Goal: Transaction & Acquisition: Book appointment/travel/reservation

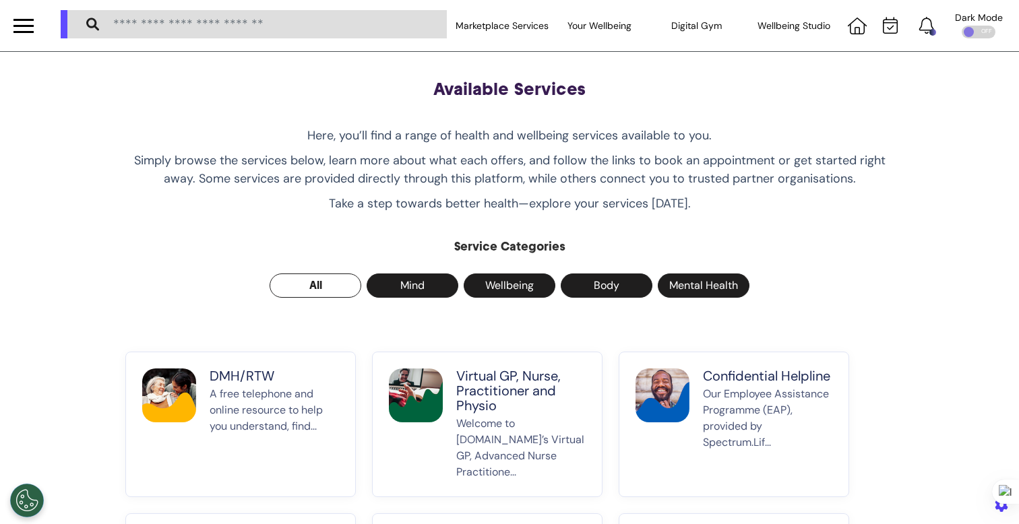
click at [28, 33] on div at bounding box center [23, 26] width 20 height 22
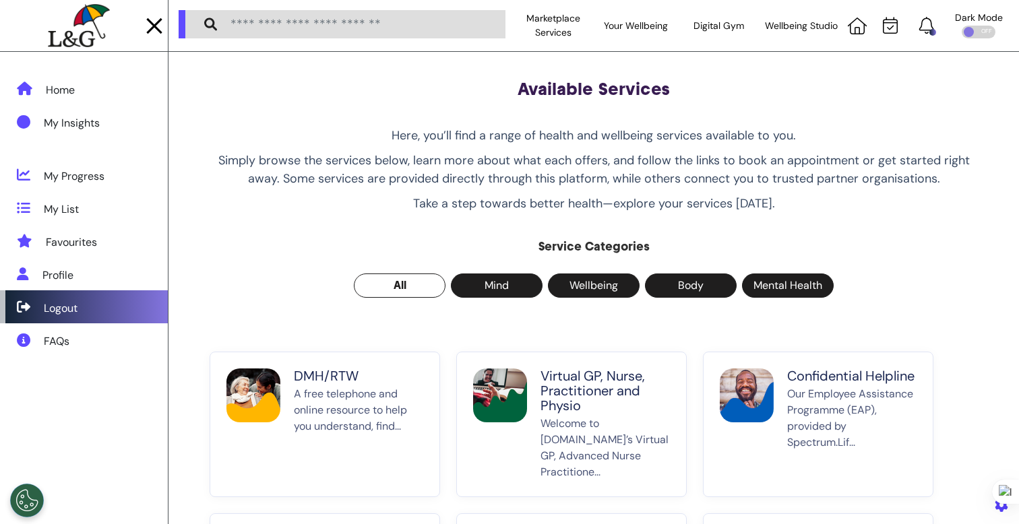
click at [67, 312] on div "Logout" at bounding box center [61, 308] width 34 height 16
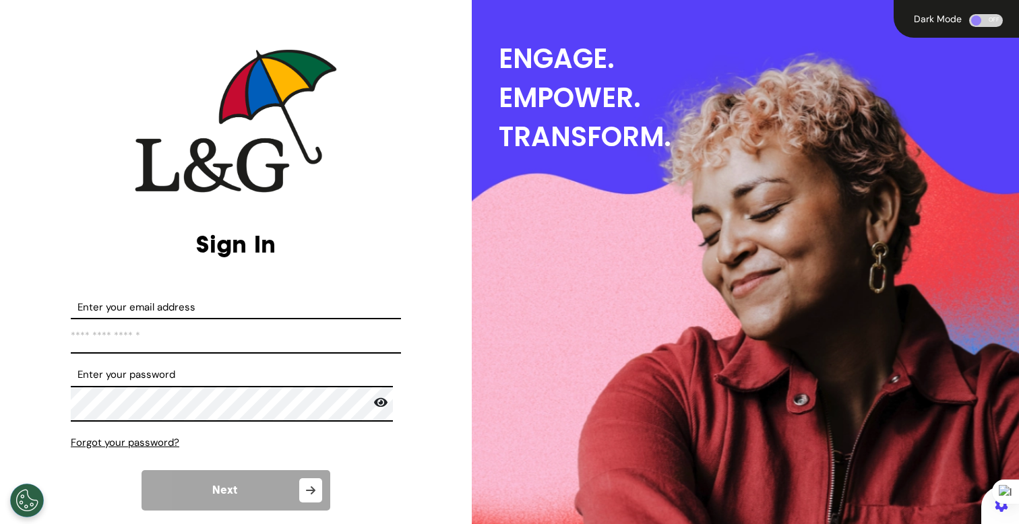
click at [210, 324] on input "Enter your email address" at bounding box center [236, 336] width 330 height 36
type input "**********"
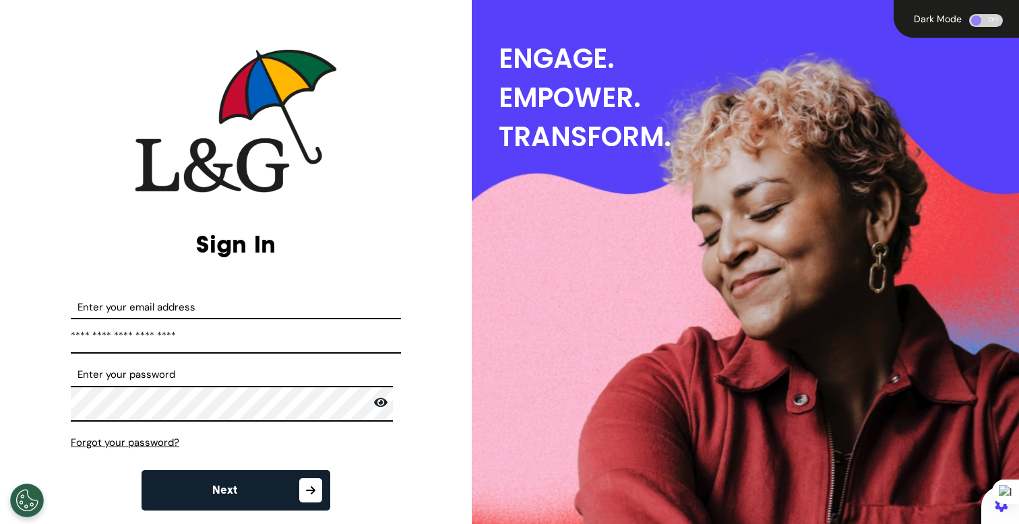
click at [229, 483] on button "Next" at bounding box center [235, 490] width 189 height 40
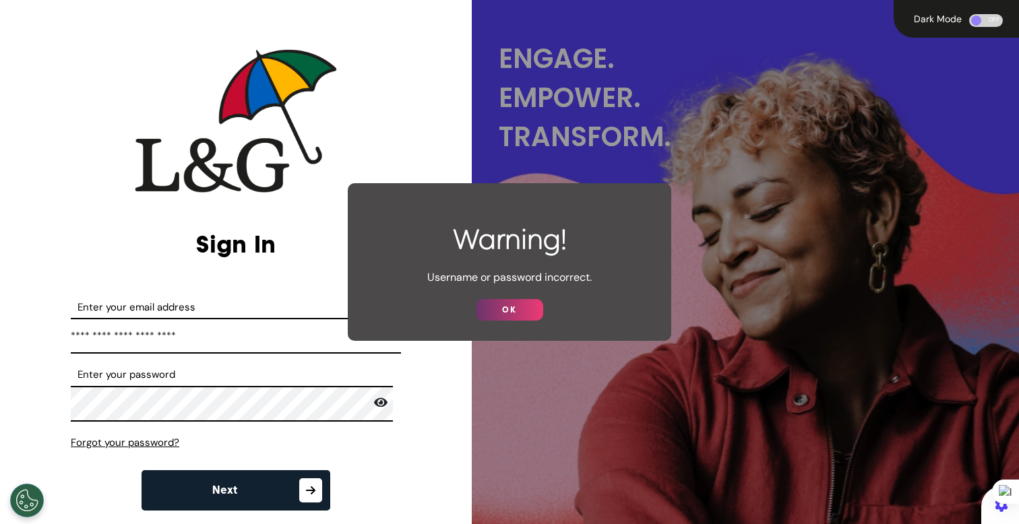
click at [486, 307] on button "OK" at bounding box center [509, 310] width 67 height 22
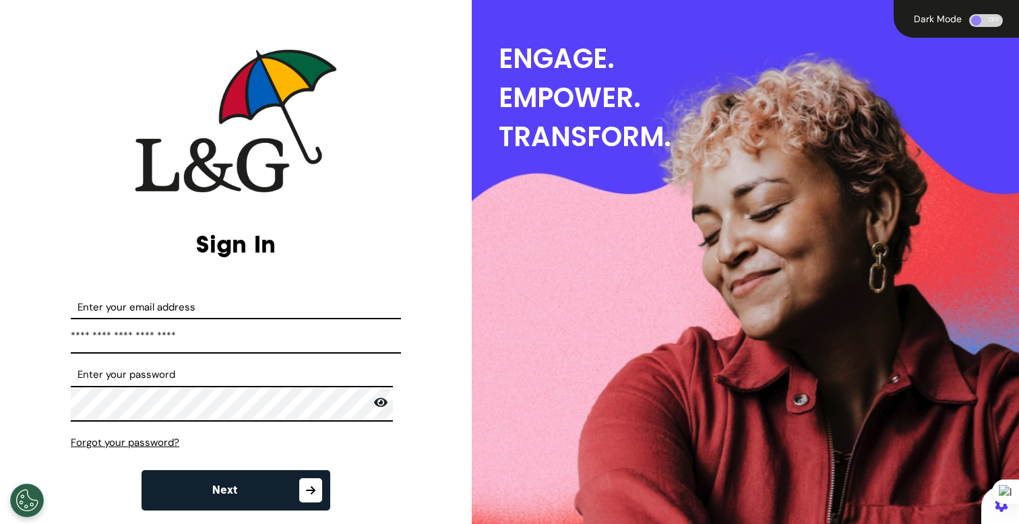
click at [374, 401] on icon at bounding box center [380, 402] width 13 height 9
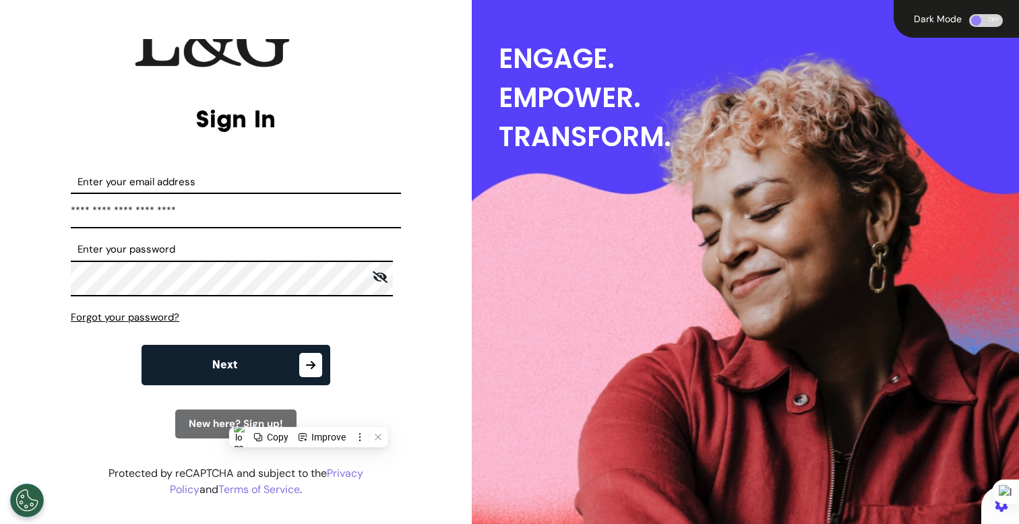
click at [198, 421] on span "New here? Sign up!" at bounding box center [236, 423] width 94 height 13
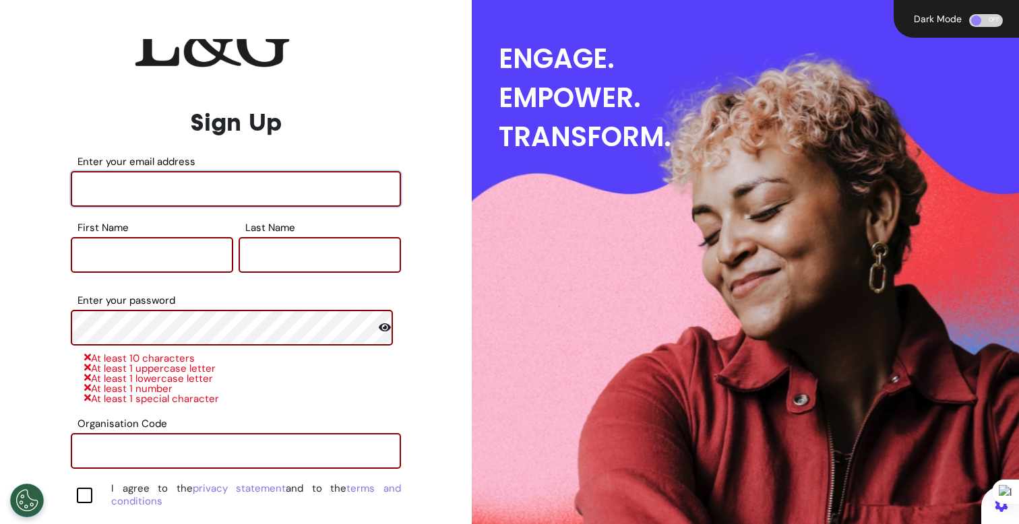
click at [238, 203] on input "Enter your email address" at bounding box center [236, 189] width 330 height 36
type input "**********"
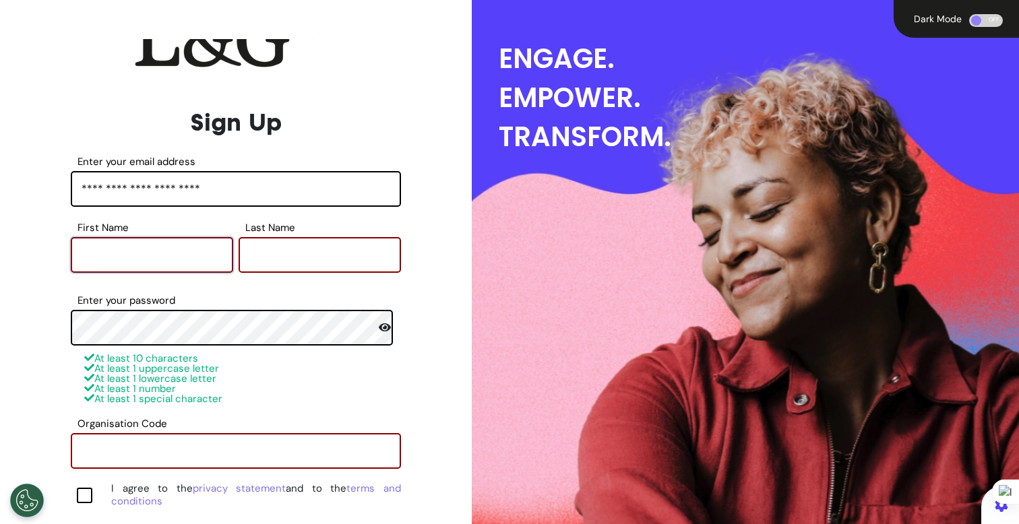
click at [177, 253] on input "First Name" at bounding box center [152, 255] width 162 height 36
click at [187, 185] on input "**********" at bounding box center [236, 189] width 330 height 36
type input "**"
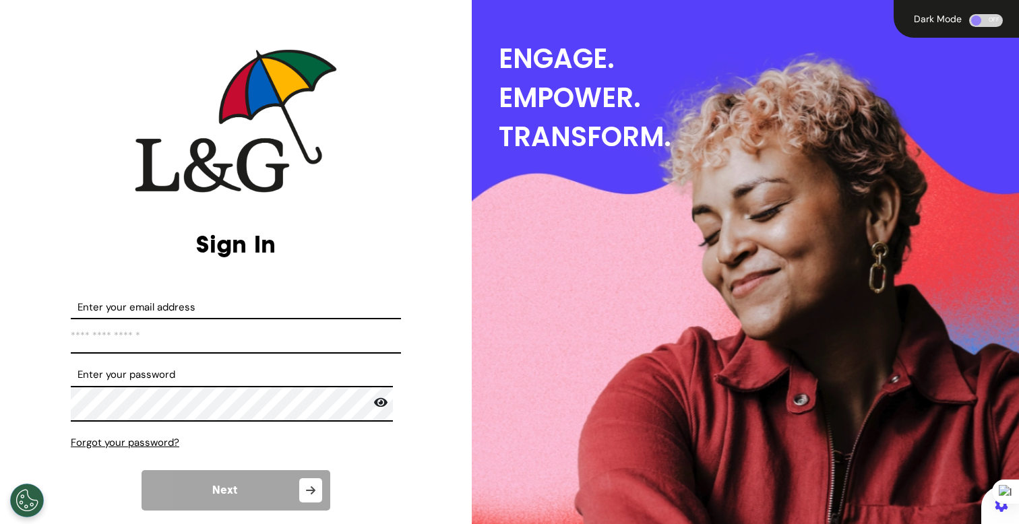
click at [177, 333] on input "Enter your email address" at bounding box center [236, 336] width 330 height 36
type input "**********"
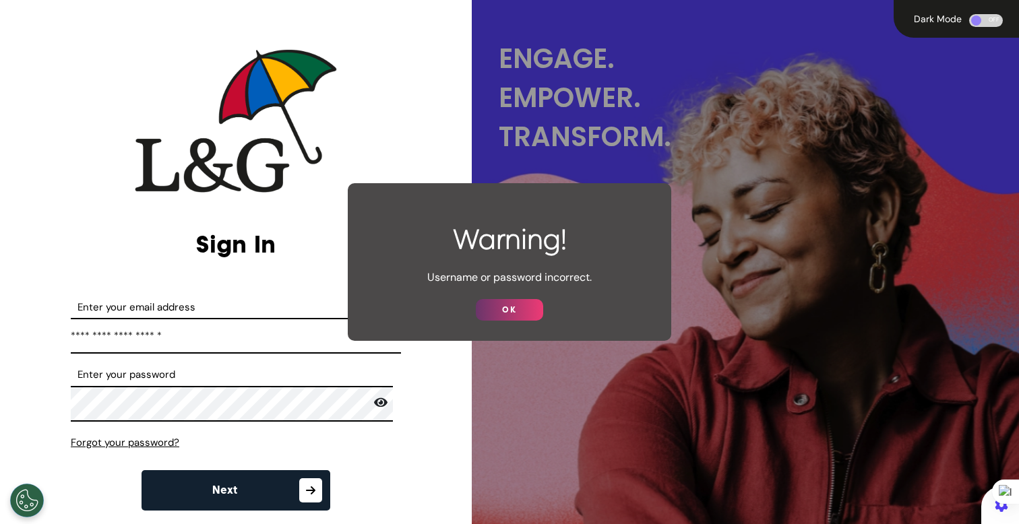
click at [483, 302] on button "OK" at bounding box center [509, 310] width 67 height 22
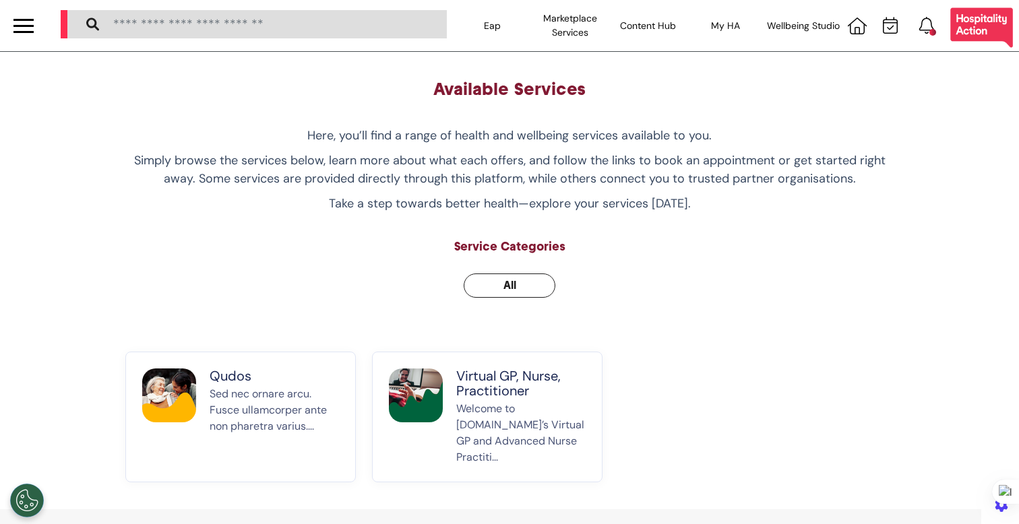
click at [711, 342] on div "Available Services Here, you’ll find a range of health and wellbeing services a…" at bounding box center [509, 280] width 788 height 403
click at [416, 416] on img at bounding box center [416, 395] width 54 height 54
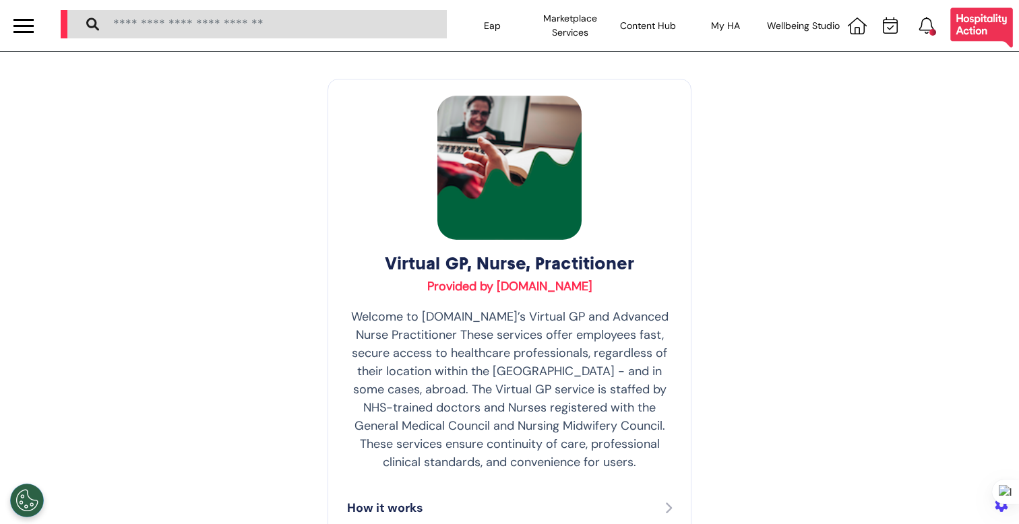
scroll to position [269, 0]
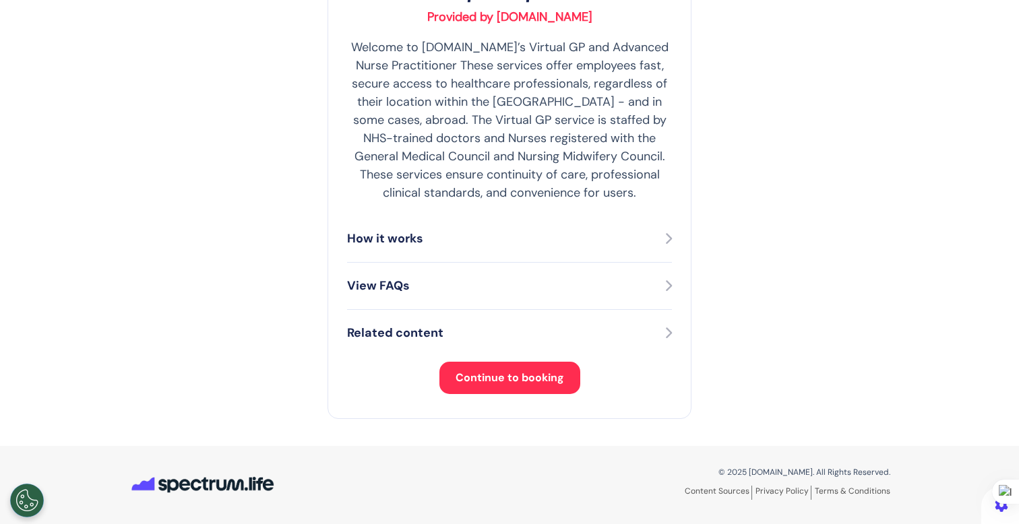
click at [466, 375] on span "Continue to booking" at bounding box center [509, 377] width 108 height 14
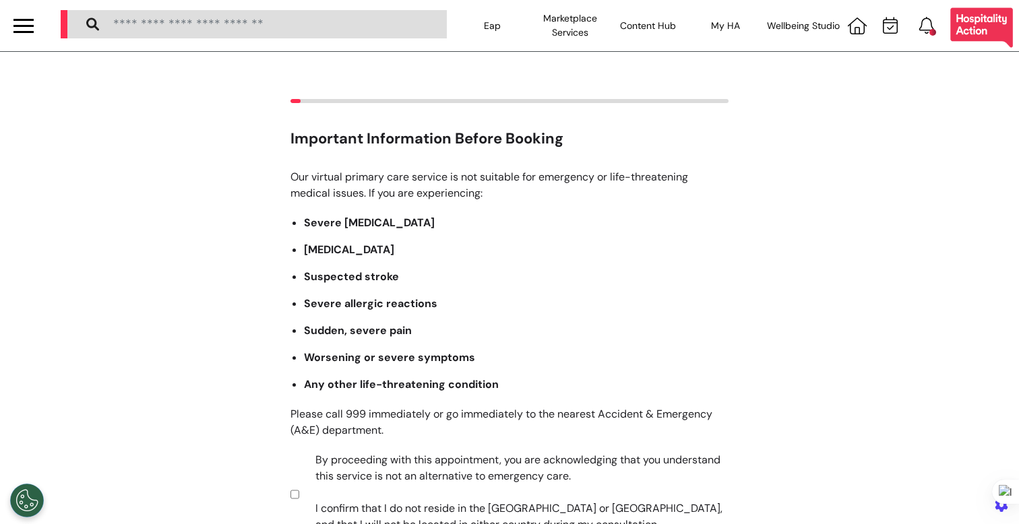
scroll to position [198, 0]
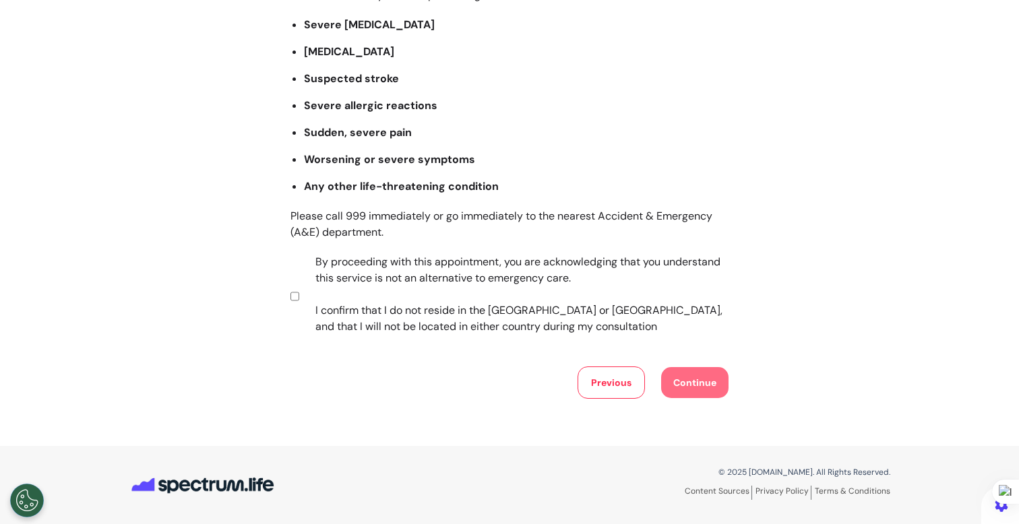
click at [453, 257] on label "By proceeding with this appointment, you are acknowledging that you understand …" at bounding box center [513, 294] width 422 height 81
click at [699, 371] on button "Continue" at bounding box center [694, 382] width 67 height 31
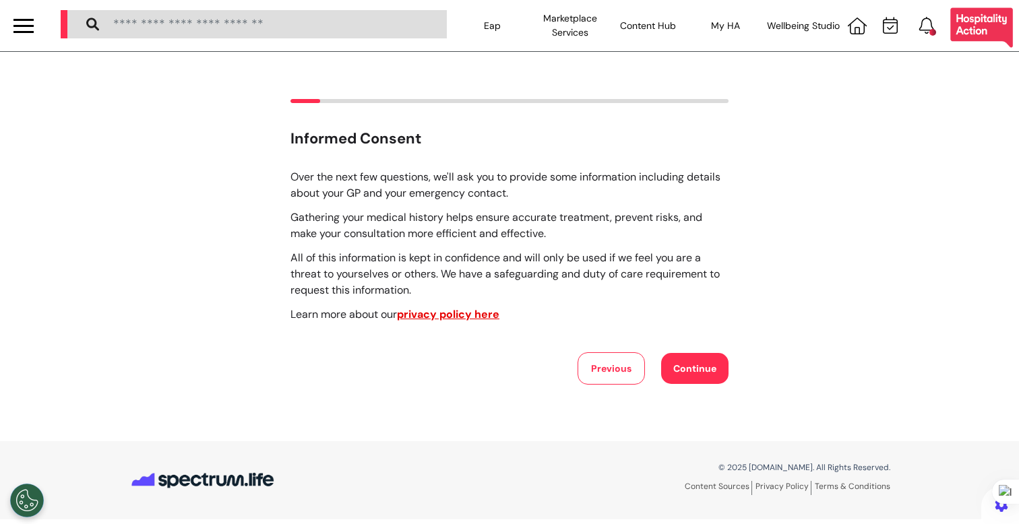
click at [681, 368] on button "Continue" at bounding box center [694, 368] width 67 height 31
select select "******"
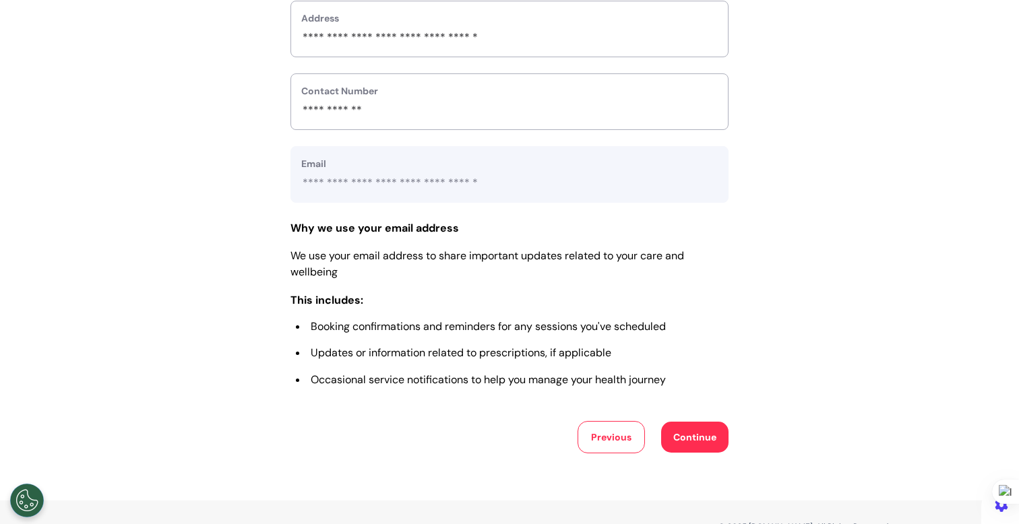
scroll to position [563, 0]
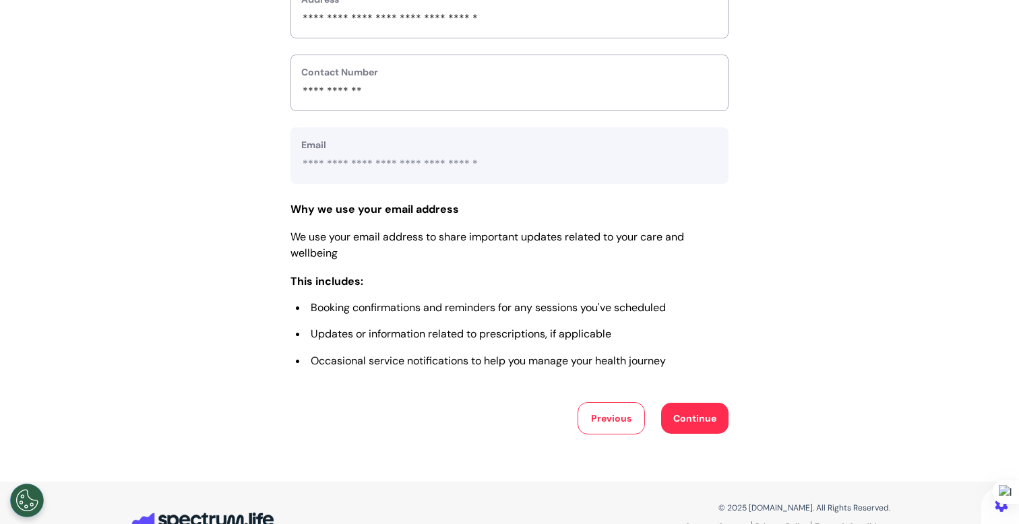
click at [670, 420] on button "Continue" at bounding box center [694, 418] width 67 height 31
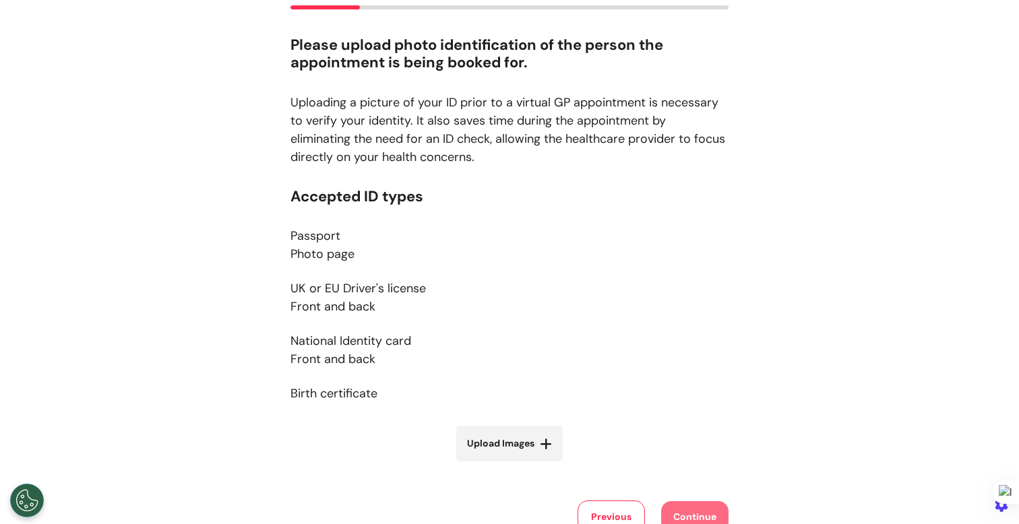
scroll to position [113, 0]
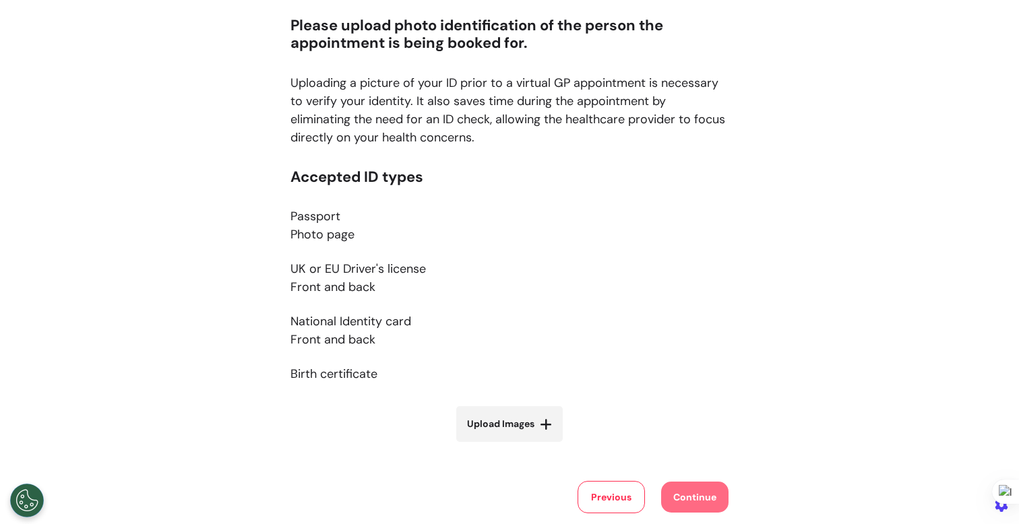
click at [507, 412] on label "Upload Images" at bounding box center [509, 424] width 106 height 36
click at [507, 445] on input "Upload Images" at bounding box center [509, 452] width 160 height 14
type input "**********"
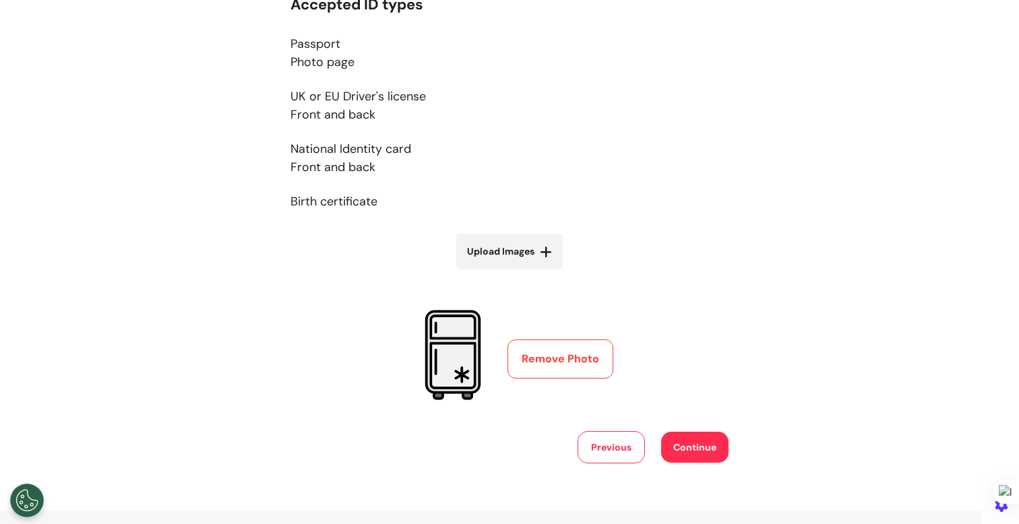
scroll to position [350, 0]
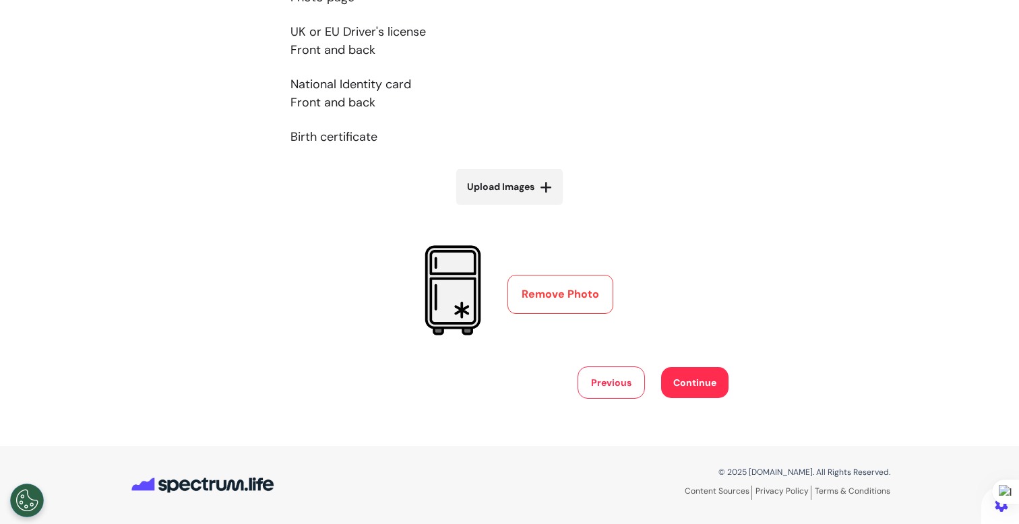
click at [676, 367] on button "Continue" at bounding box center [694, 382] width 67 height 31
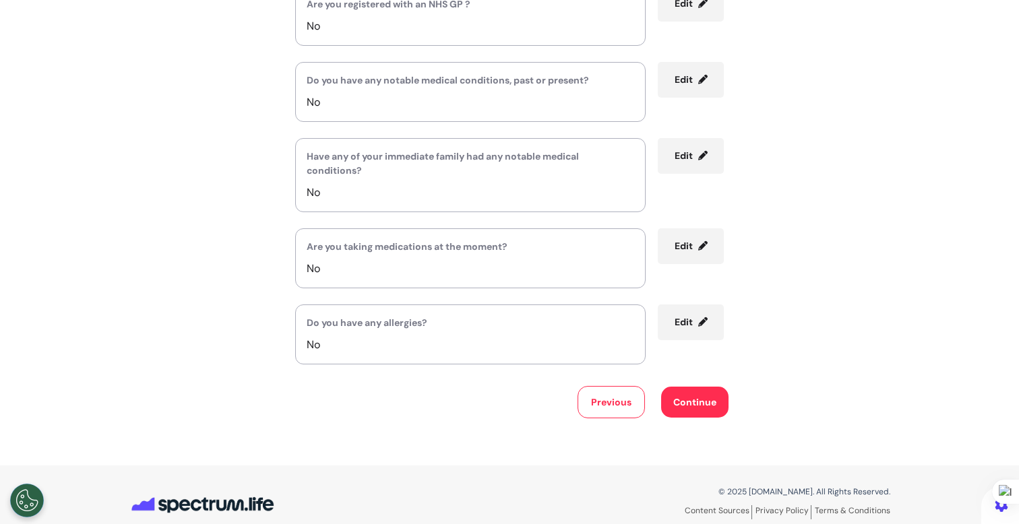
scroll to position [243, 0]
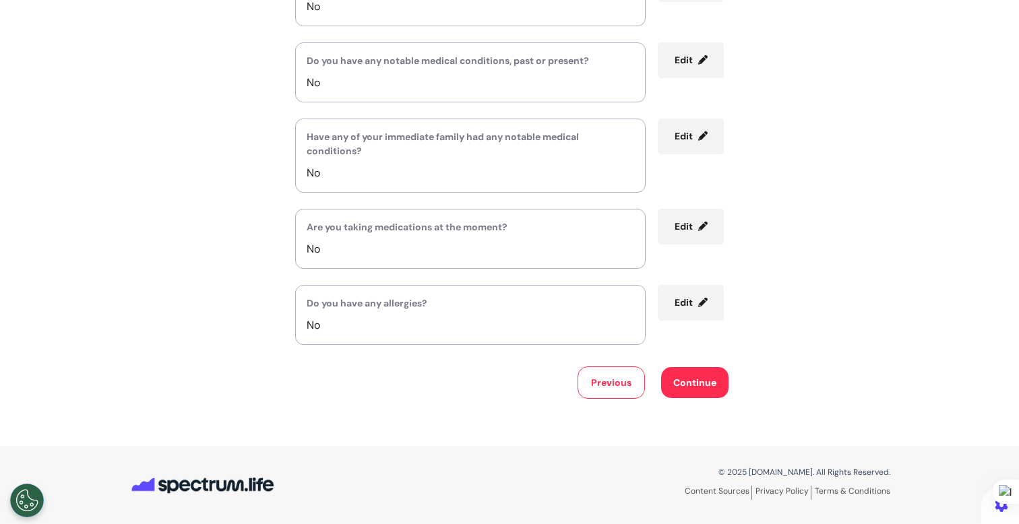
click at [668, 398] on div "Review your provided information. Please review the details below to ensure all…" at bounding box center [509, 127] width 1019 height 637
click at [687, 395] on button "Continue" at bounding box center [694, 382] width 67 height 31
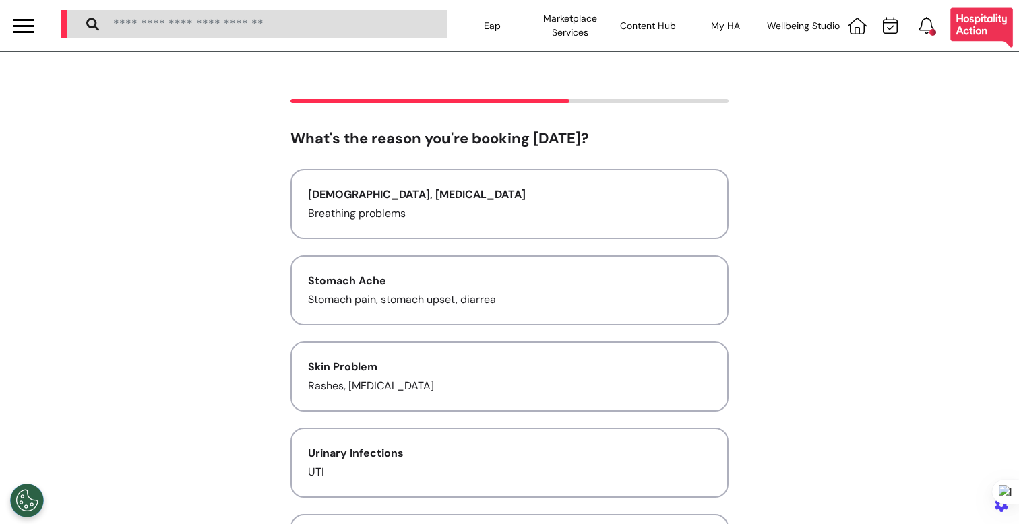
scroll to position [0, 0]
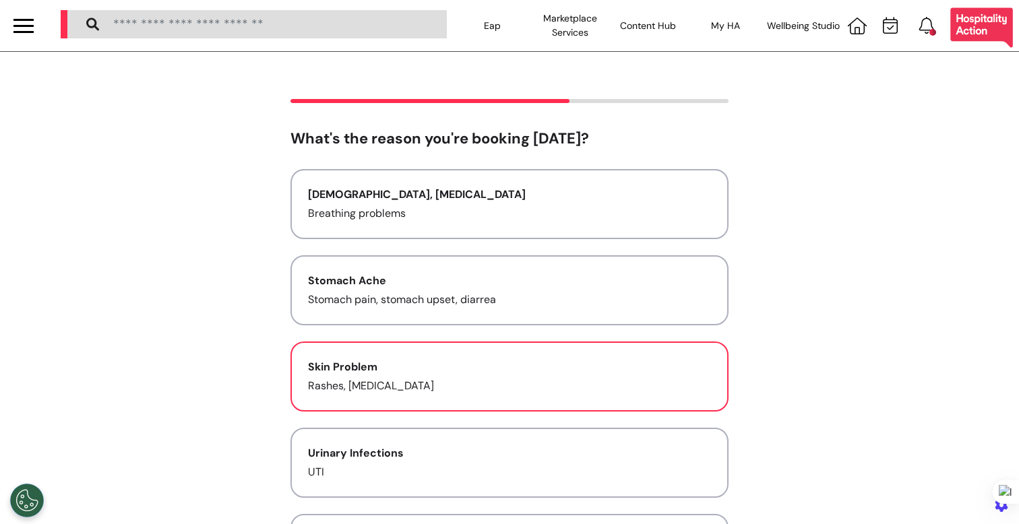
click at [687, 394] on button "Skin Problem Rashes, allergies" at bounding box center [509, 377] width 438 height 70
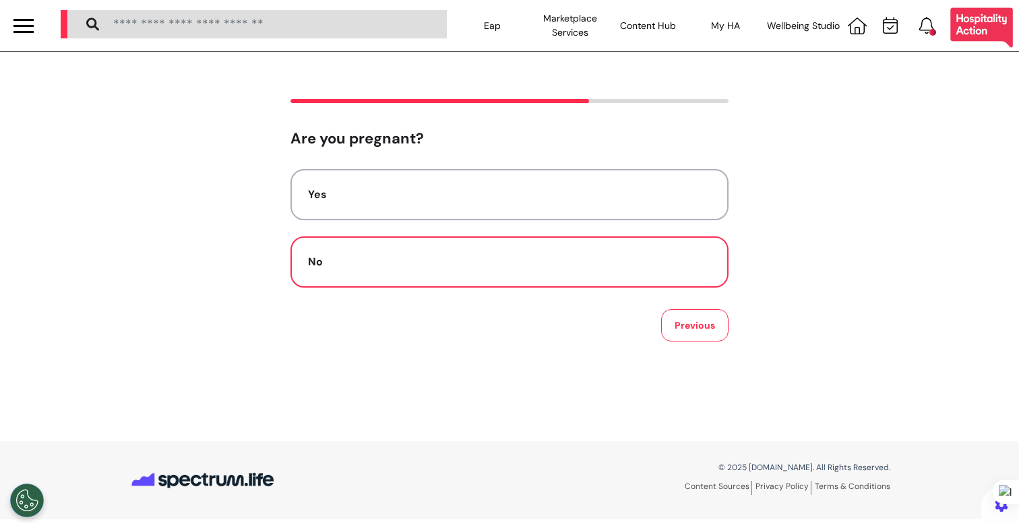
click at [626, 271] on button "No" at bounding box center [509, 261] width 438 height 51
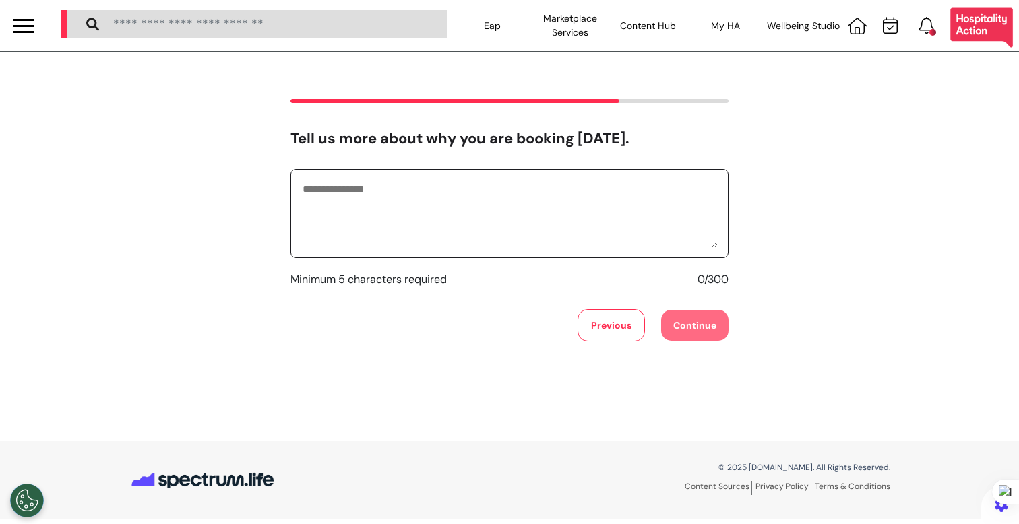
click at [617, 226] on textarea at bounding box center [509, 213] width 416 height 67
type textarea "********"
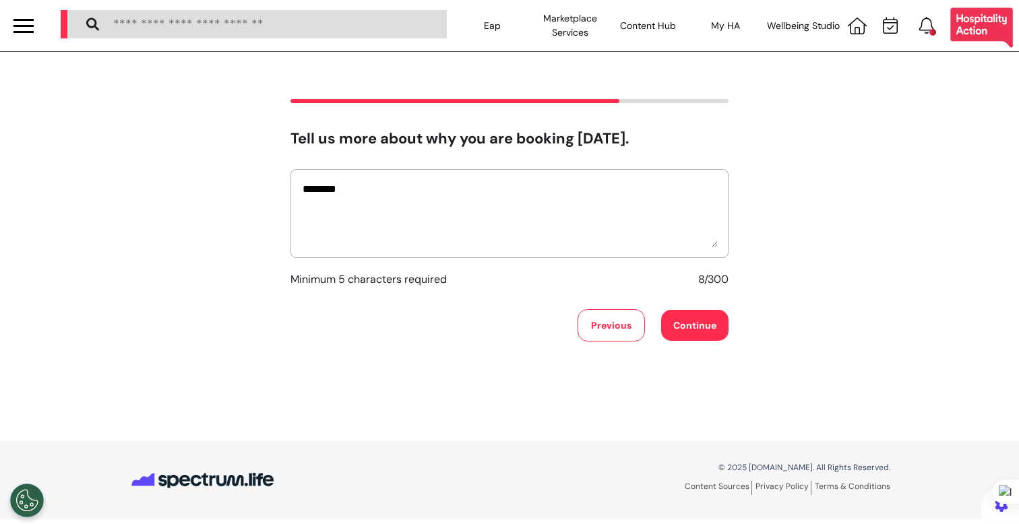
click at [692, 313] on button "Continue" at bounding box center [694, 325] width 67 height 31
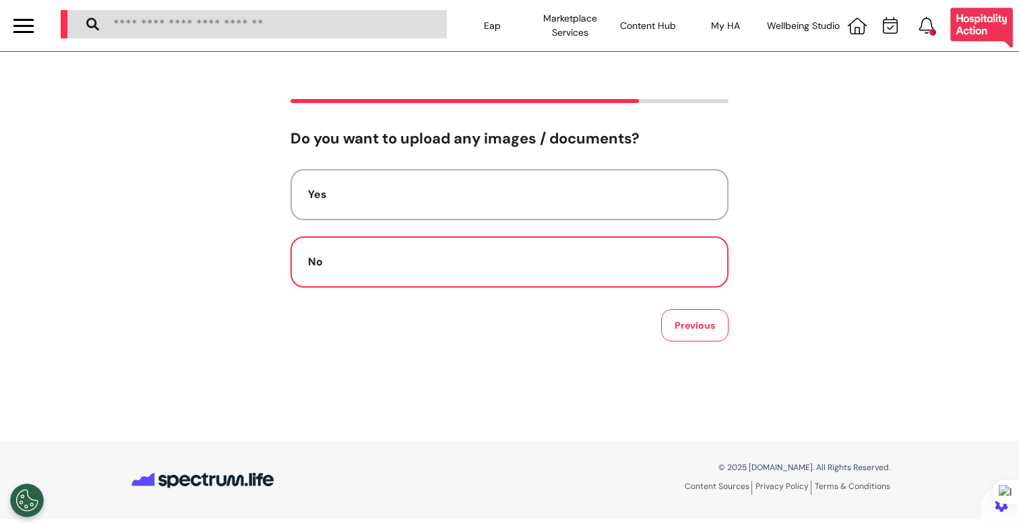
click at [635, 278] on button "No" at bounding box center [509, 261] width 438 height 51
click at [707, 331] on button "Previous" at bounding box center [694, 325] width 67 height 32
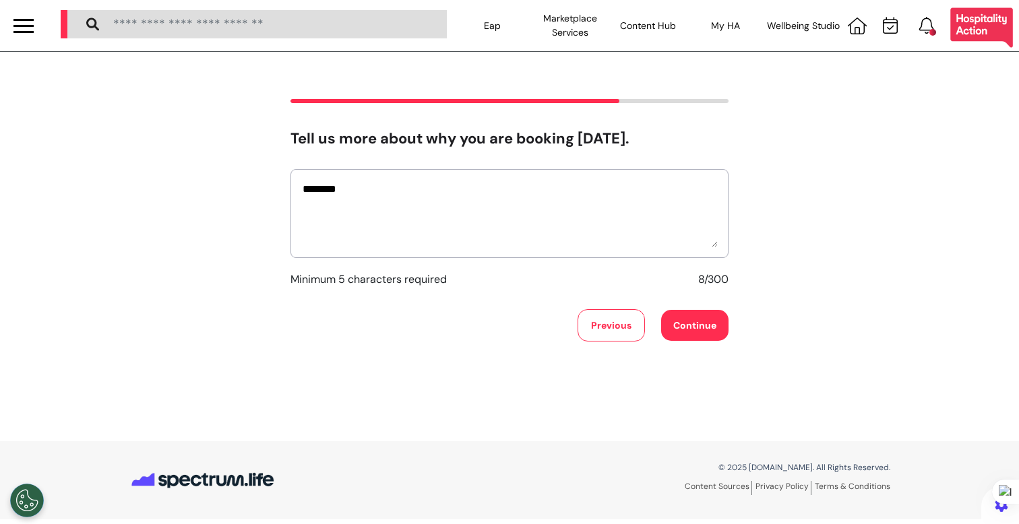
click at [569, 260] on div "******** Minimum 5 characters required 8/300" at bounding box center [509, 228] width 438 height 119
click at [682, 323] on button "Continue" at bounding box center [694, 325] width 67 height 31
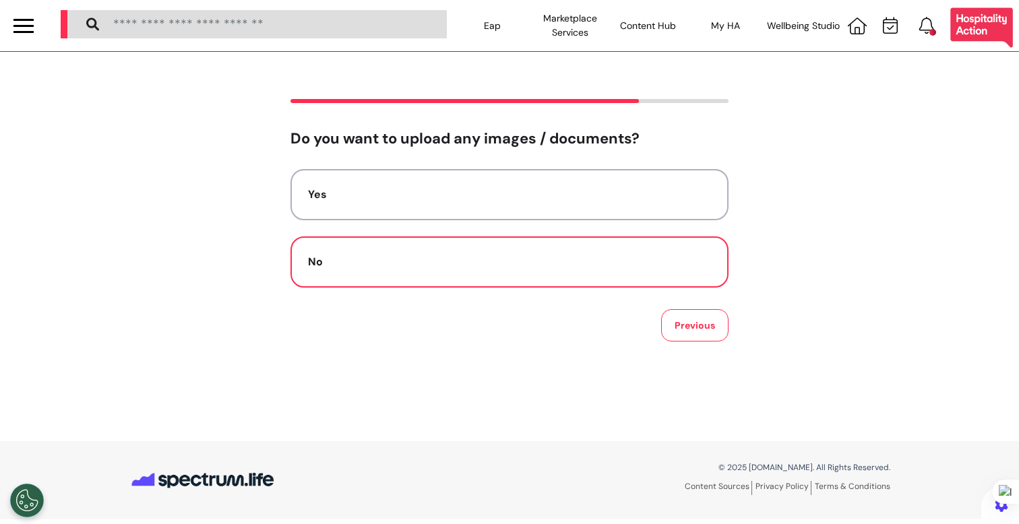
click at [540, 258] on div "No" at bounding box center [509, 262] width 403 height 16
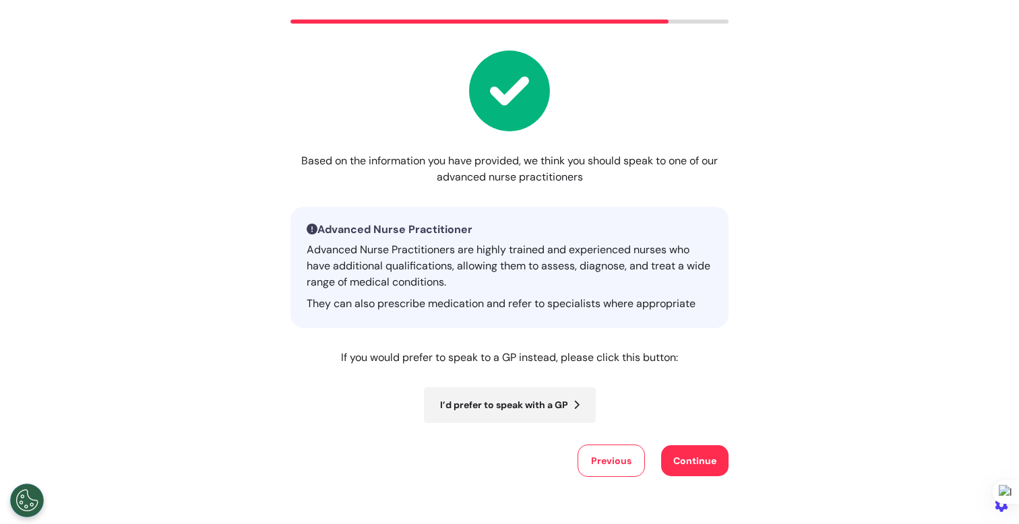
scroll to position [158, 0]
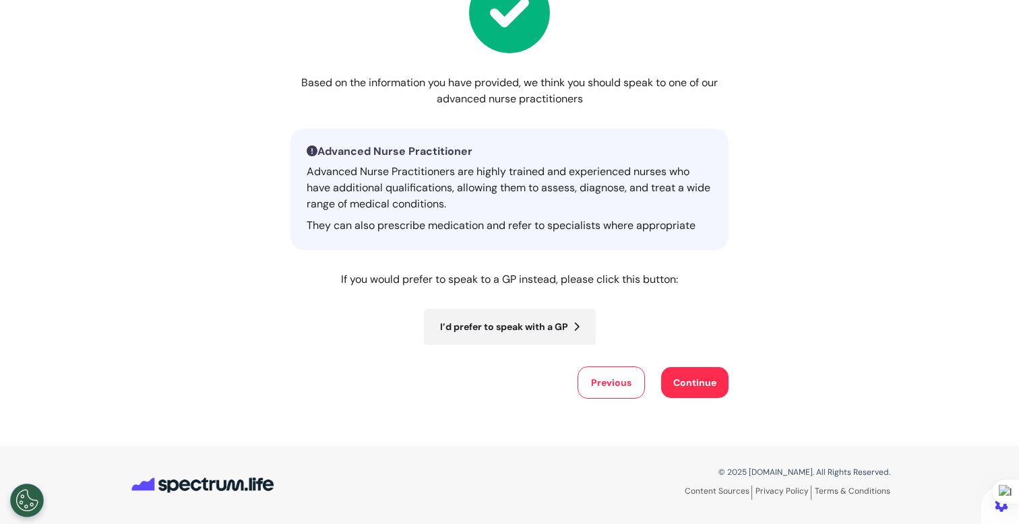
click at [723, 389] on div "Based on the information you have provided, we think you should speak to one of…" at bounding box center [509, 169] width 1019 height 457
click at [712, 375] on button "Continue" at bounding box center [694, 382] width 67 height 31
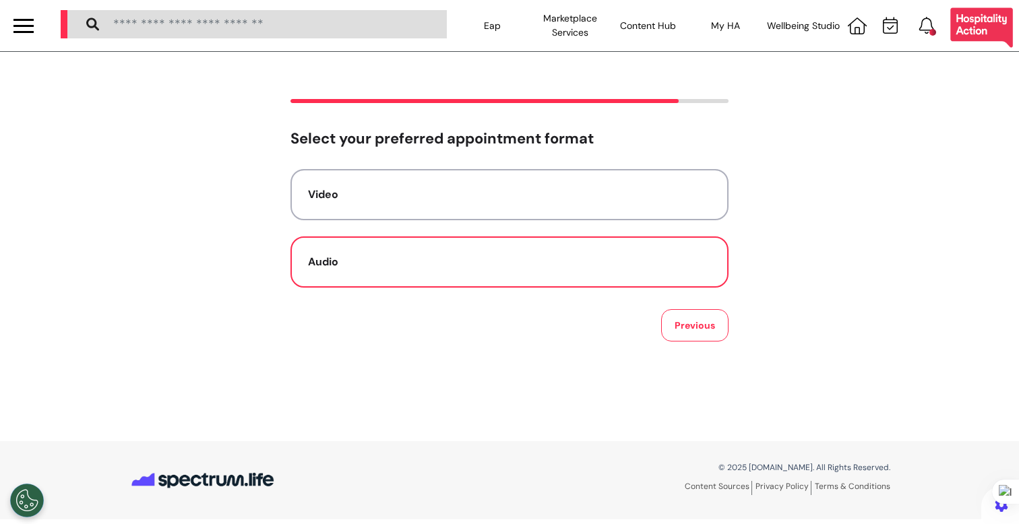
click at [645, 267] on div "Audio" at bounding box center [509, 262] width 403 height 16
click at [646, 267] on div "Audio" at bounding box center [509, 262] width 403 height 16
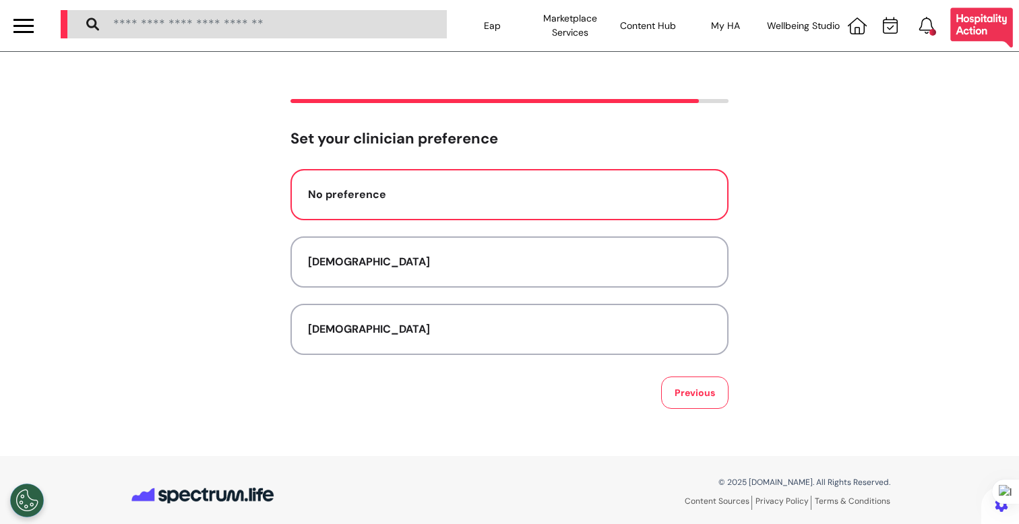
click at [560, 219] on button "No preference" at bounding box center [509, 194] width 438 height 51
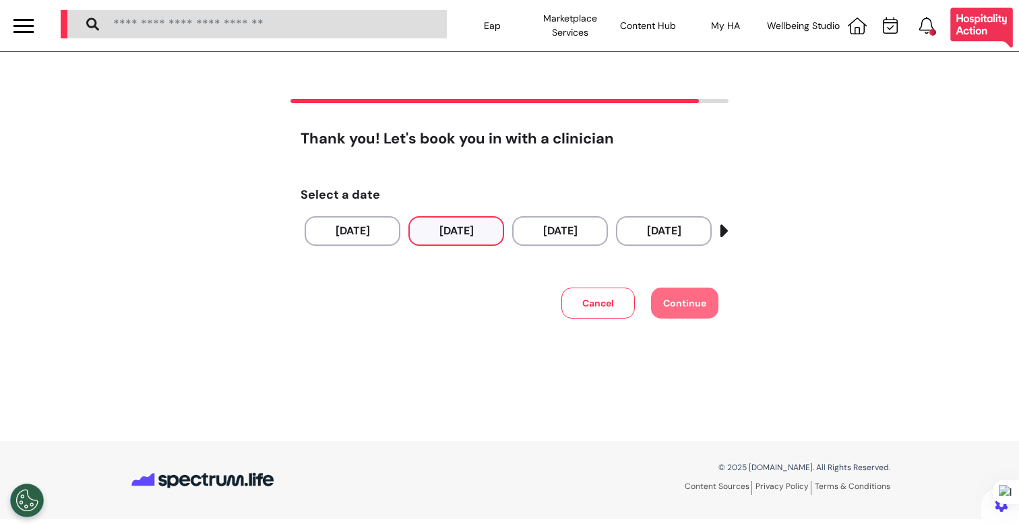
click at [462, 230] on button "10 Oct 2025" at bounding box center [456, 231] width 96 height 30
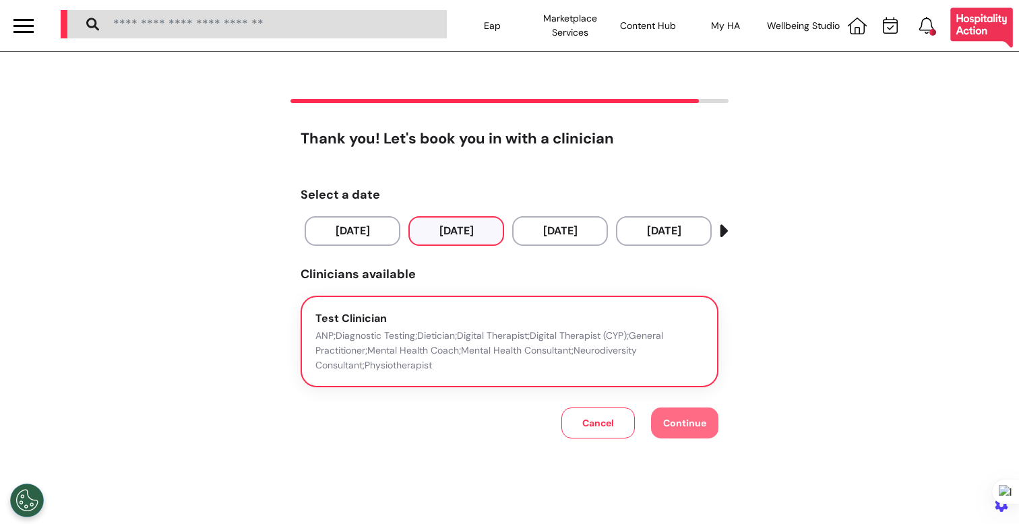
click at [544, 325] on div "Test Clinician ANP;Diagnostic Testing;Dietician;Digital Therapist;Digital Thera…" at bounding box center [509, 342] width 388 height 63
click at [663, 416] on button "Continue" at bounding box center [684, 423] width 67 height 31
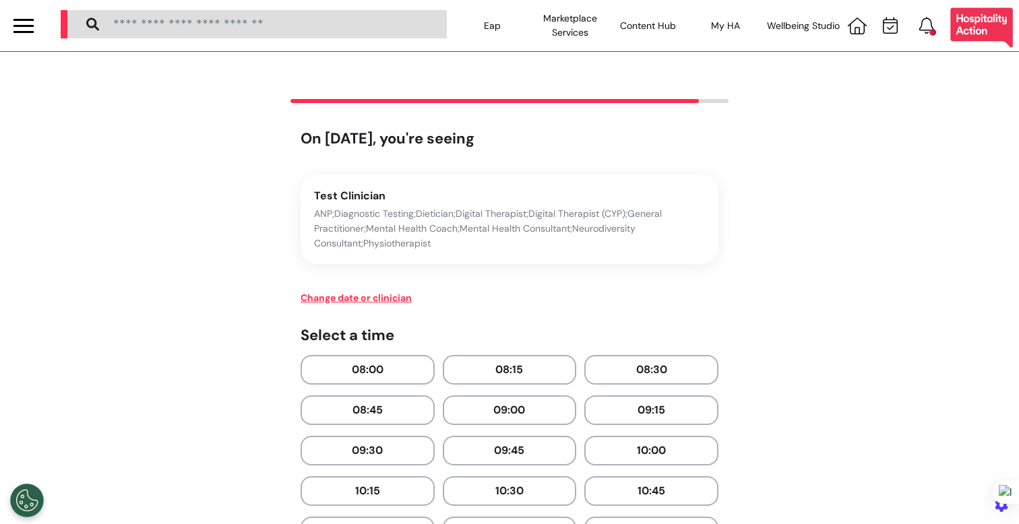
click at [663, 416] on button "09:15" at bounding box center [651, 410] width 134 height 30
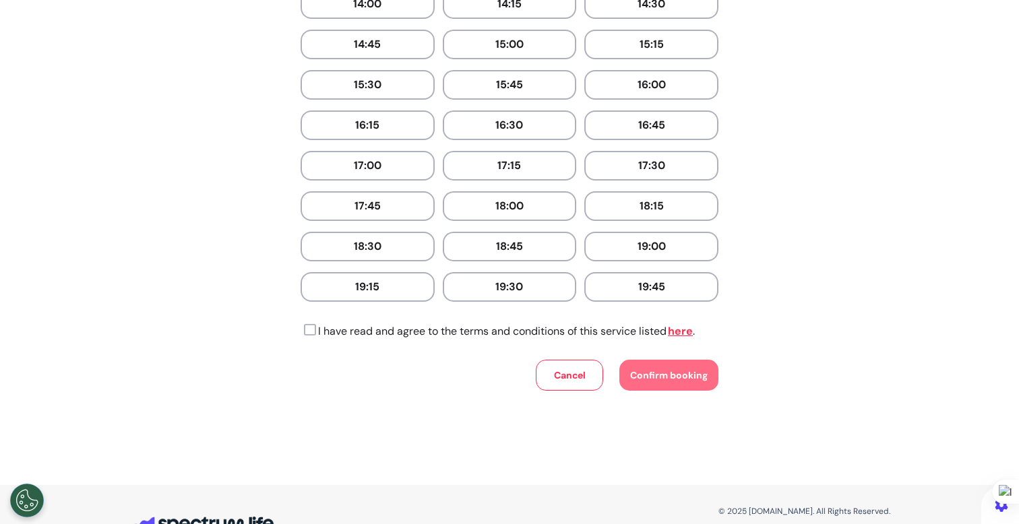
scroll to position [728, 0]
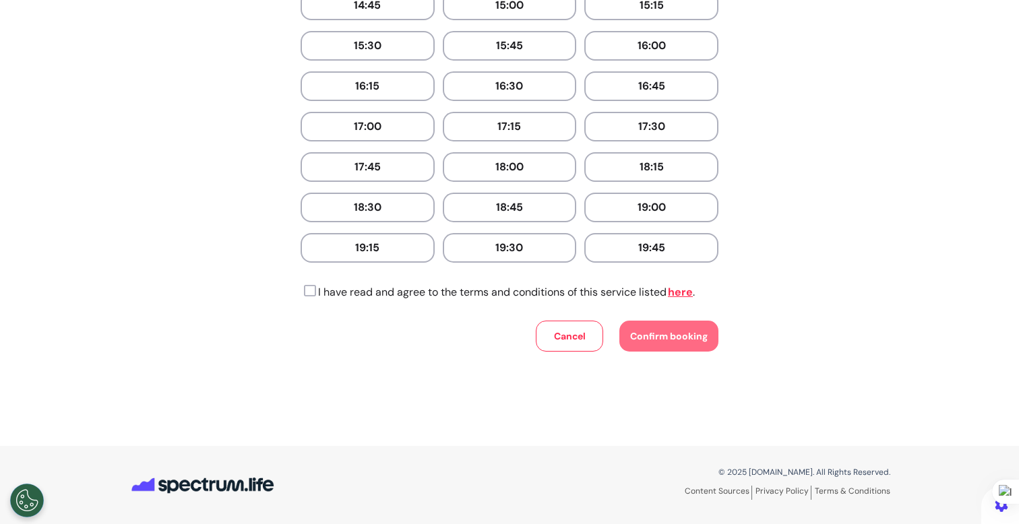
click at [306, 289] on icon at bounding box center [307, 290] width 15 height 13
click at [666, 330] on span "Confirm booking" at bounding box center [668, 336] width 77 height 12
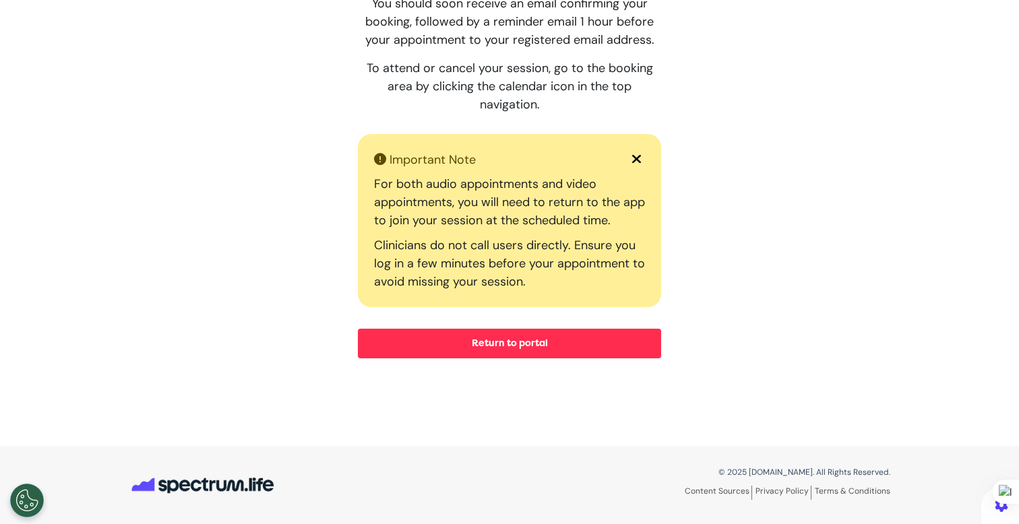
scroll to position [0, 0]
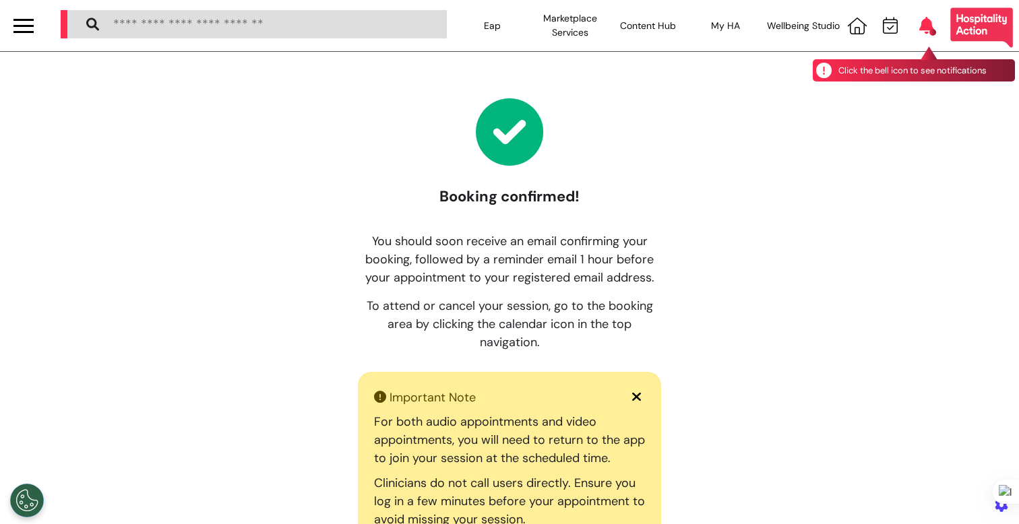
click at [919, 22] on icon at bounding box center [926, 25] width 15 height 17
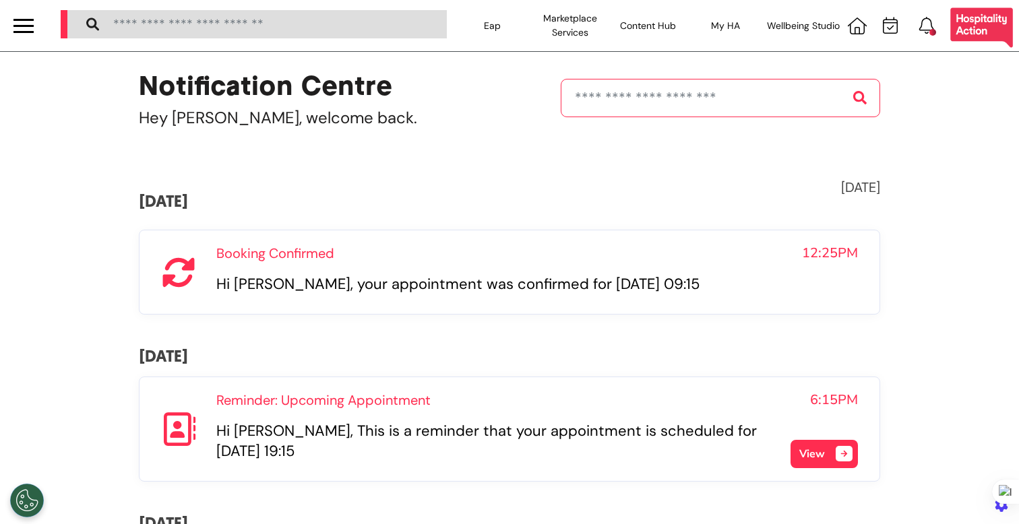
click at [247, 268] on div "Booking Confirmed 12:25PM Hi Ahmed Wael, your appointment was confirmed for Fri…" at bounding box center [536, 272] width 641 height 58
click at [18, 19] on div at bounding box center [23, 20] width 20 height 2
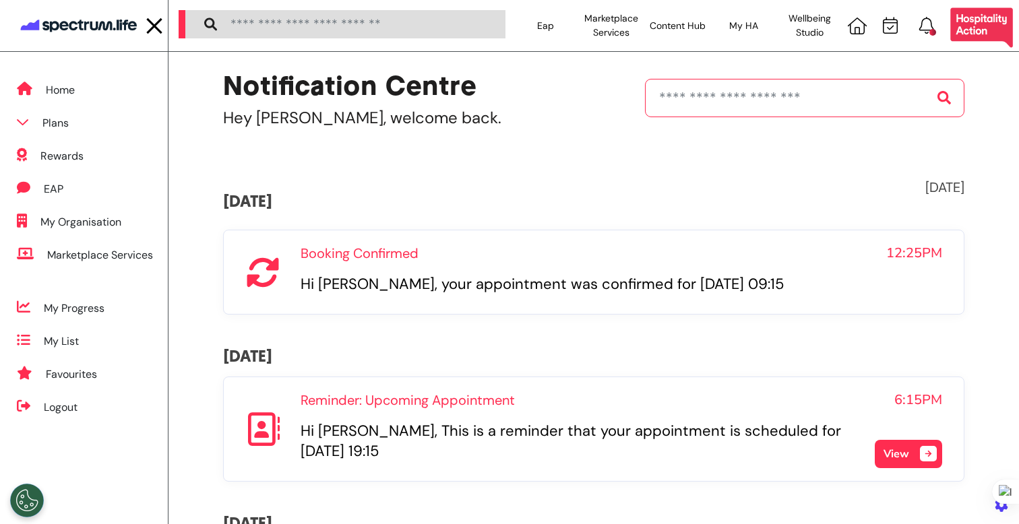
click at [201, 4] on div at bounding box center [343, 22] width 337 height 45
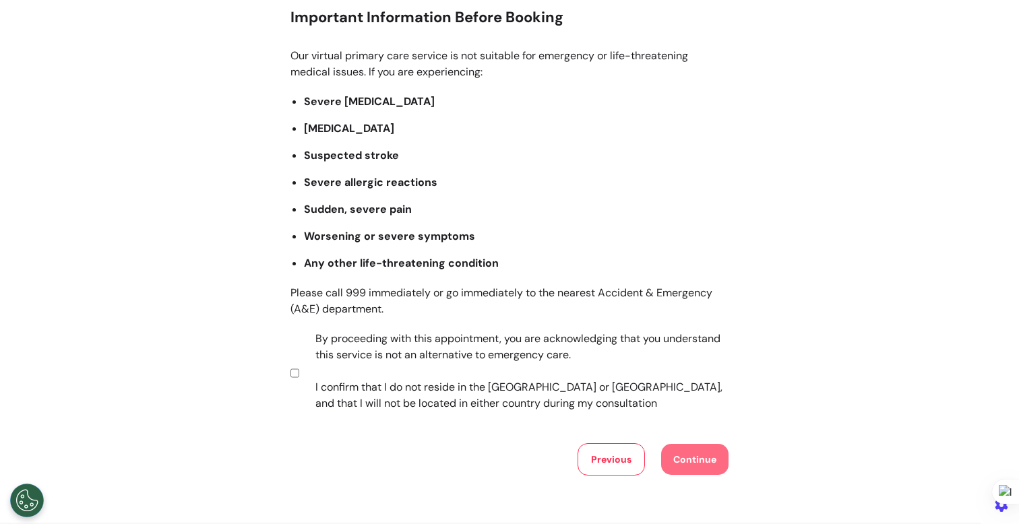
scroll to position [144, 0]
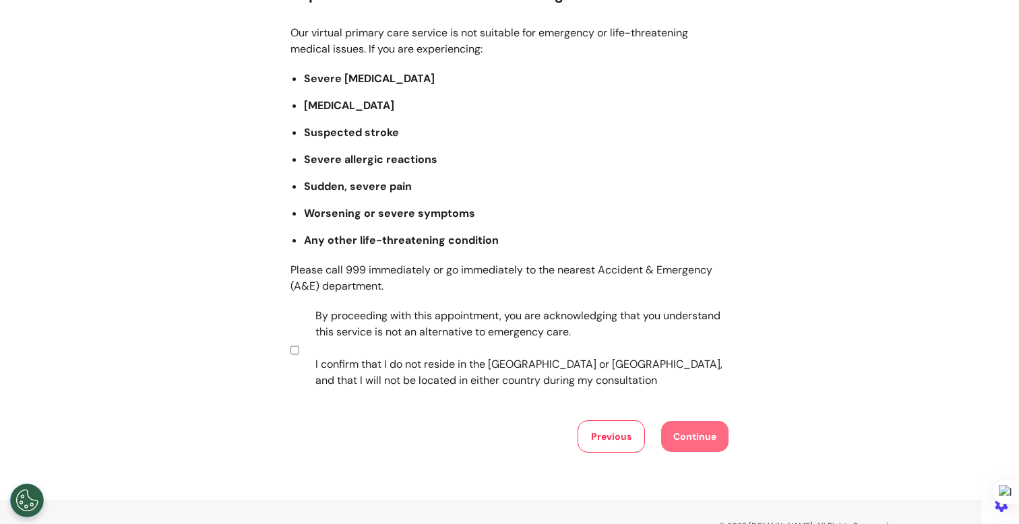
click at [496, 331] on label "By proceeding with this appointment, you are acknowledging that you understand …" at bounding box center [513, 348] width 422 height 81
click at [701, 439] on button "Continue" at bounding box center [694, 436] width 67 height 31
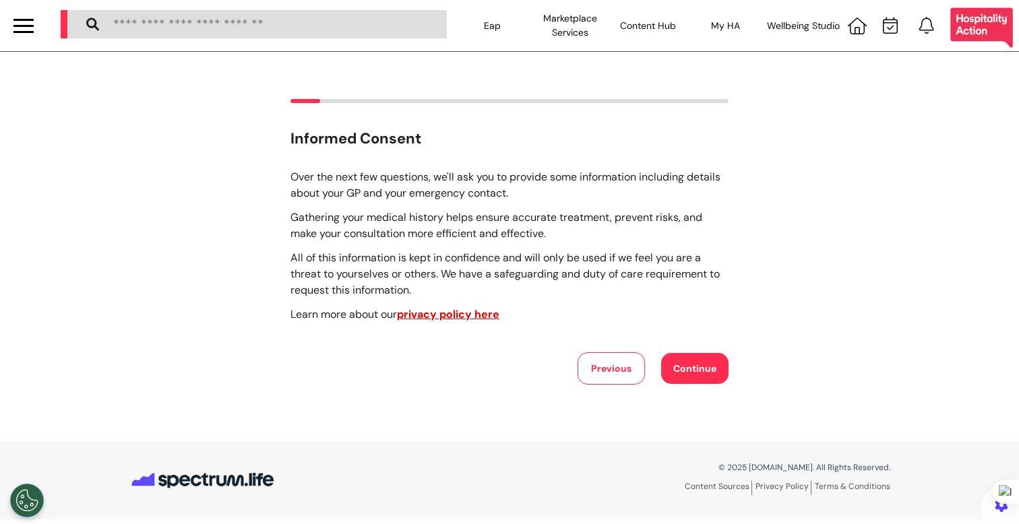
scroll to position [0, 0]
click at [706, 379] on button "Continue" at bounding box center [694, 368] width 67 height 31
select select "******"
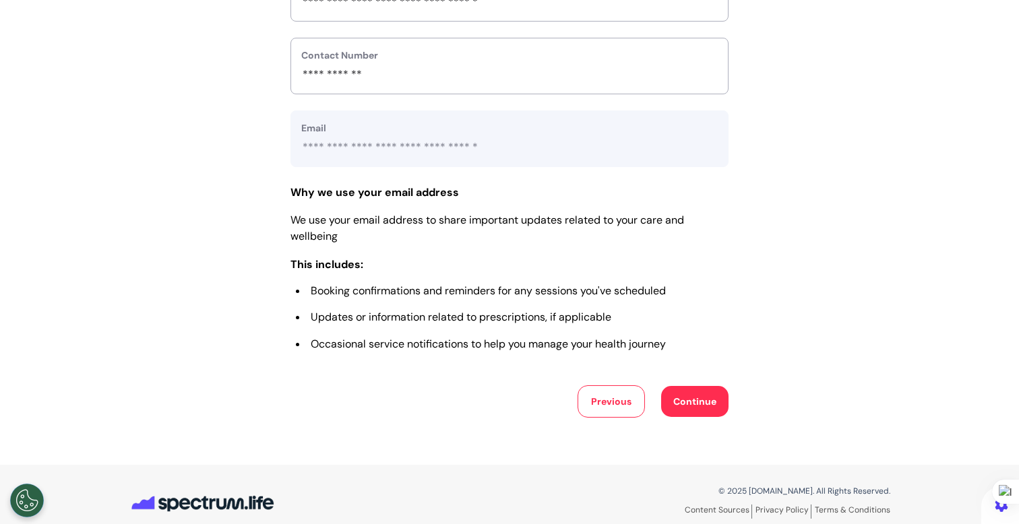
scroll to position [603, 0]
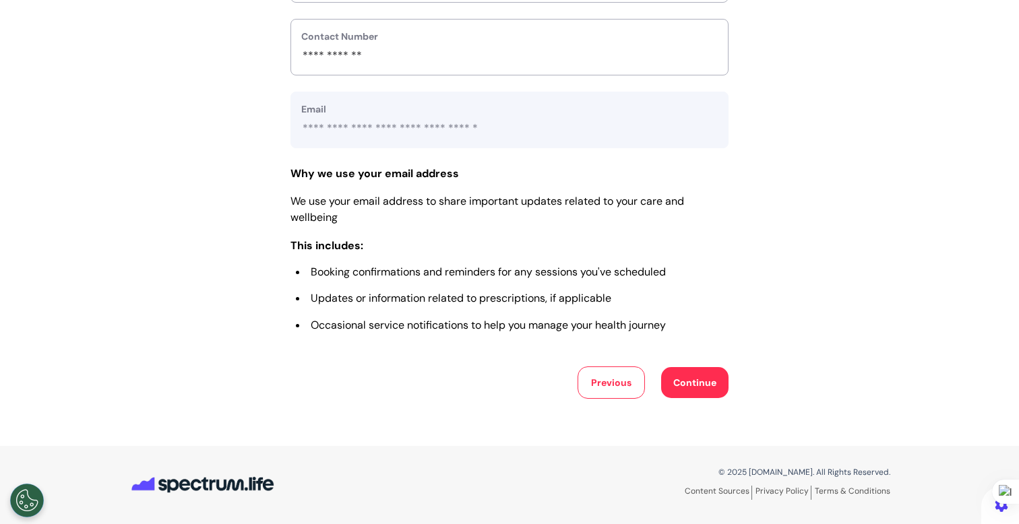
click at [684, 388] on button "Continue" at bounding box center [694, 382] width 67 height 31
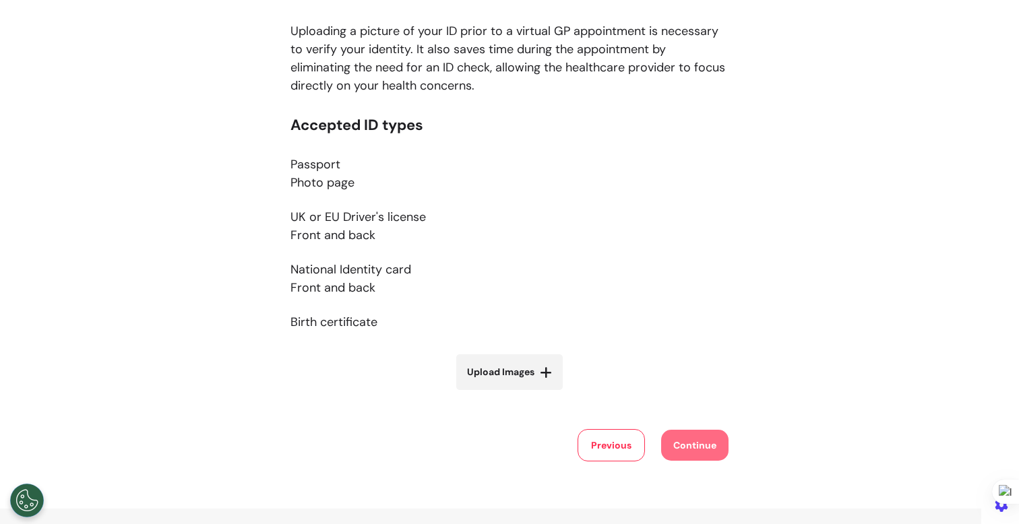
scroll to position [203, 0]
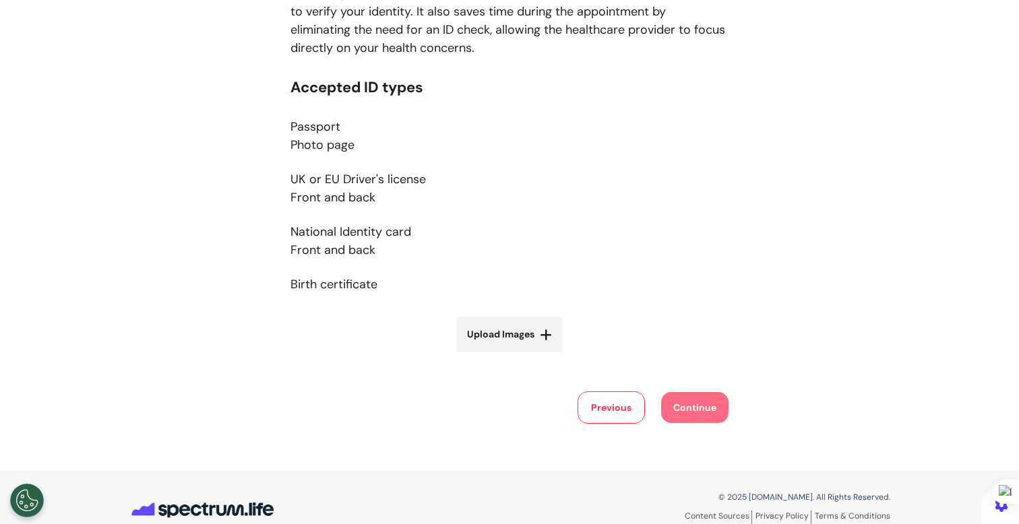
click at [520, 344] on label "Upload Images" at bounding box center [509, 335] width 106 height 36
click at [520, 356] on input "Upload Images" at bounding box center [509, 363] width 160 height 14
type input "**********"
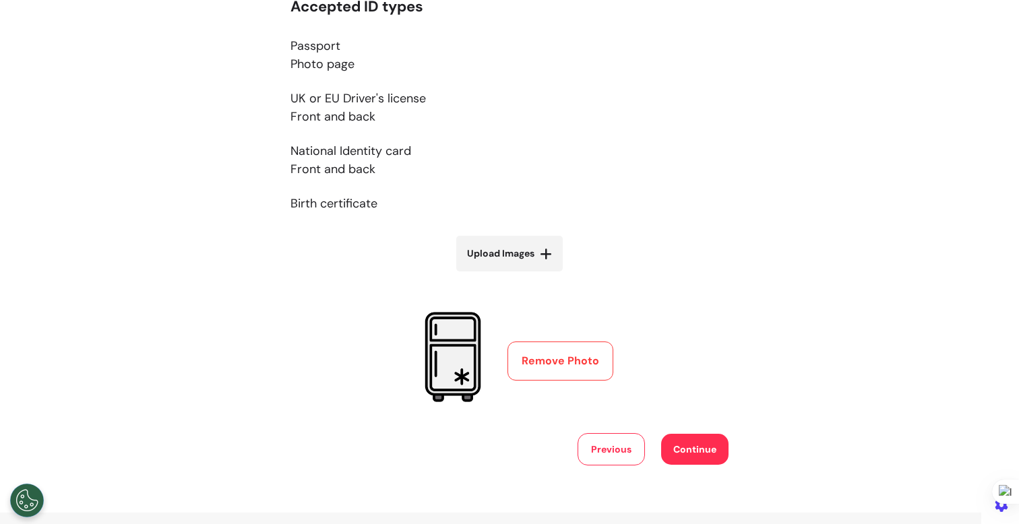
scroll to position [350, 0]
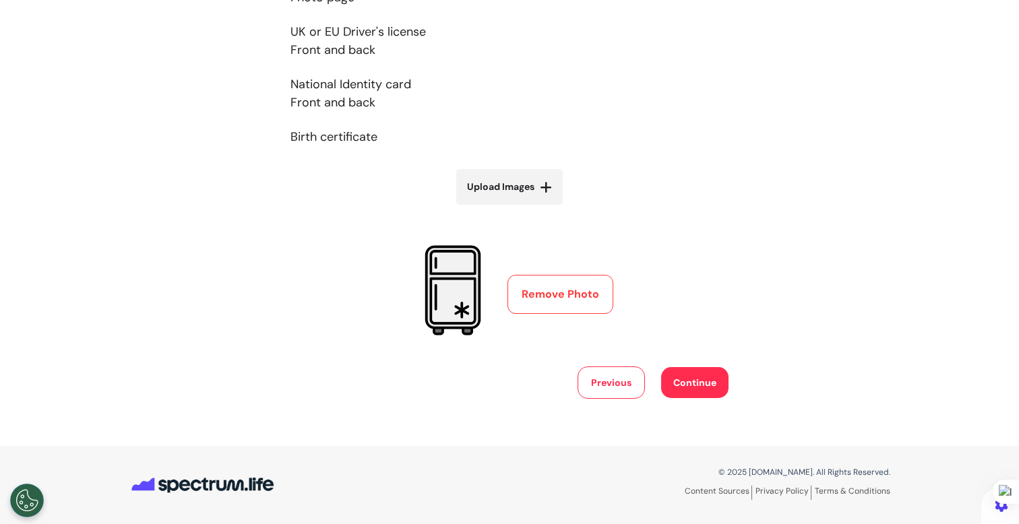
click at [701, 385] on button "Continue" at bounding box center [694, 382] width 67 height 31
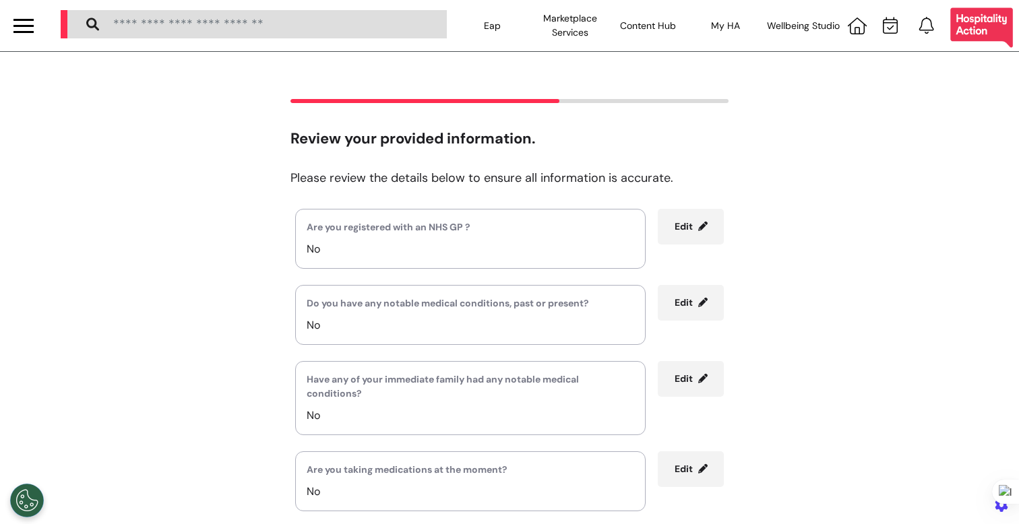
scroll to position [243, 0]
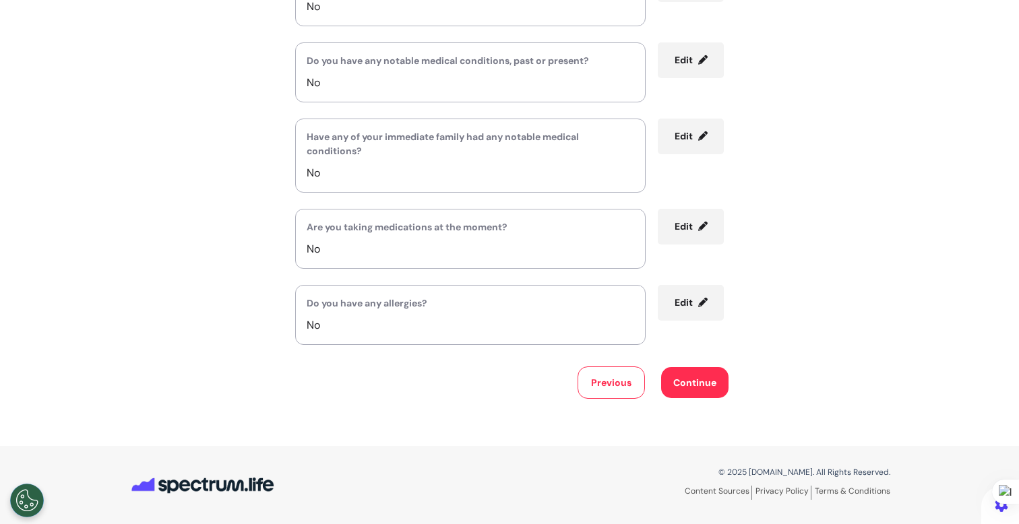
click at [698, 387] on button "Continue" at bounding box center [694, 382] width 67 height 31
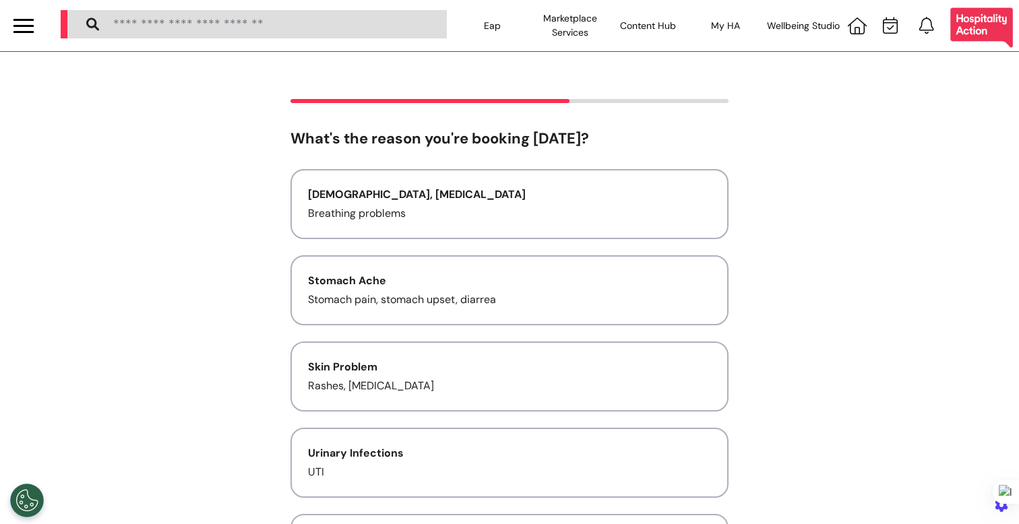
scroll to position [325, 0]
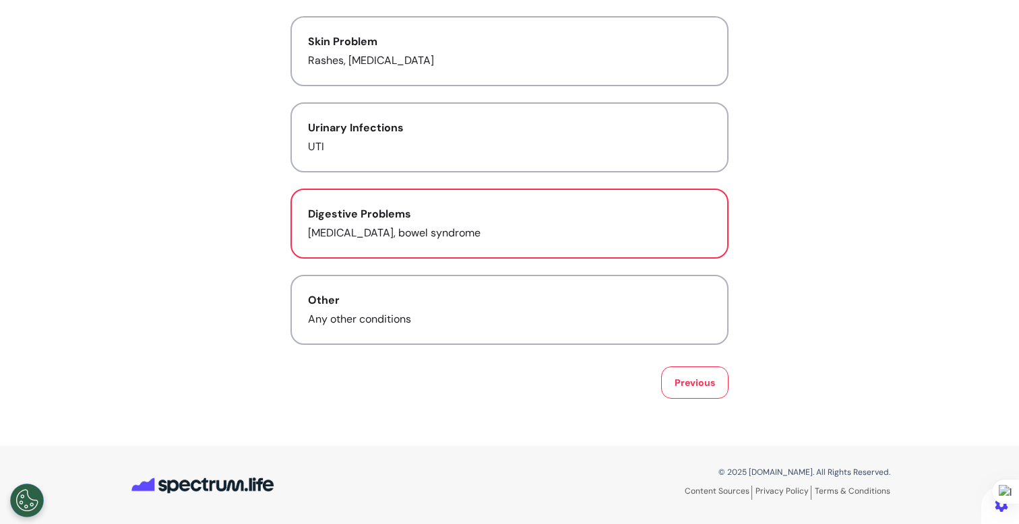
click at [569, 226] on p "Acid reflux, bowel syndrome" at bounding box center [509, 233] width 403 height 16
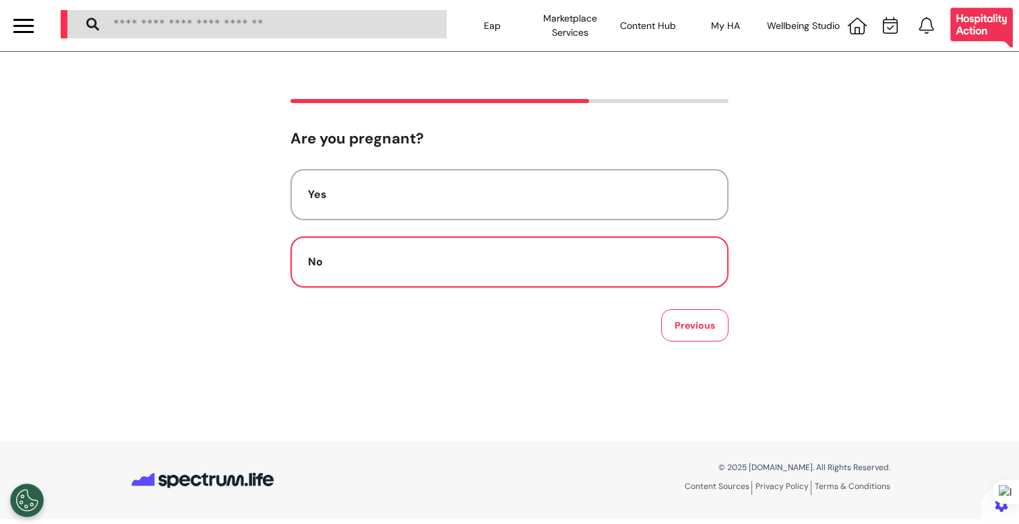
scroll to position [0, 0]
click at [672, 278] on button "No" at bounding box center [509, 261] width 438 height 51
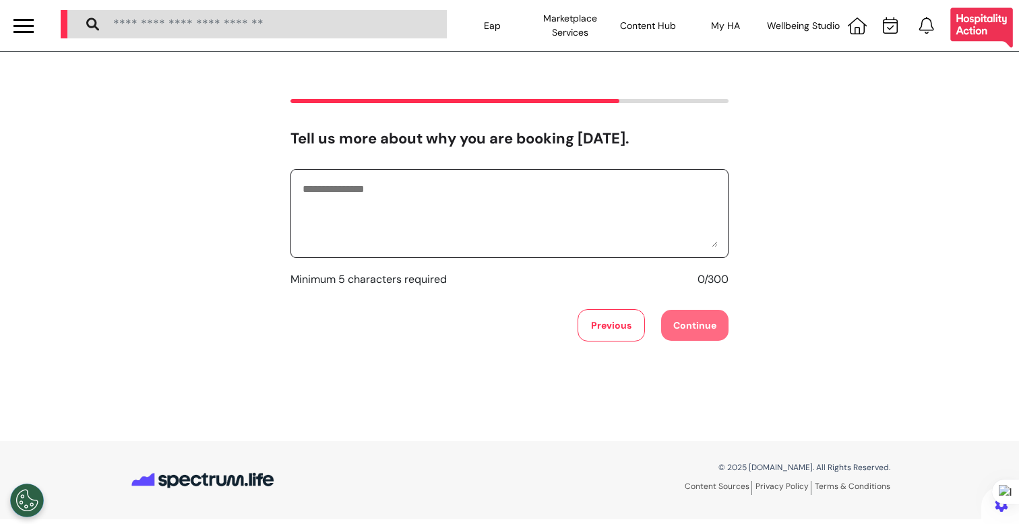
click at [595, 232] on textarea at bounding box center [509, 213] width 416 height 67
type textarea "**********"
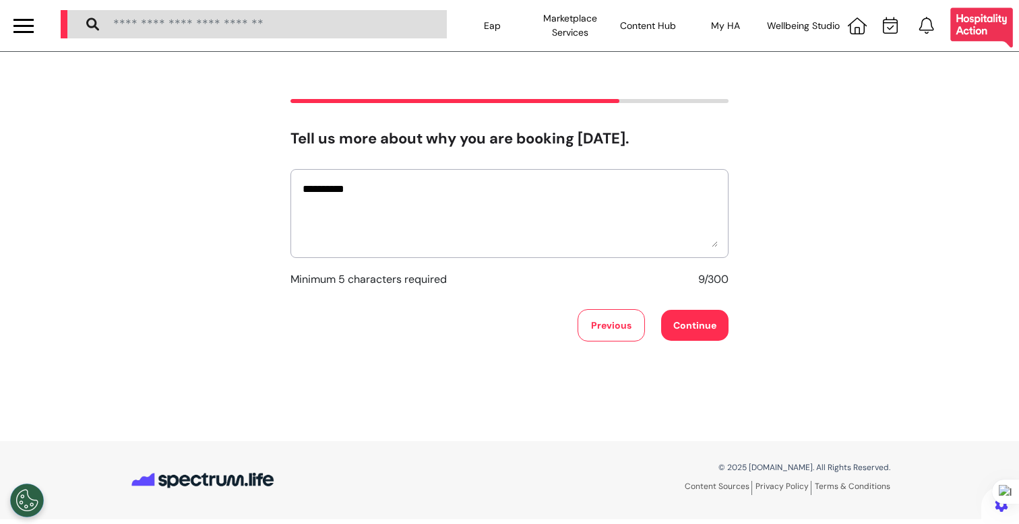
click at [699, 320] on button "Continue" at bounding box center [694, 325] width 67 height 31
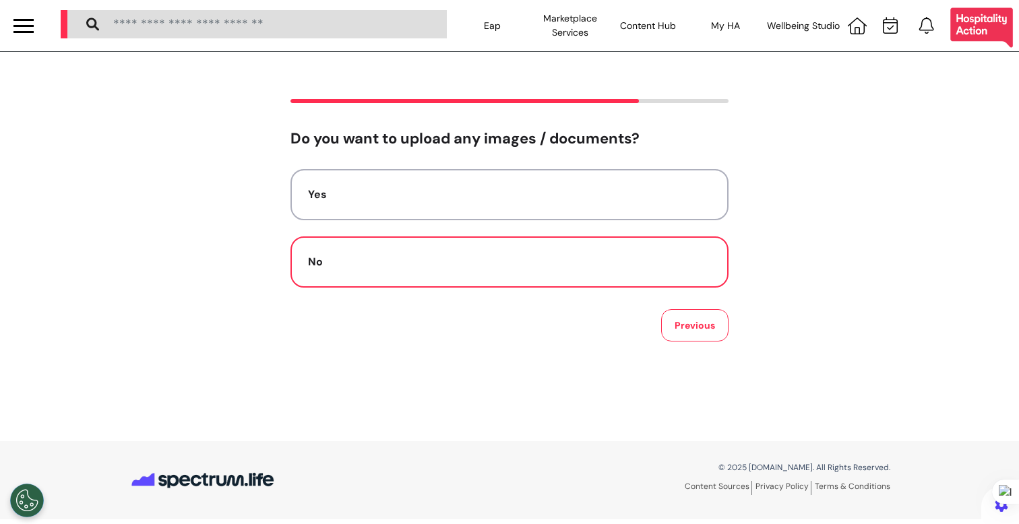
click at [674, 273] on button "No" at bounding box center [509, 261] width 438 height 51
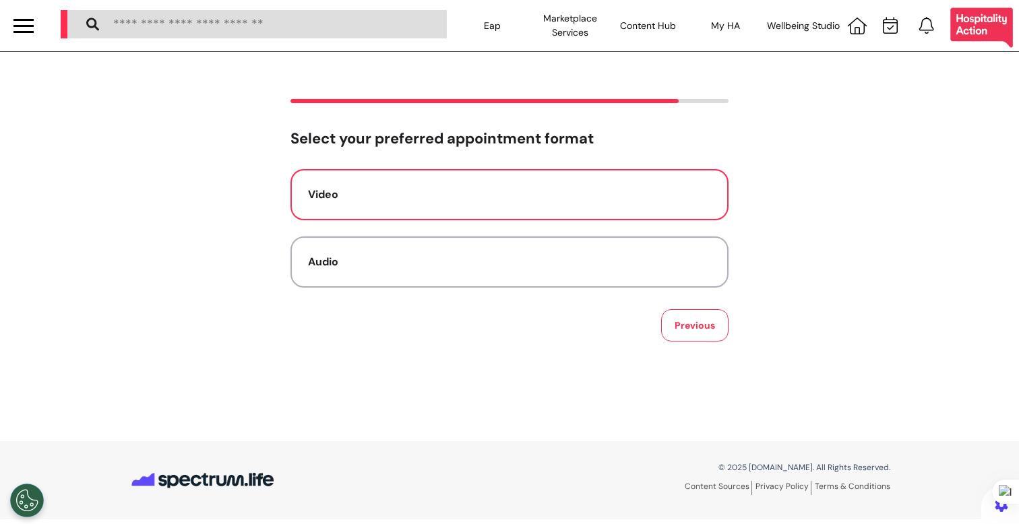
click at [554, 210] on button "Video" at bounding box center [509, 194] width 438 height 51
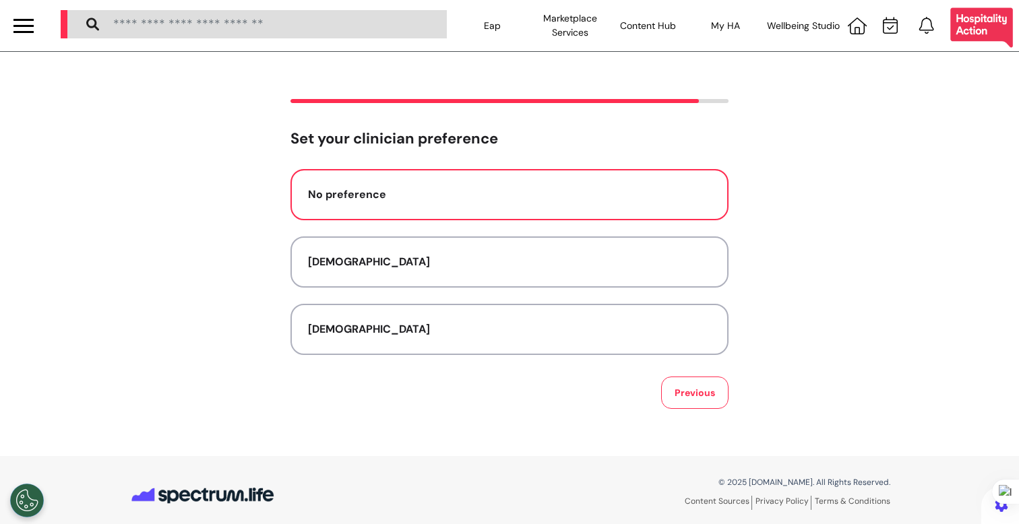
click at [523, 183] on button "No preference" at bounding box center [509, 194] width 438 height 51
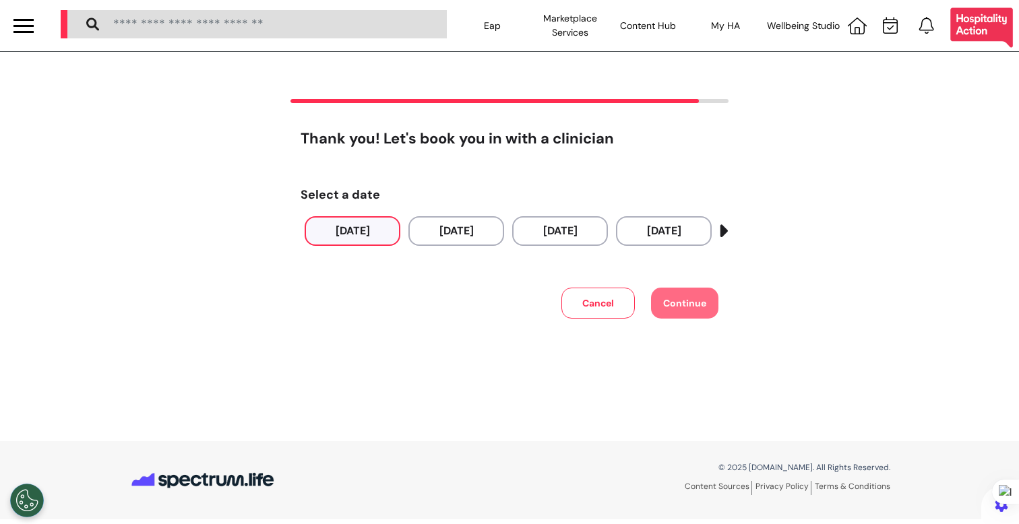
click at [348, 240] on button "09 Oct 2025" at bounding box center [352, 231] width 96 height 30
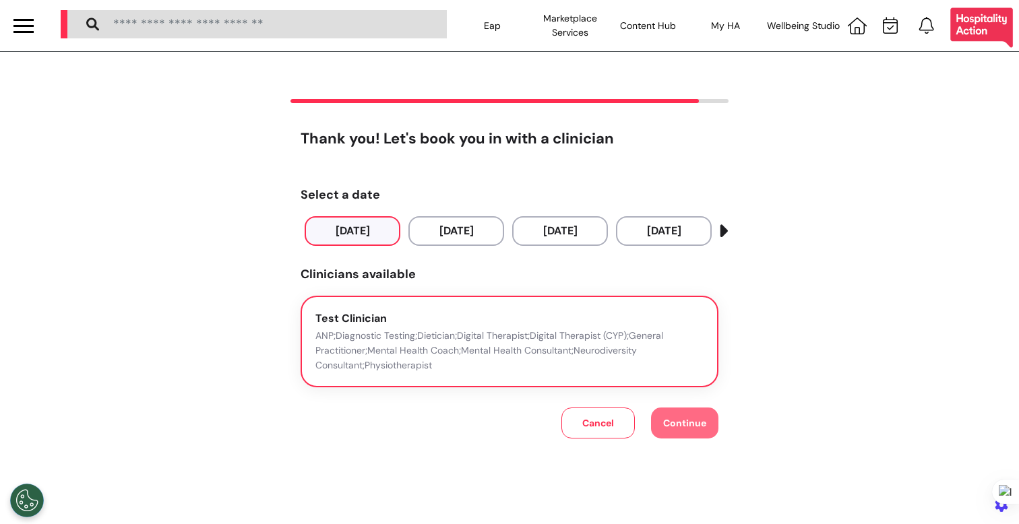
click at [424, 318] on div "Test Clinician ANP;Diagnostic Testing;Dietician;Digital Therapist;Digital Thera…" at bounding box center [509, 342] width 388 height 63
click at [692, 416] on button "Continue" at bounding box center [684, 423] width 67 height 31
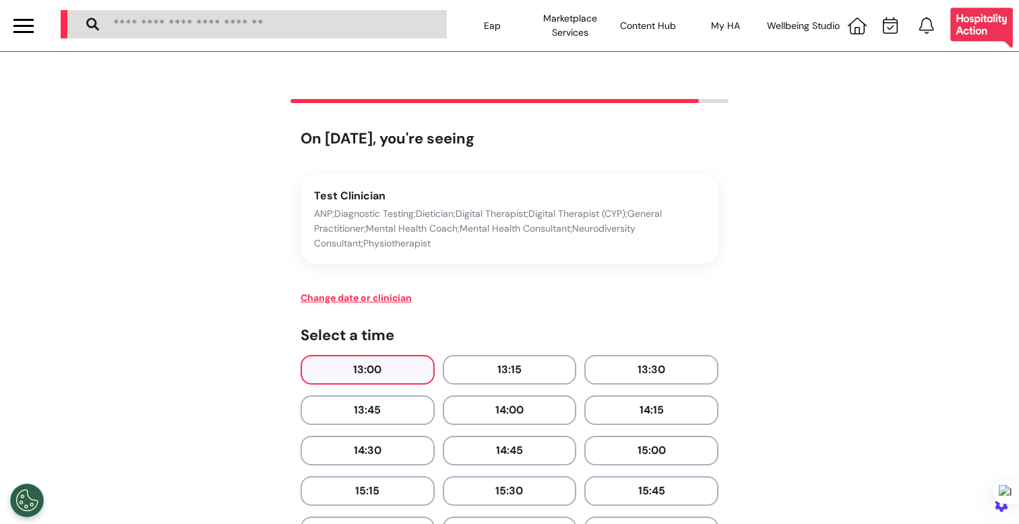
click at [373, 366] on button "13:00" at bounding box center [367, 370] width 134 height 30
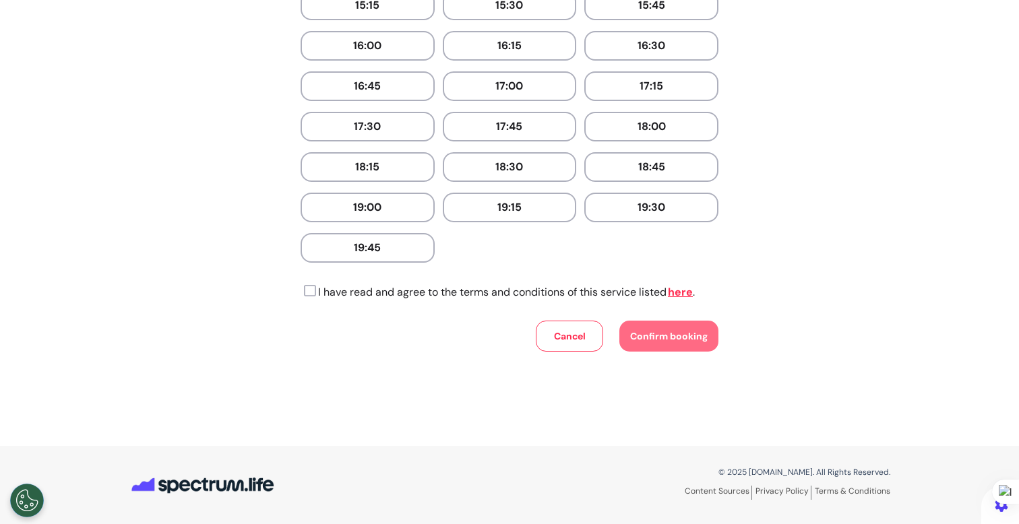
click at [300, 291] on icon at bounding box center [307, 290] width 15 height 13
click at [666, 336] on span "Confirm booking" at bounding box center [668, 336] width 77 height 12
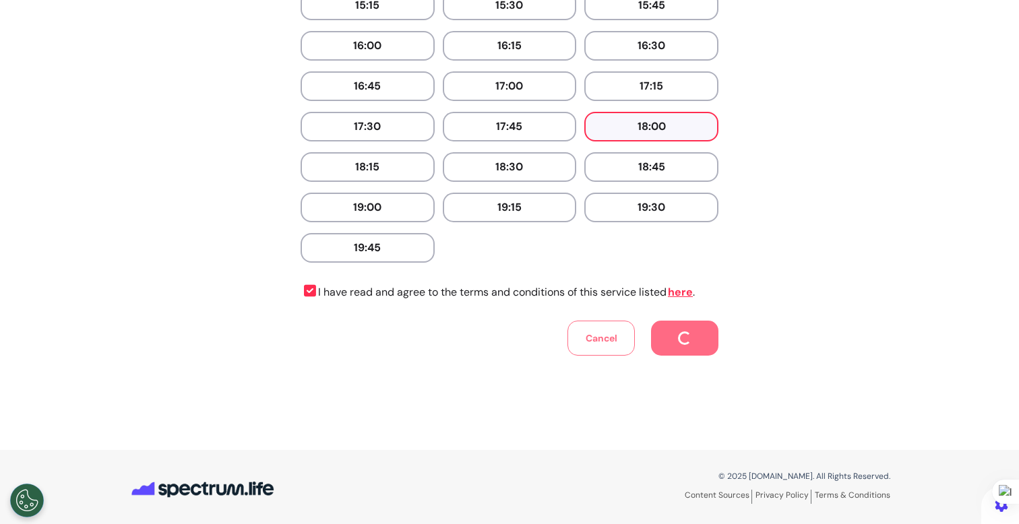
scroll to position [238, 0]
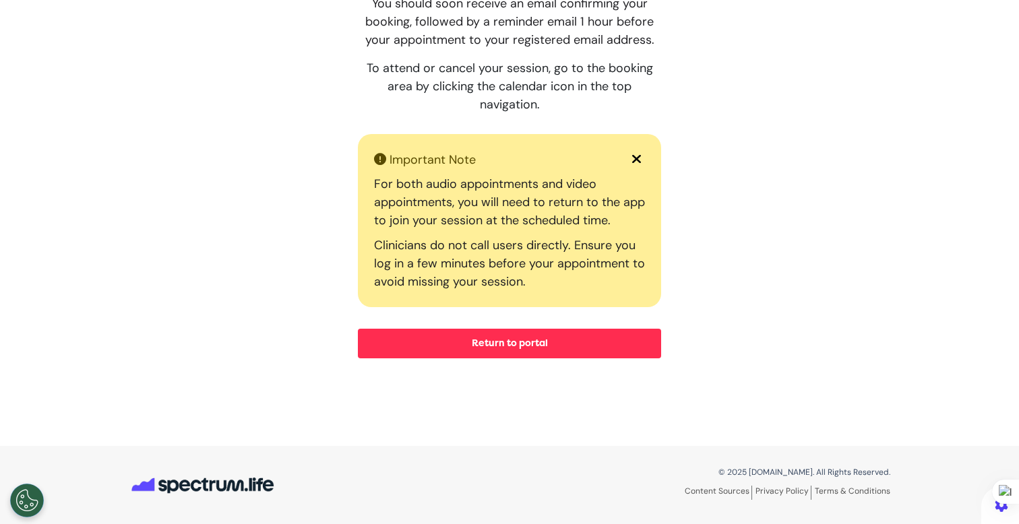
drag, startPoint x: 163, startPoint y: 287, endPoint x: 624, endPoint y: 3, distance: 541.4
click at [0, 0] on div "Booking confirmed! You should soon receive an email confirming your booking, fo…" at bounding box center [509, 130] width 1019 height 538
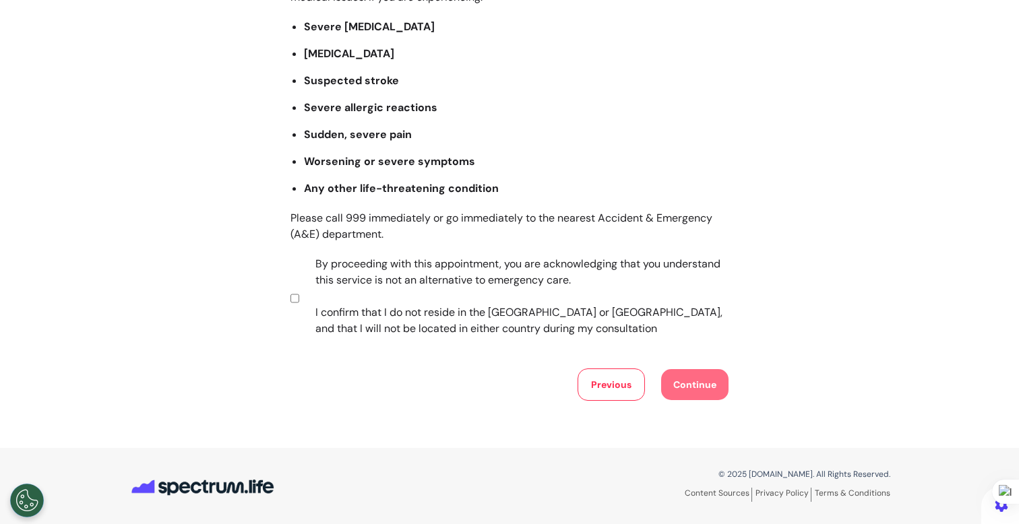
scroll to position [198, 0]
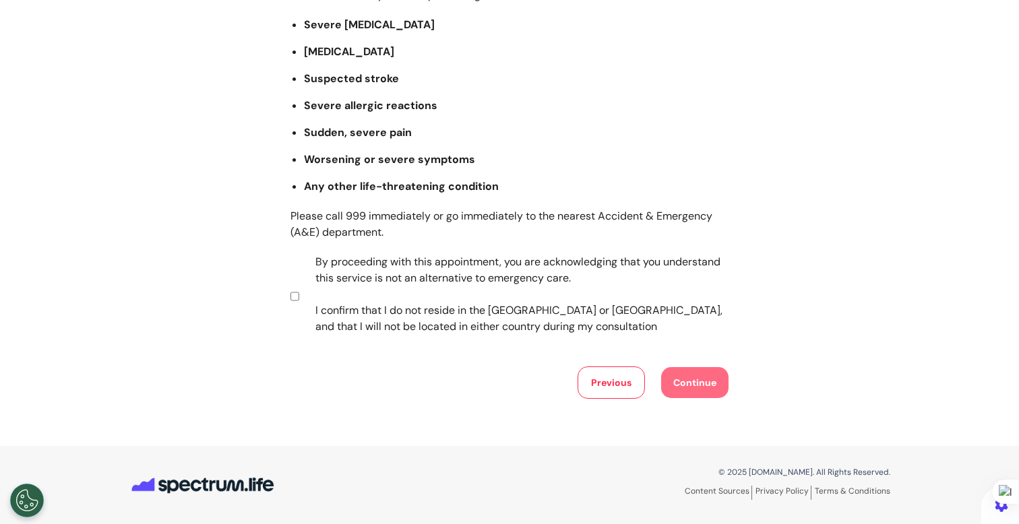
click at [544, 262] on label "By proceeding with this appointment, you are acknowledging that you understand …" at bounding box center [513, 294] width 422 height 81
click at [707, 387] on button "Continue" at bounding box center [694, 382] width 67 height 31
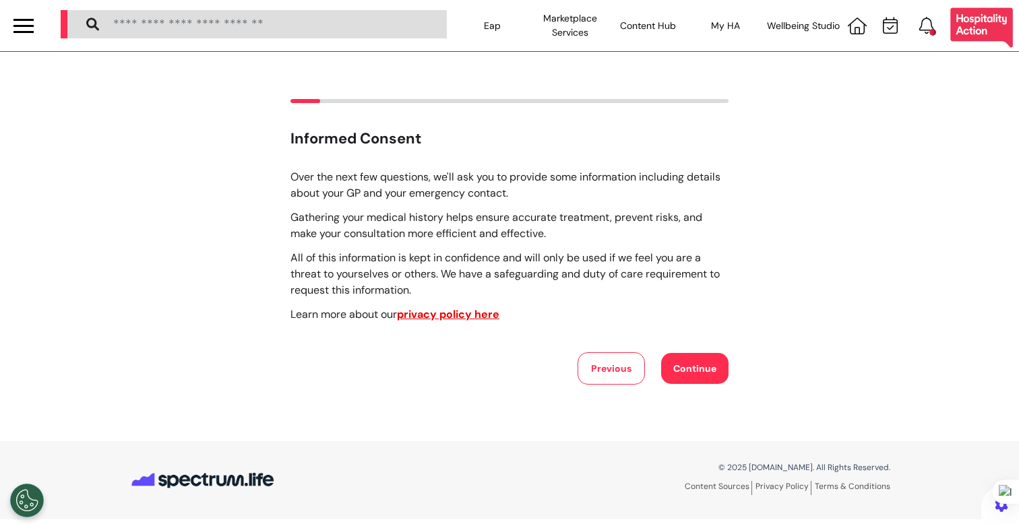
click at [692, 368] on button "Continue" at bounding box center [694, 368] width 67 height 31
select select "******"
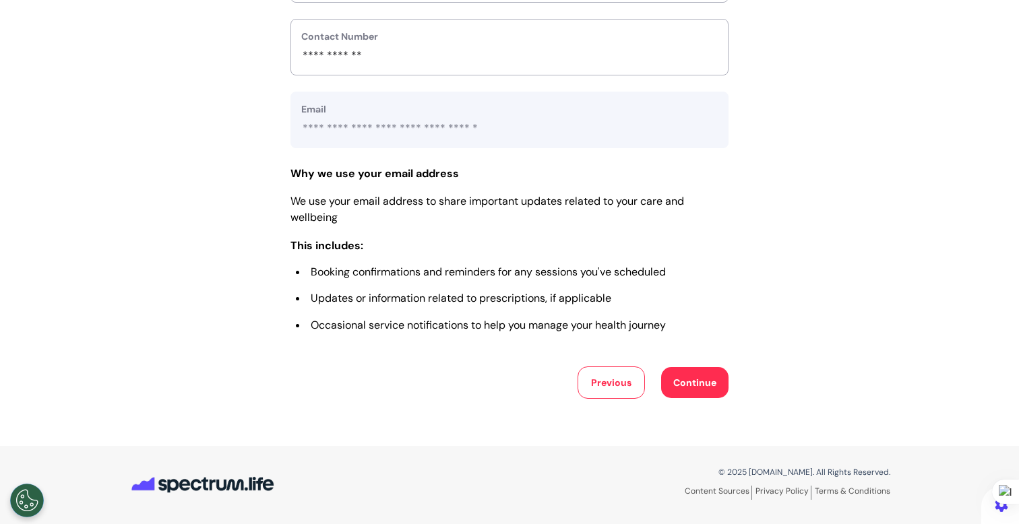
scroll to position [603, 0]
click at [677, 389] on button "Continue" at bounding box center [694, 382] width 67 height 31
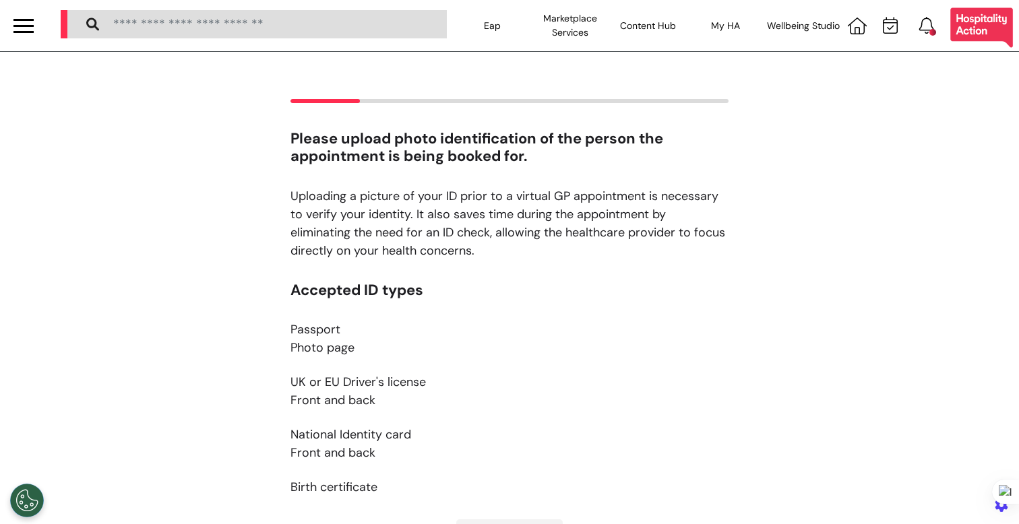
scroll to position [228, 0]
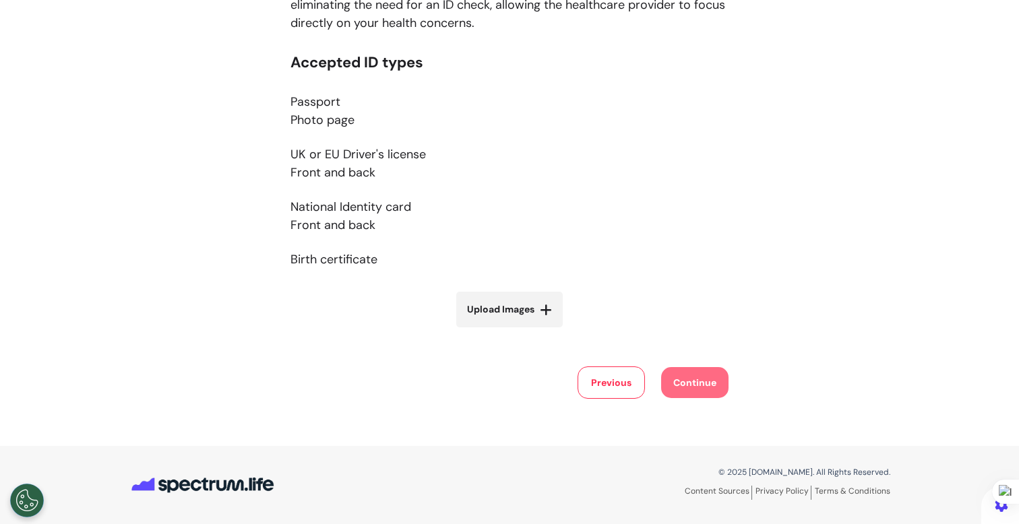
click at [521, 311] on span "Upload Images" at bounding box center [500, 309] width 67 height 14
click at [521, 331] on input "Upload Images" at bounding box center [509, 338] width 160 height 14
type input "**********"
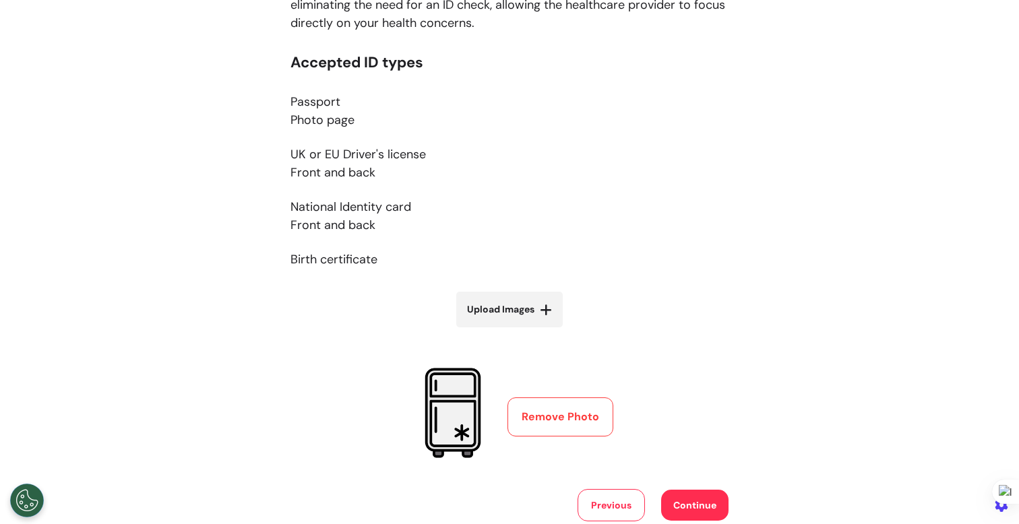
scroll to position [350, 0]
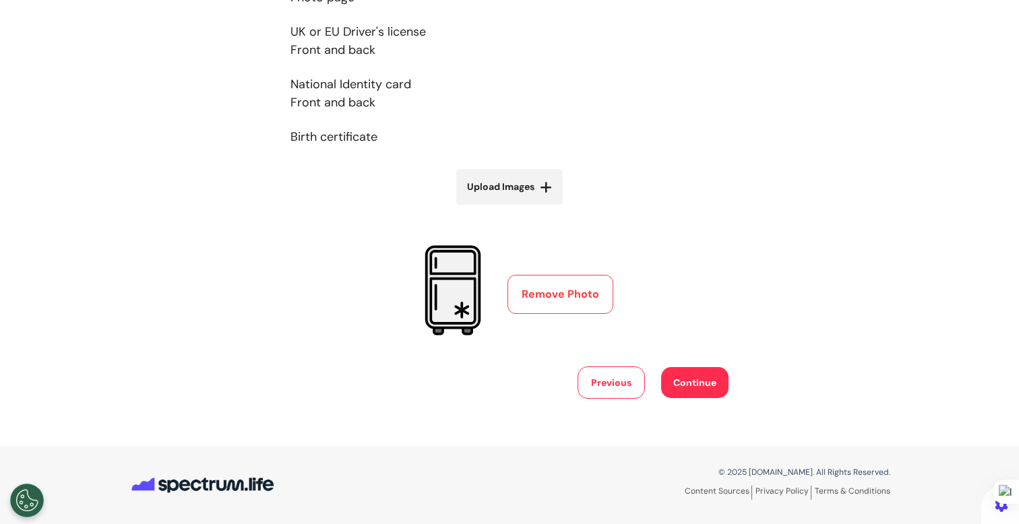
click at [703, 383] on button "Continue" at bounding box center [694, 382] width 67 height 31
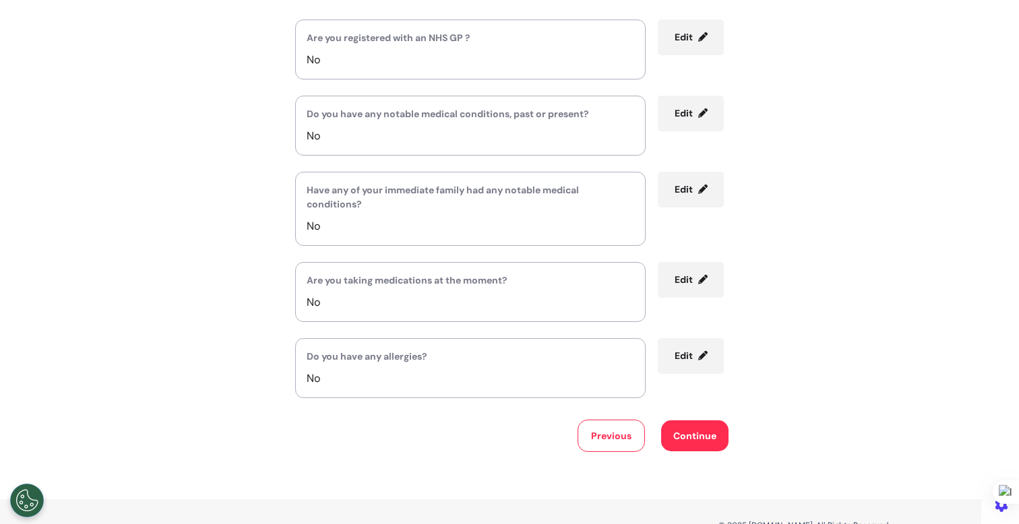
scroll to position [243, 0]
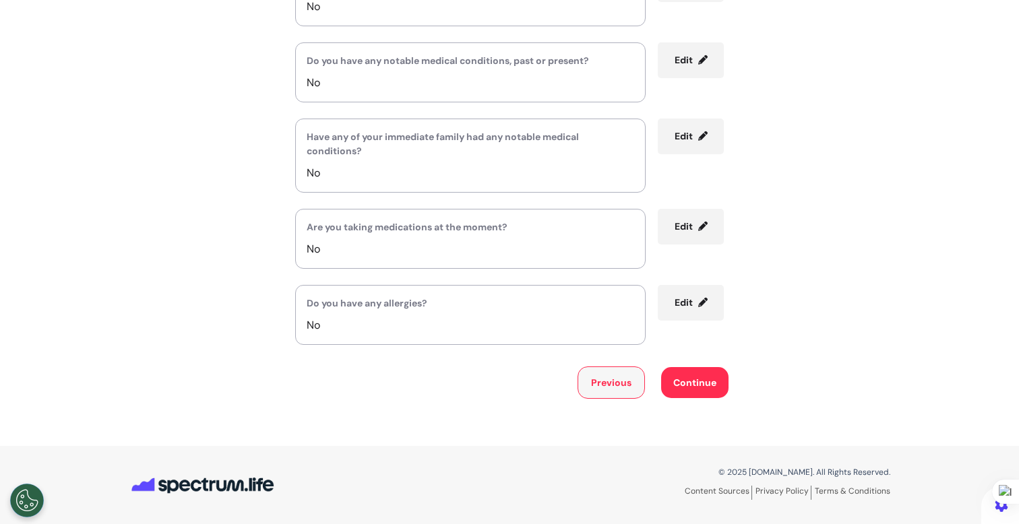
click at [606, 385] on button "Previous" at bounding box center [610, 382] width 67 height 32
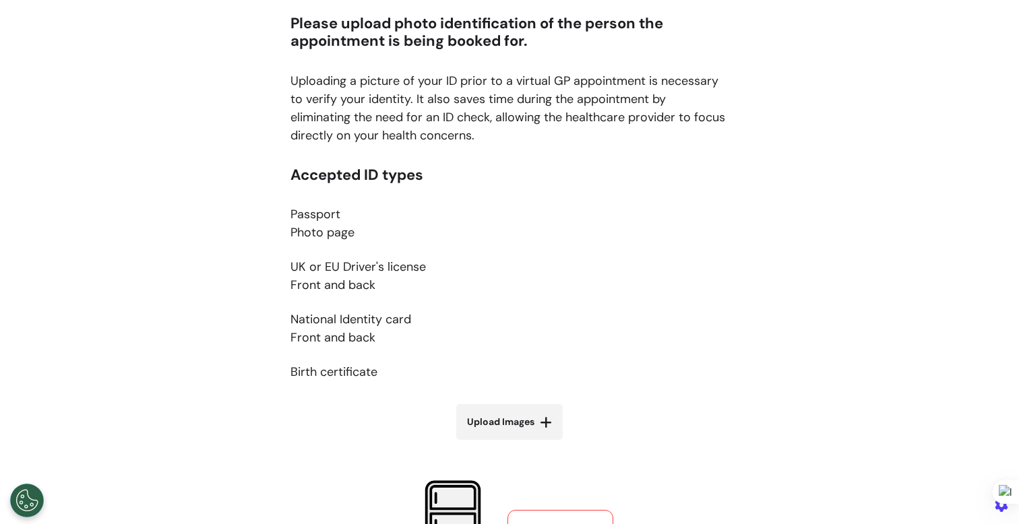
scroll to position [119, 0]
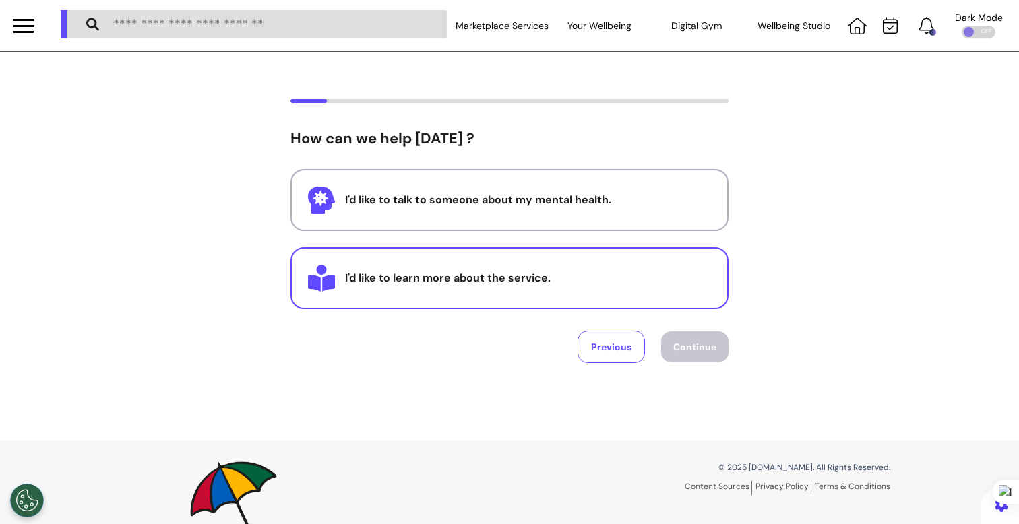
click at [523, 279] on div "I'd like to learn more about the service." at bounding box center [528, 278] width 366 height 16
click at [23, 22] on div at bounding box center [23, 26] width 20 height 22
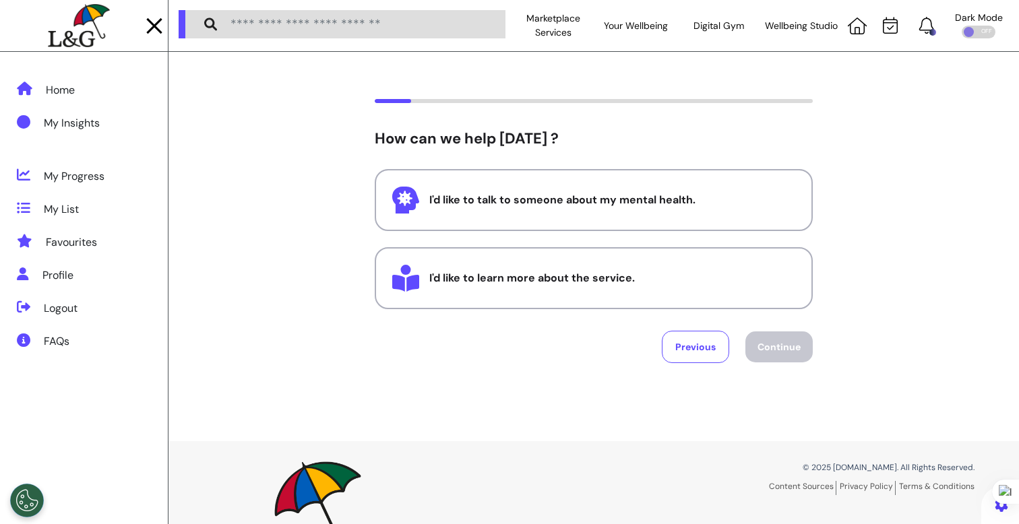
click at [96, 30] on img at bounding box center [78, 26] width 61 height 44
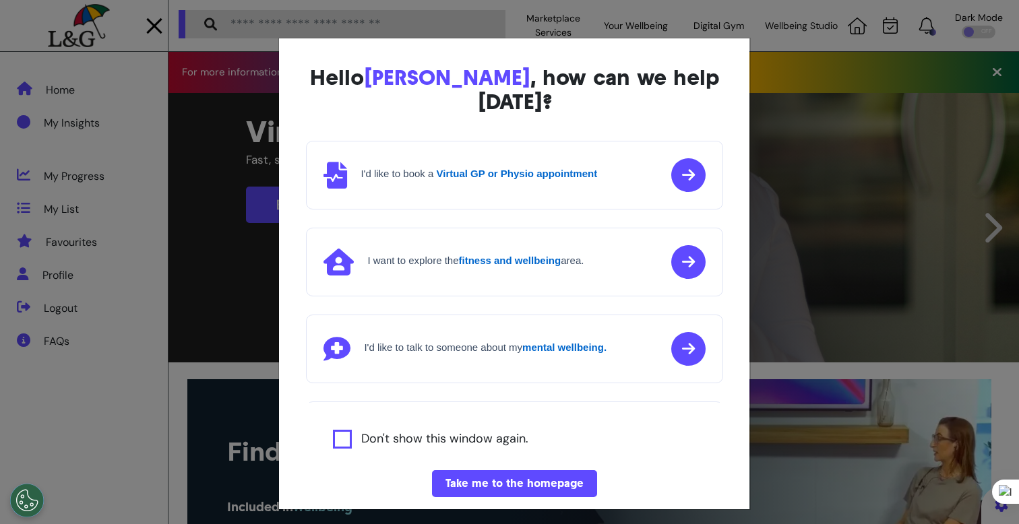
click at [925, 294] on div "Hello Ahmed , how can we help today? I'd like to book a Virtual GP or Physio ap…" at bounding box center [509, 262] width 1019 height 524
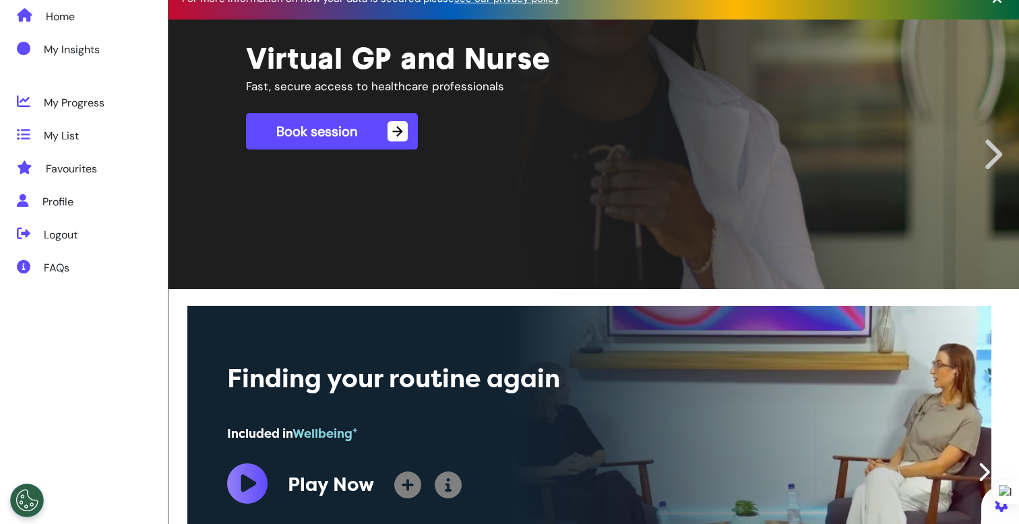
scroll to position [0, 509]
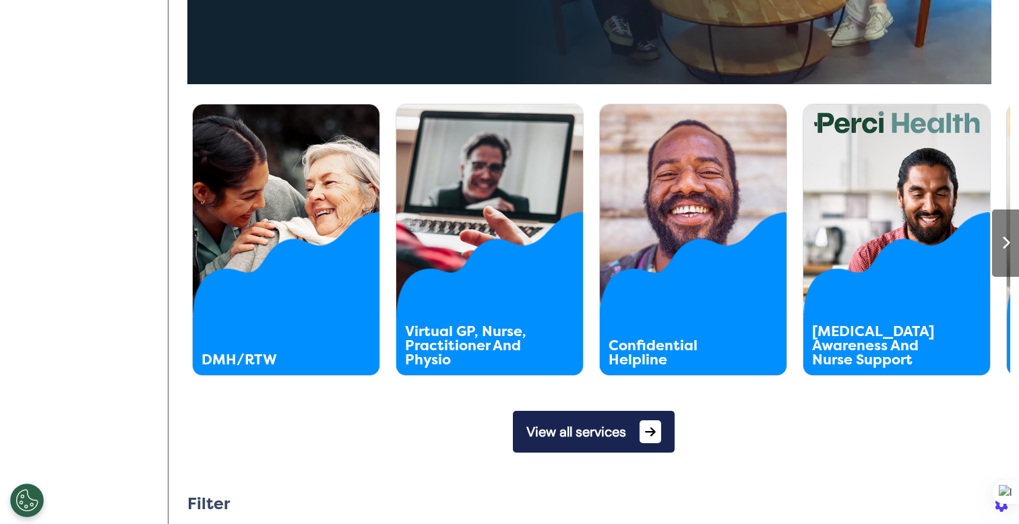
click at [549, 452] on button "View all services" at bounding box center [594, 432] width 162 height 42
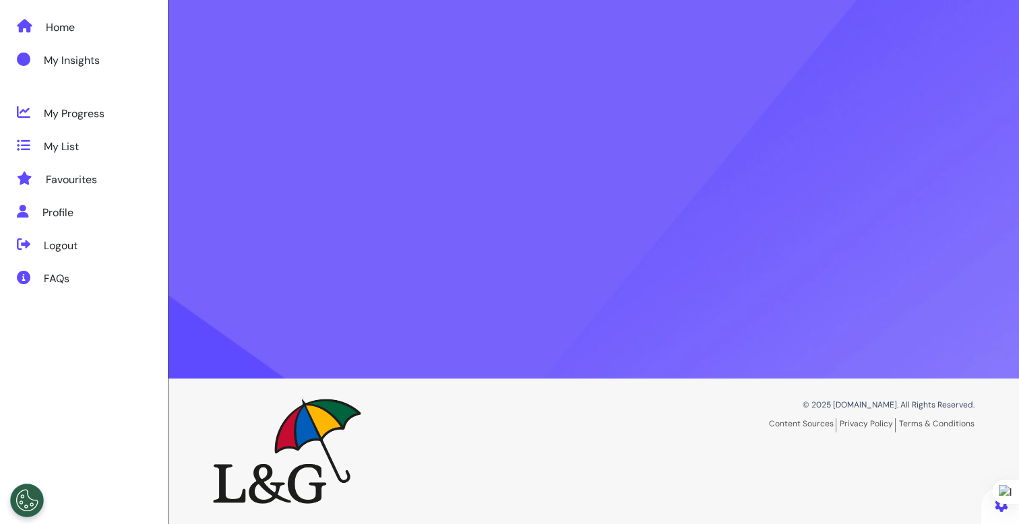
click at [551, 449] on div "© 2025 Spectrum.Life. All Rights Reserved. Content Sources Privacy Policy Terms…" at bounding box center [593, 451] width 781 height 105
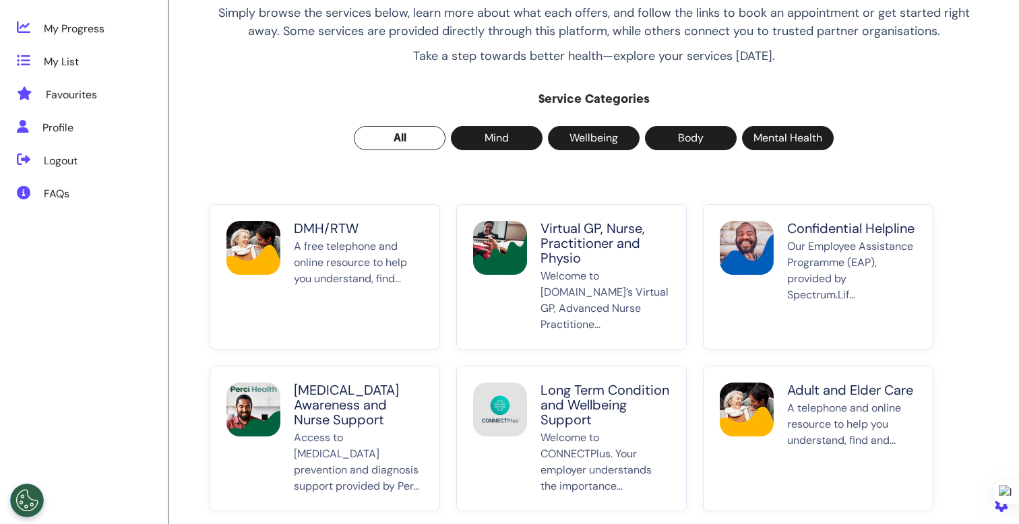
click at [584, 282] on p "Welcome to Spectrum.Life’s Virtual GP, Advanced Nurse Practitione..." at bounding box center [604, 300] width 129 height 65
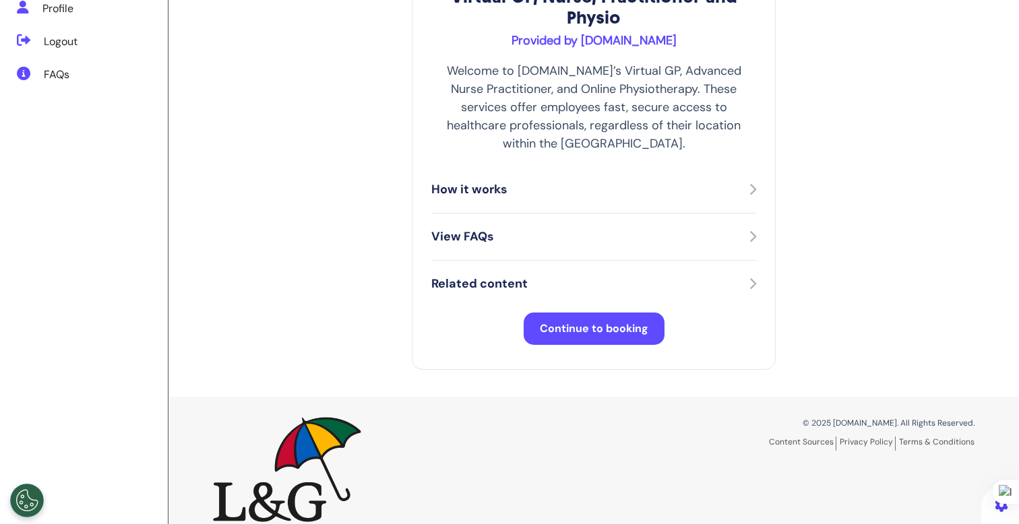
click at [587, 321] on span "Continue to booking" at bounding box center [594, 328] width 108 height 14
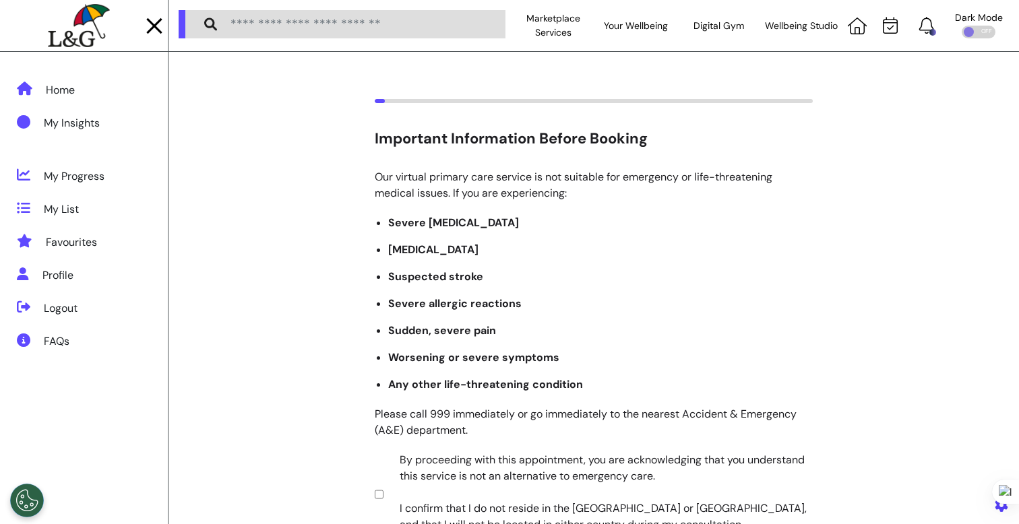
click at [147, 22] on div at bounding box center [154, 26] width 20 height 22
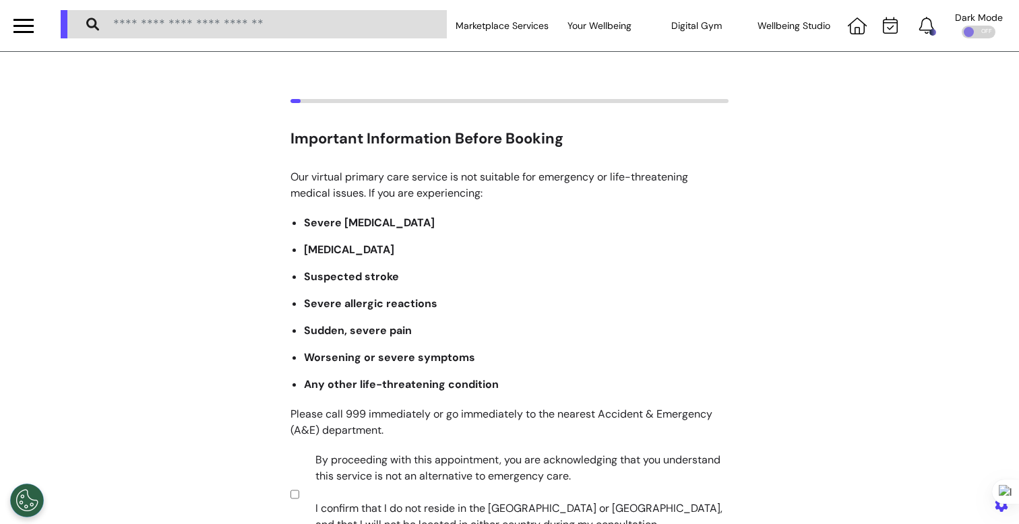
scroll to position [266, 0]
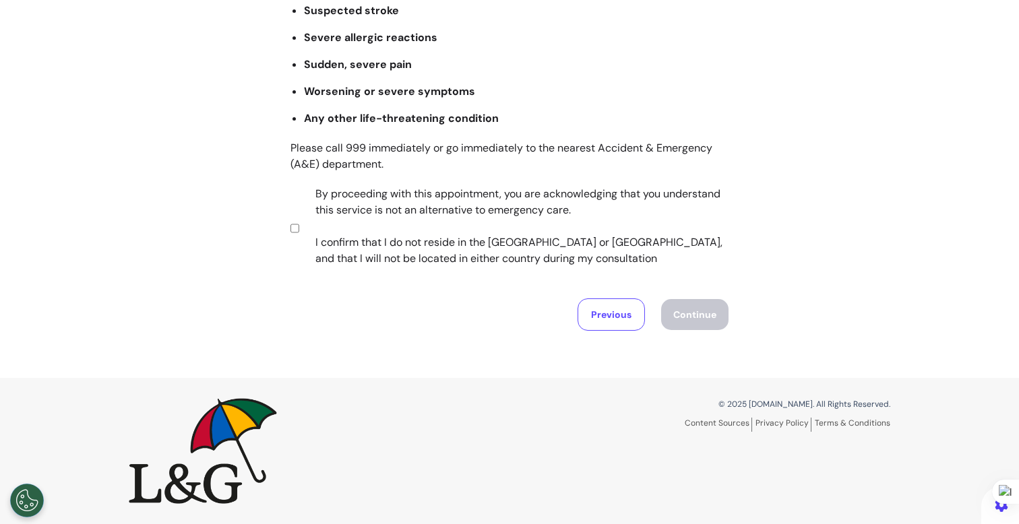
click at [478, 217] on label "By proceeding with this appointment, you are acknowledging that you understand …" at bounding box center [513, 226] width 422 height 81
click at [698, 312] on button "Continue" at bounding box center [694, 314] width 67 height 31
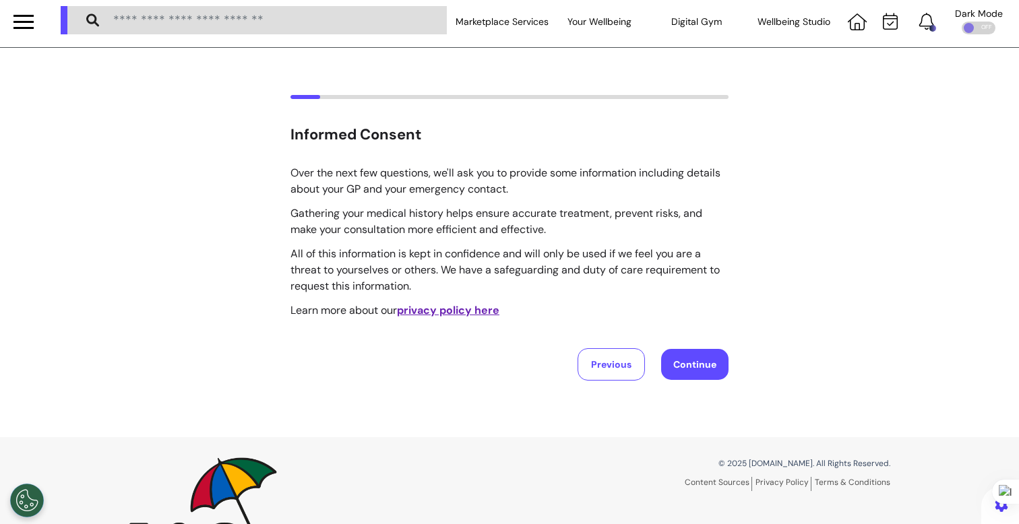
scroll to position [0, 0]
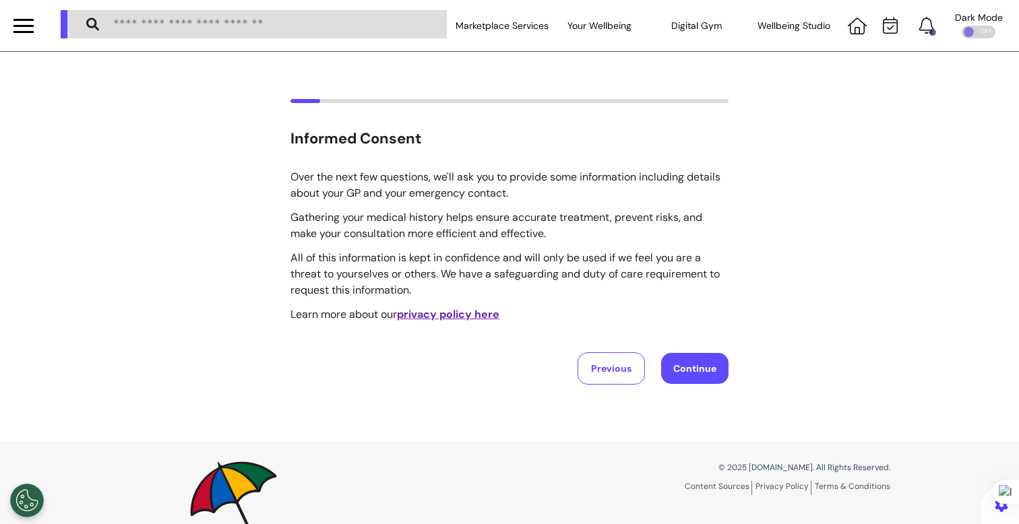
click at [680, 372] on button "Continue" at bounding box center [694, 368] width 67 height 31
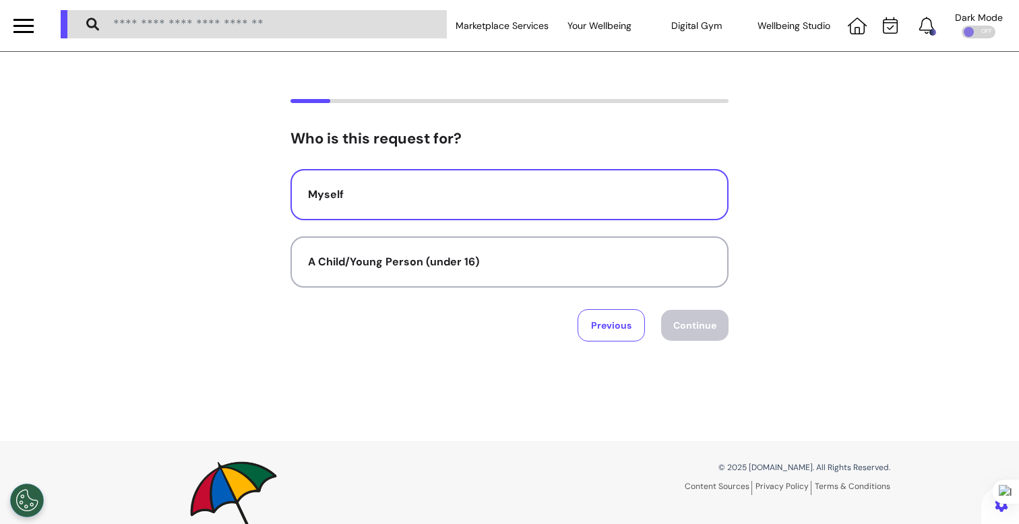
click at [600, 209] on button "Myself" at bounding box center [509, 194] width 438 height 51
click at [691, 330] on button "Continue" at bounding box center [694, 325] width 67 height 31
select select "******"
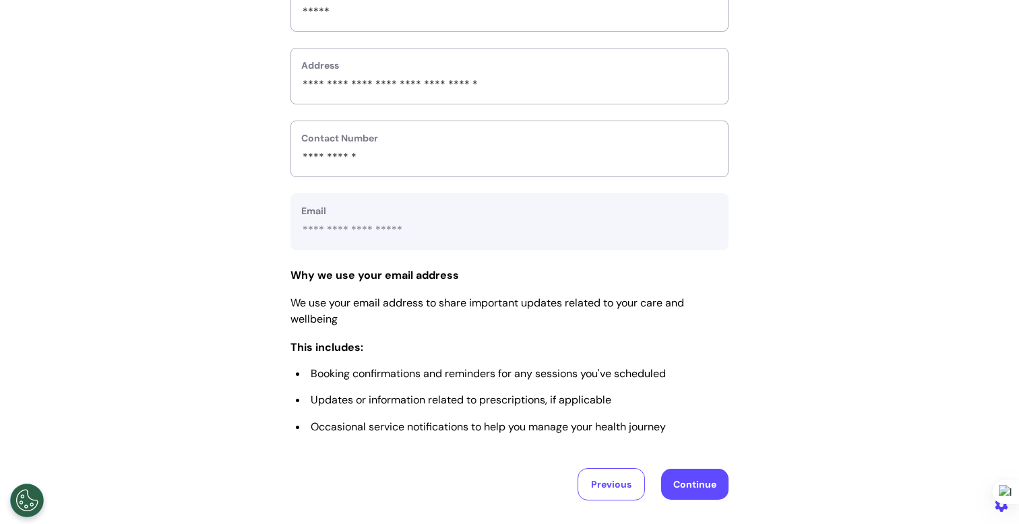
scroll to position [505, 0]
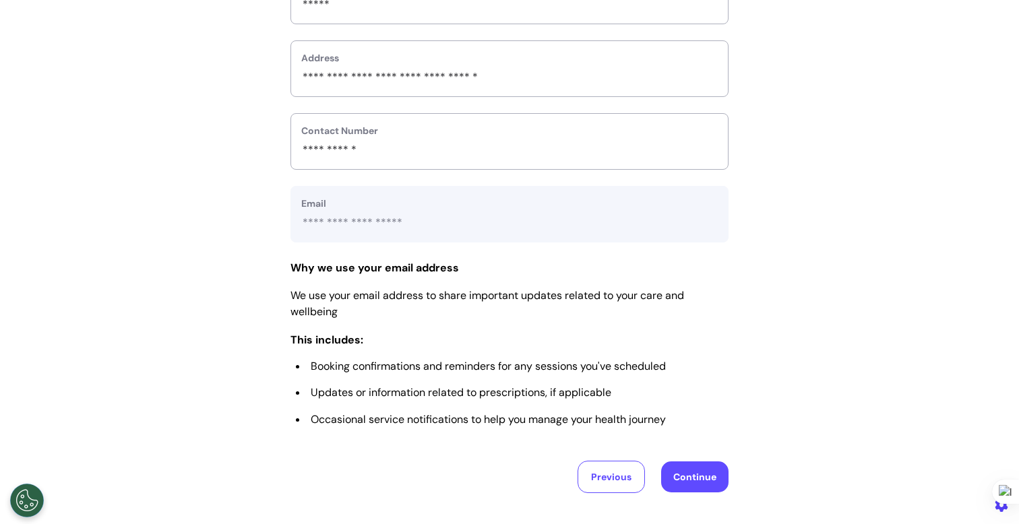
click at [700, 484] on button "Continue" at bounding box center [694, 476] width 67 height 31
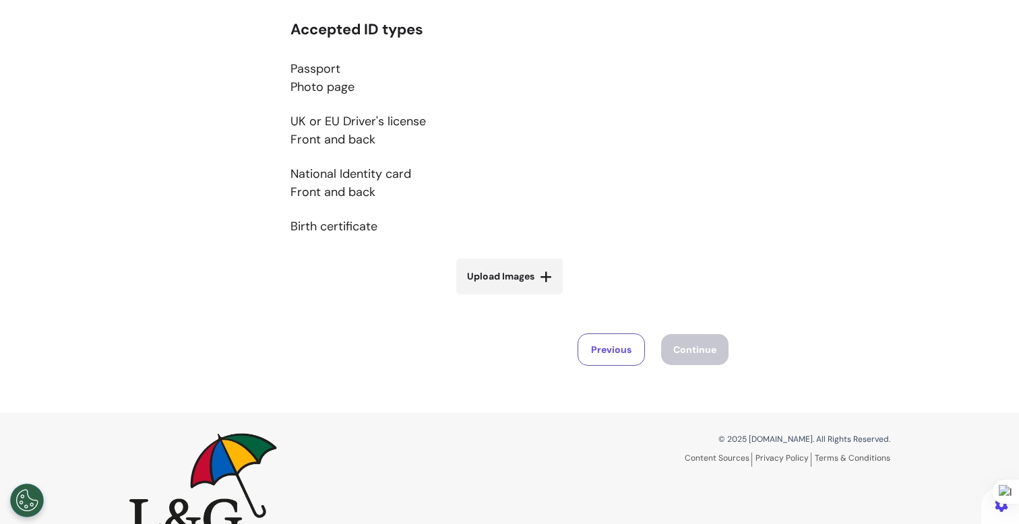
scroll to position [295, 0]
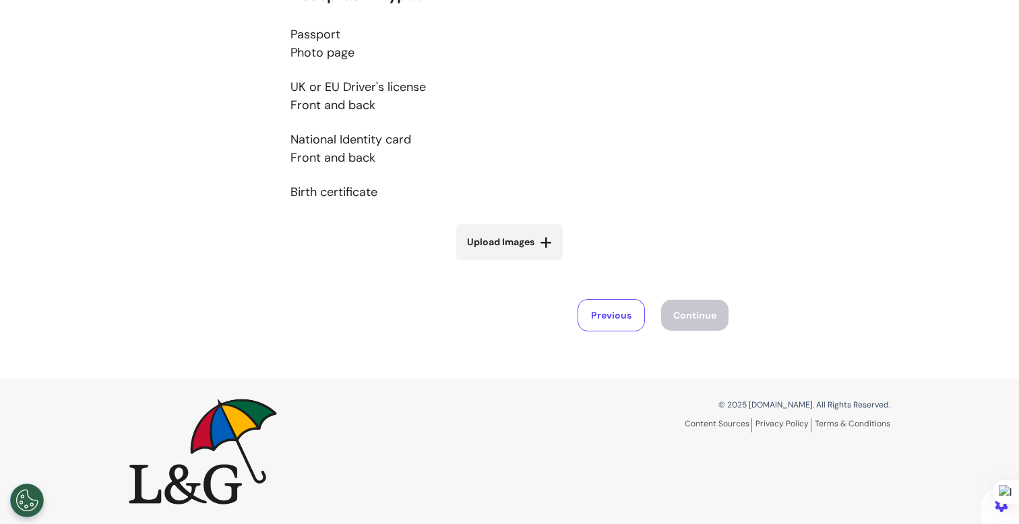
click at [482, 254] on label "Upload Images" at bounding box center [509, 242] width 106 height 36
click at [482, 263] on input "Upload Images" at bounding box center [509, 270] width 160 height 14
type input "**********"
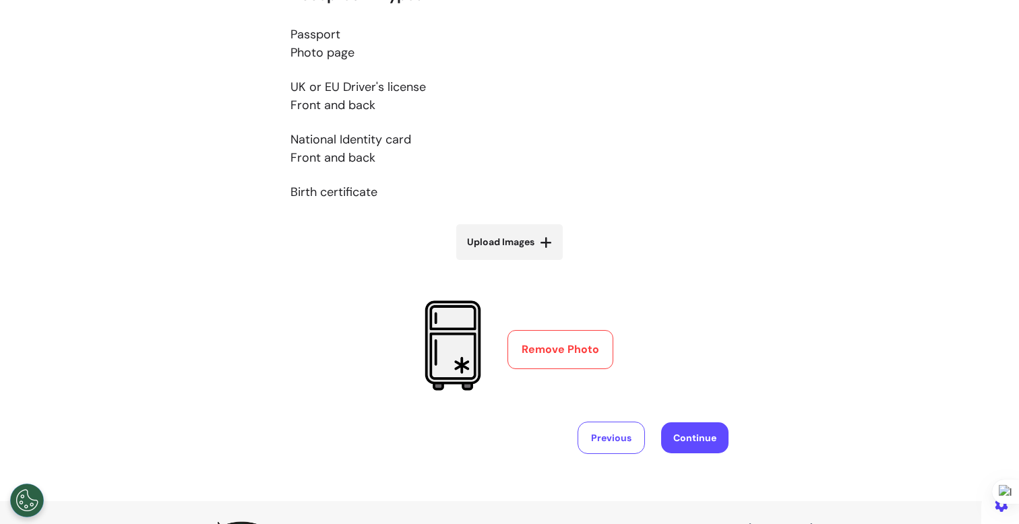
click at [681, 429] on button "Continue" at bounding box center [694, 437] width 67 height 31
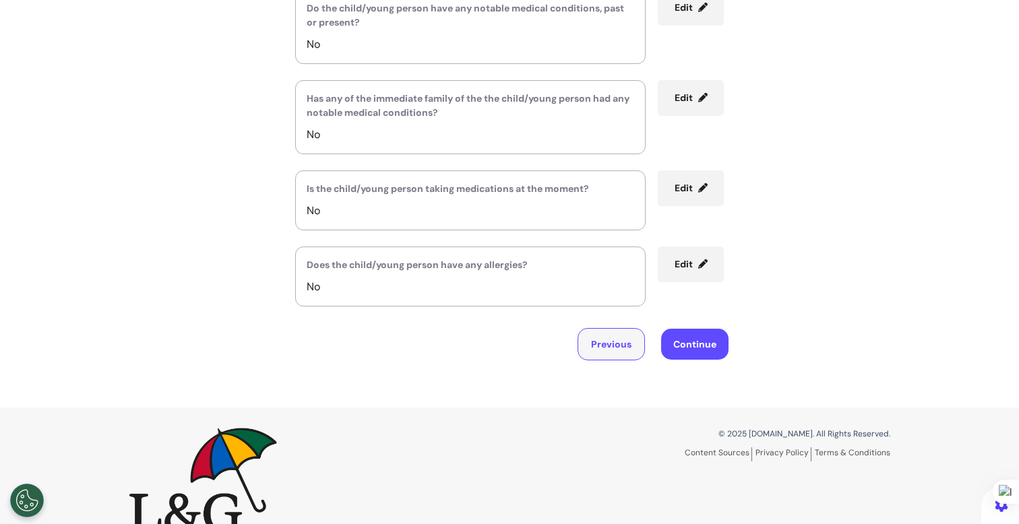
click at [589, 349] on button "Previous" at bounding box center [610, 344] width 67 height 32
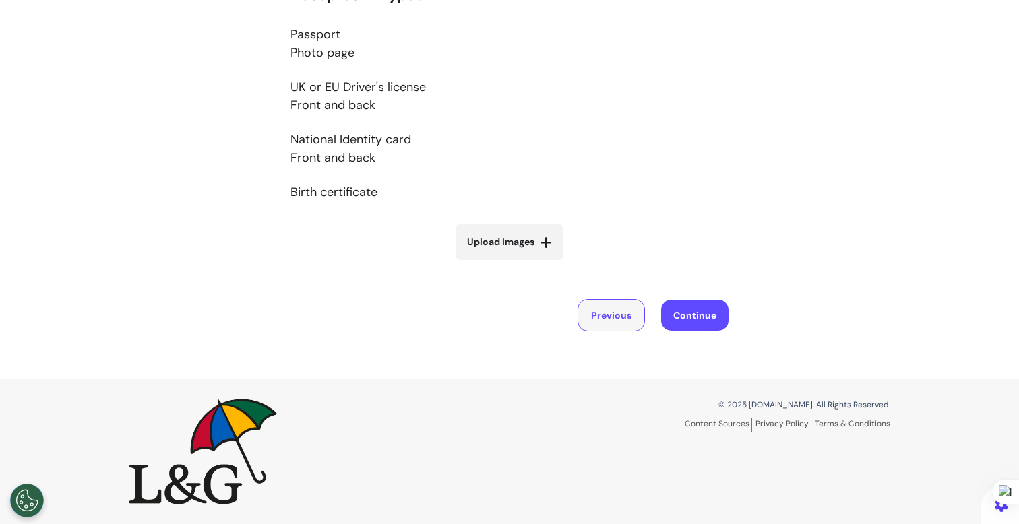
click at [584, 305] on button "Previous" at bounding box center [610, 315] width 67 height 32
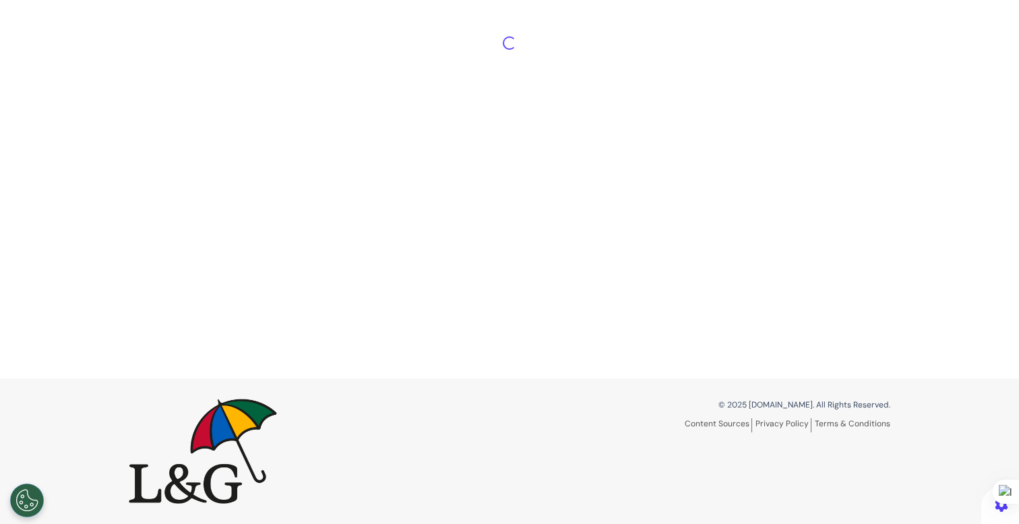
select select "******"
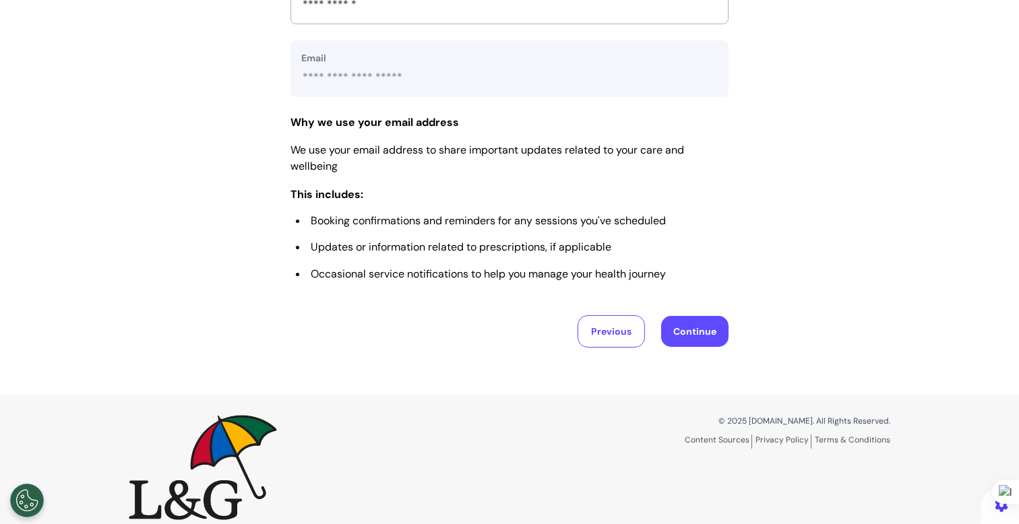
scroll to position [670, 0]
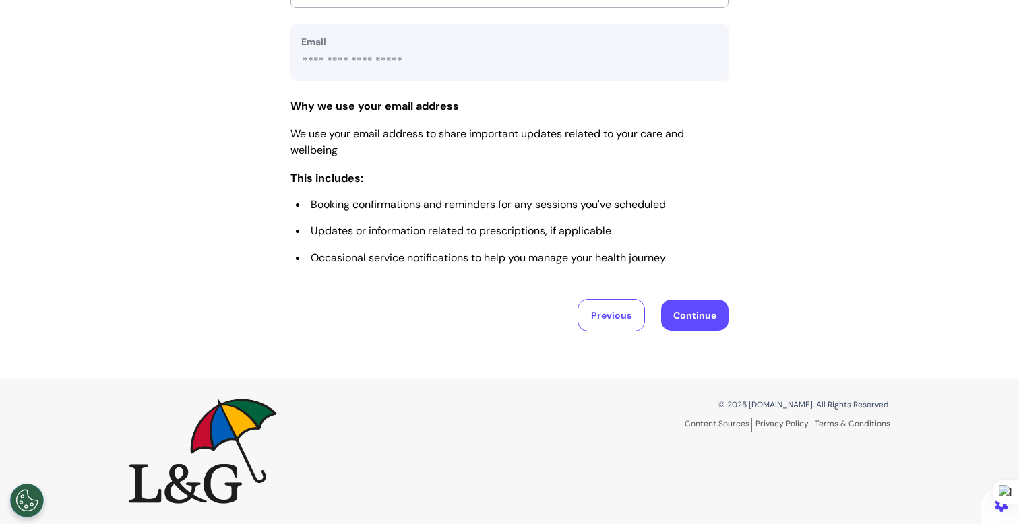
click at [695, 322] on button "Continue" at bounding box center [694, 315] width 67 height 31
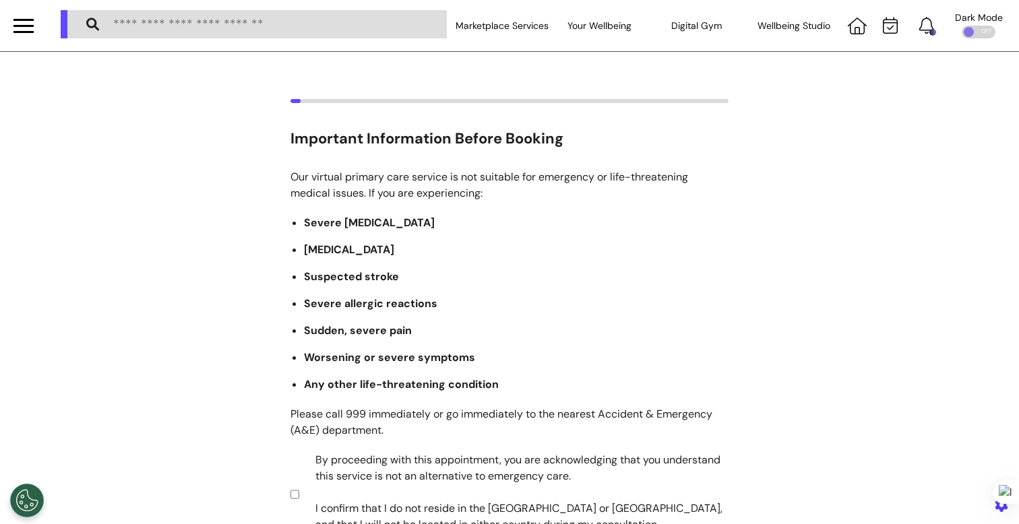
scroll to position [266, 0]
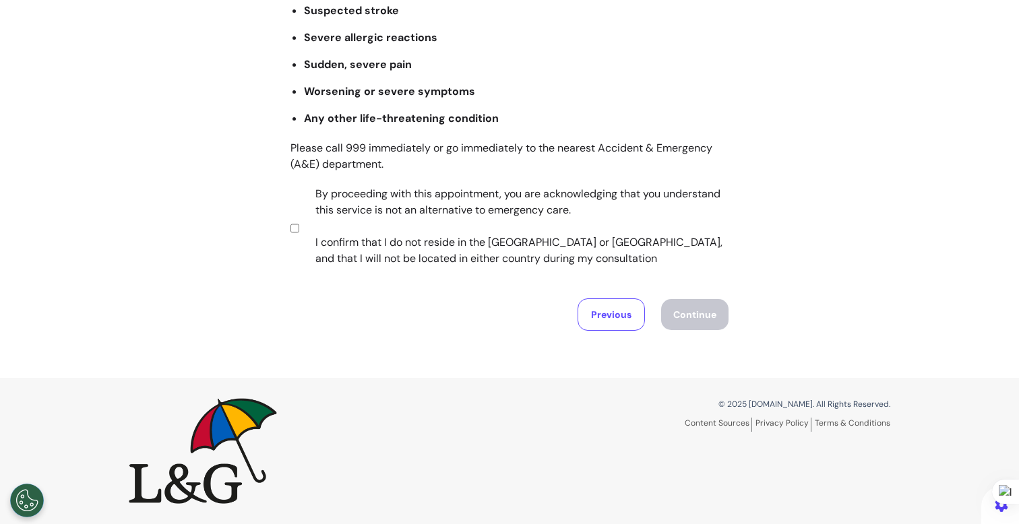
click at [405, 197] on label "By proceeding with this appointment, you are acknowledging that you understand …" at bounding box center [513, 226] width 422 height 81
click at [670, 315] on button "Continue" at bounding box center [694, 314] width 67 height 31
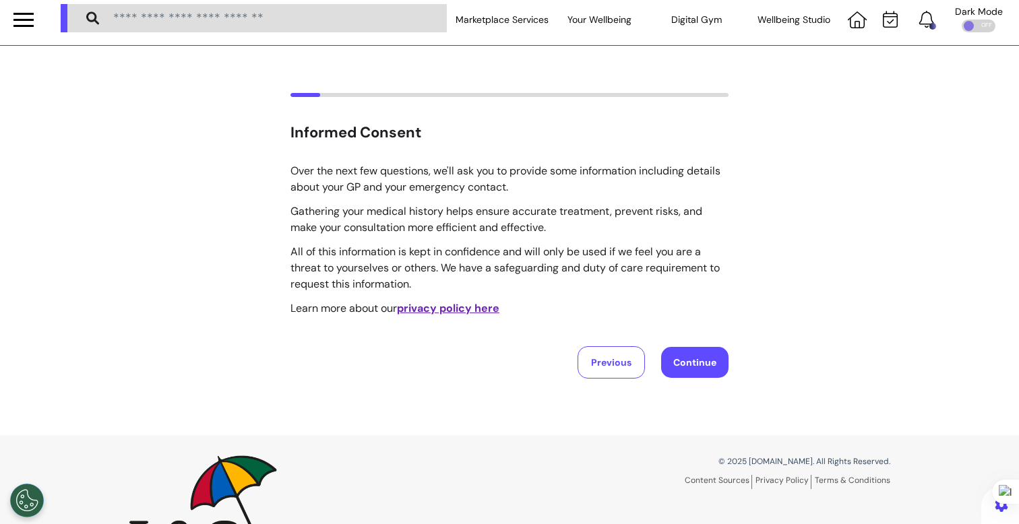
scroll to position [0, 0]
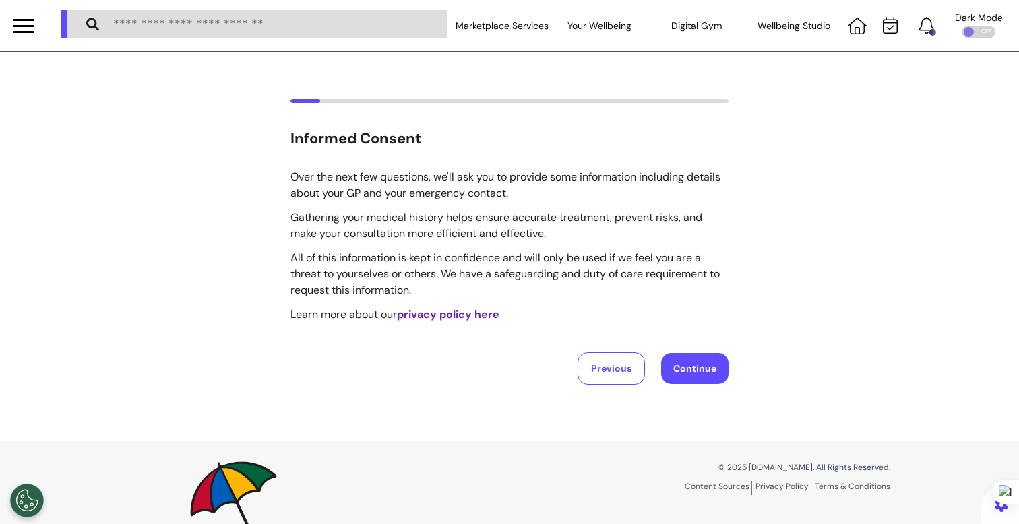
click at [698, 385] on div "Previous Continue" at bounding box center [509, 368] width 438 height 32
click at [688, 379] on button "Continue" at bounding box center [694, 368] width 67 height 31
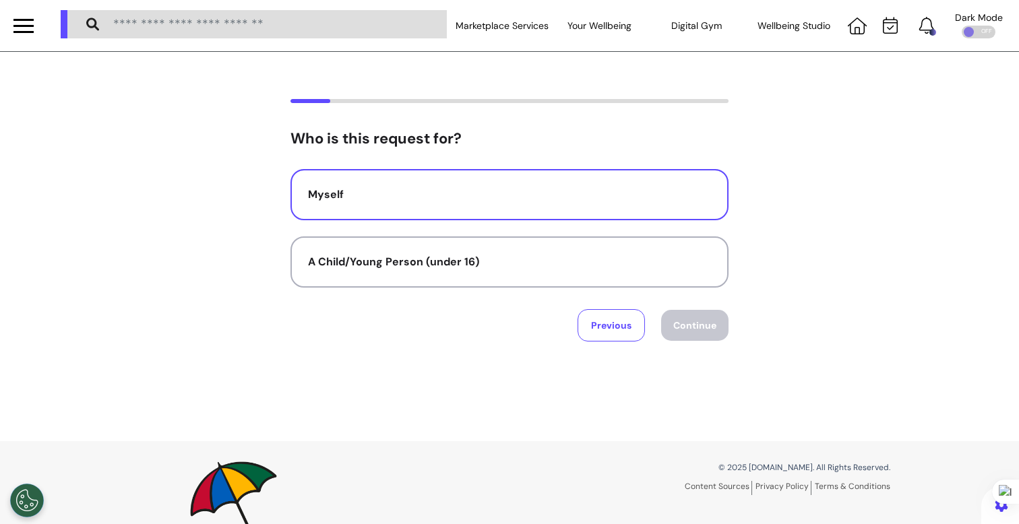
click at [653, 207] on button "Myself" at bounding box center [509, 194] width 438 height 51
click at [705, 346] on div "Who is this request for? Myself A Child/Young Person (under 16) Previous Contin…" at bounding box center [509, 246] width 1019 height 389
click at [697, 328] on button "Continue" at bounding box center [694, 325] width 67 height 31
select select "******"
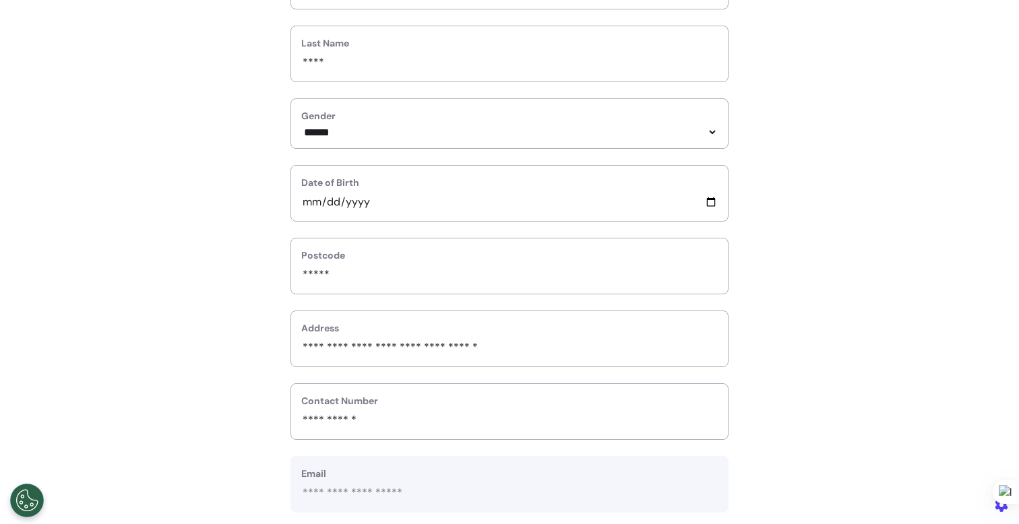
scroll to position [497, 0]
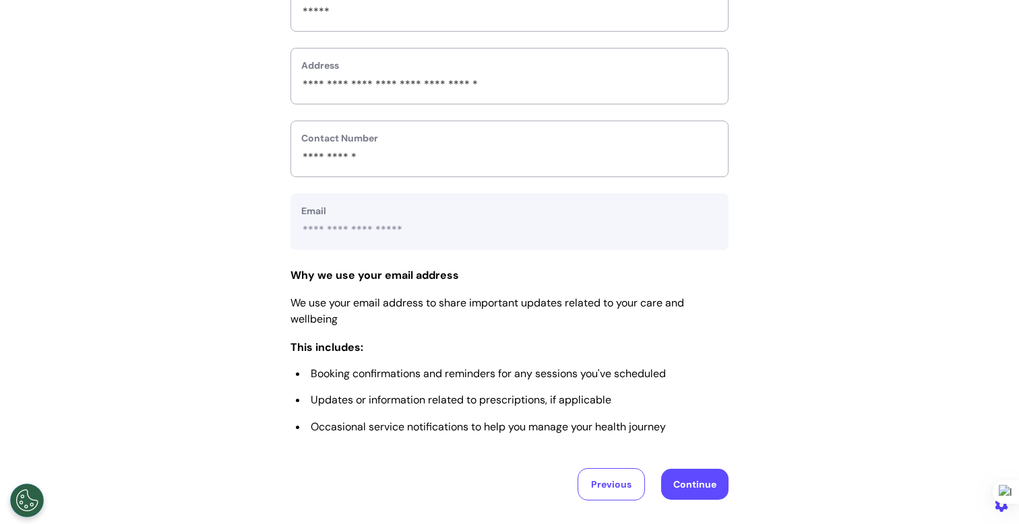
click at [690, 484] on button "Continue" at bounding box center [694, 484] width 67 height 31
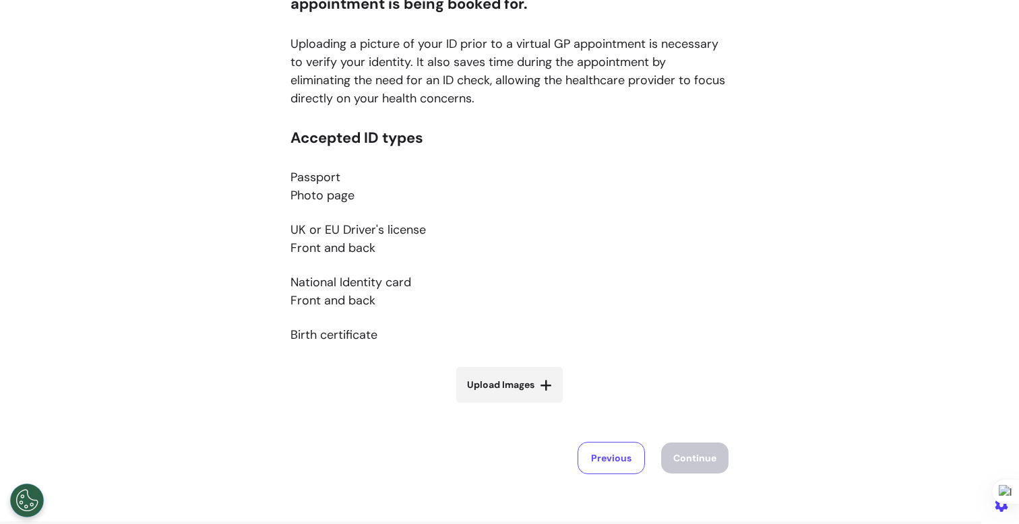
scroll to position [193, 0]
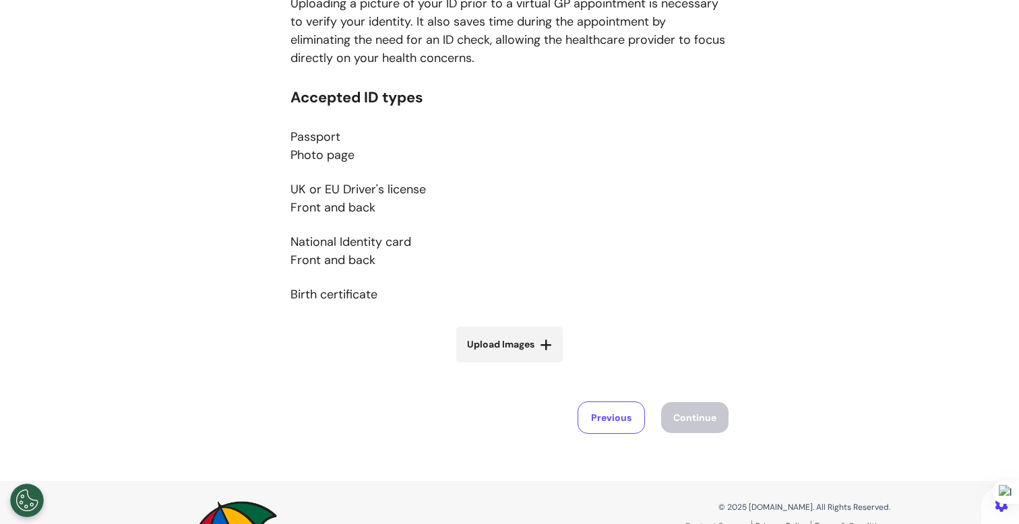
click at [498, 354] on label "Upload Images" at bounding box center [509, 345] width 106 height 36
click at [498, 366] on input "Upload Images" at bounding box center [509, 373] width 160 height 14
type input "**********"
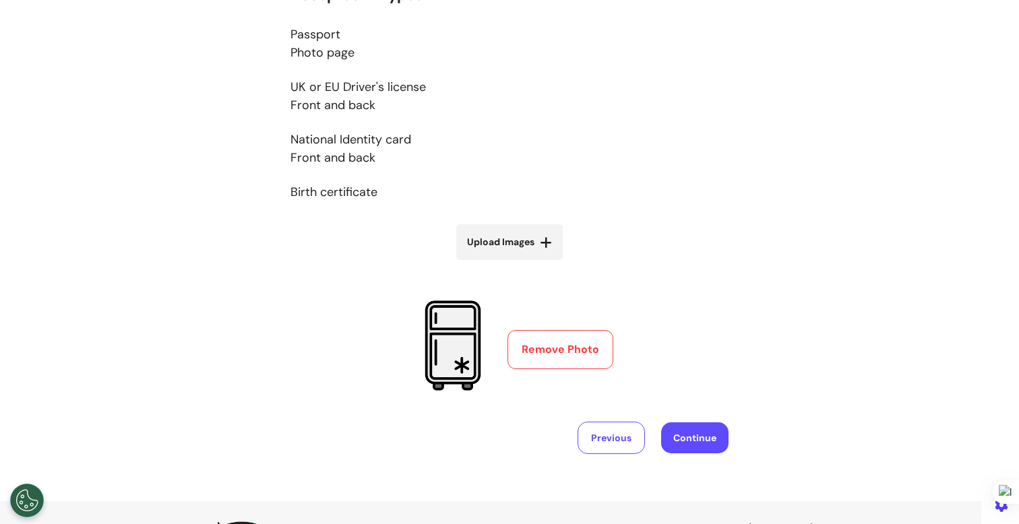
scroll to position [302, 0]
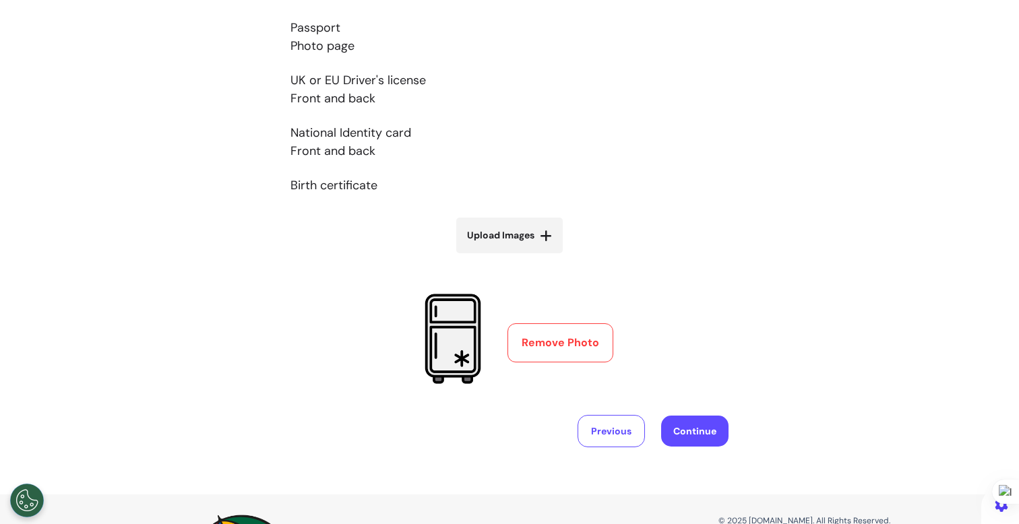
click at [697, 424] on button "Continue" at bounding box center [694, 431] width 67 height 31
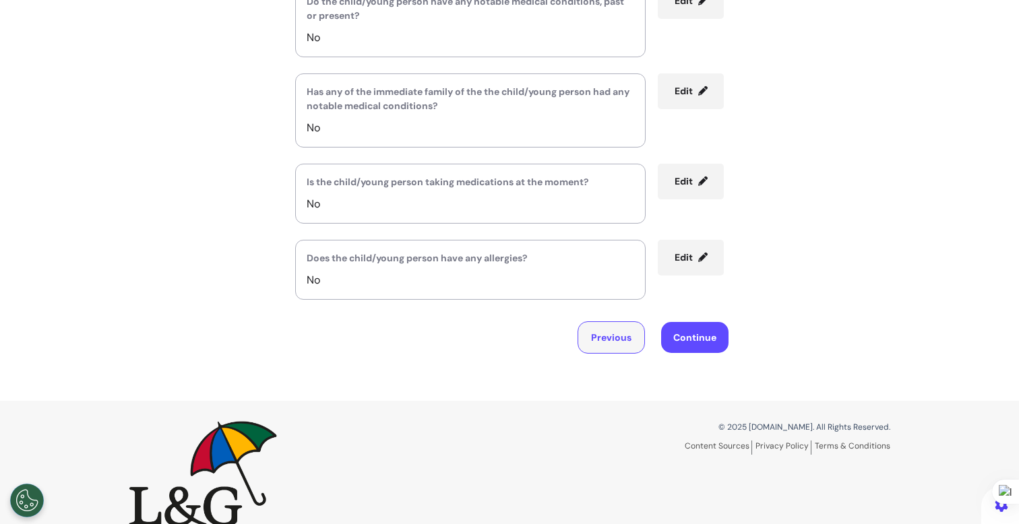
click at [602, 335] on button "Previous" at bounding box center [610, 337] width 67 height 32
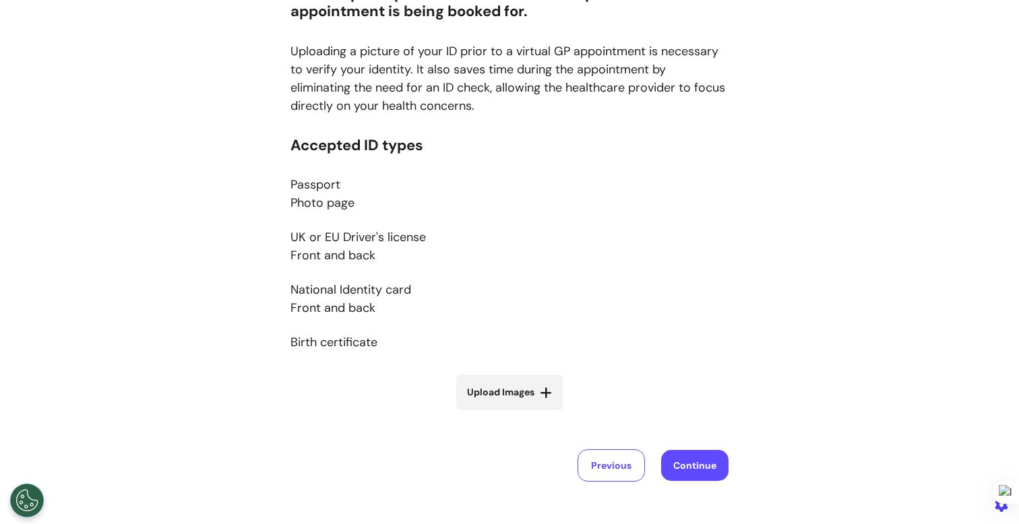
scroll to position [295, 0]
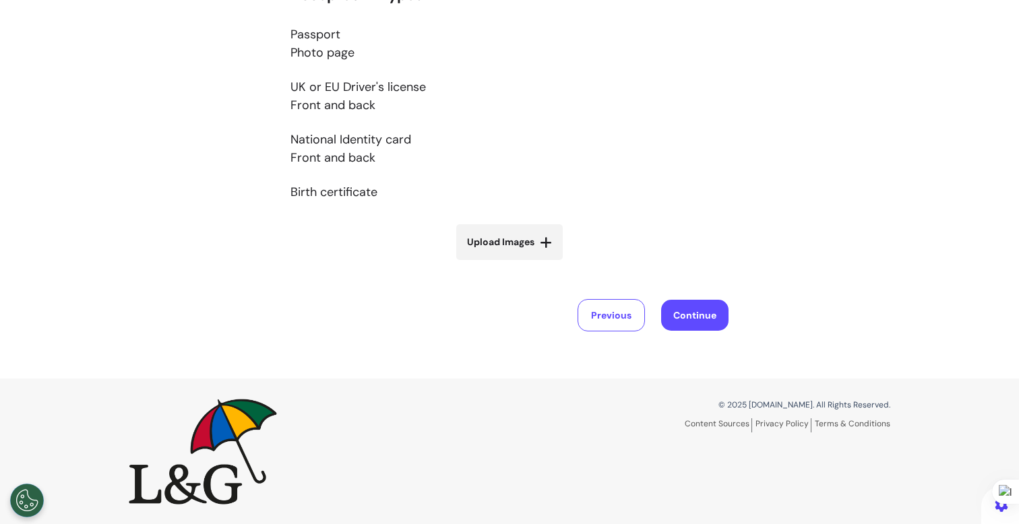
click at [507, 245] on span "Upload Images" at bounding box center [500, 242] width 67 height 14
click at [507, 263] on input "Upload Images" at bounding box center [509, 270] width 160 height 14
click at [532, 248] on label "Upload Images" at bounding box center [509, 242] width 106 height 36
click at [532, 263] on input "Upload Images" at bounding box center [509, 270] width 160 height 14
type input "**********"
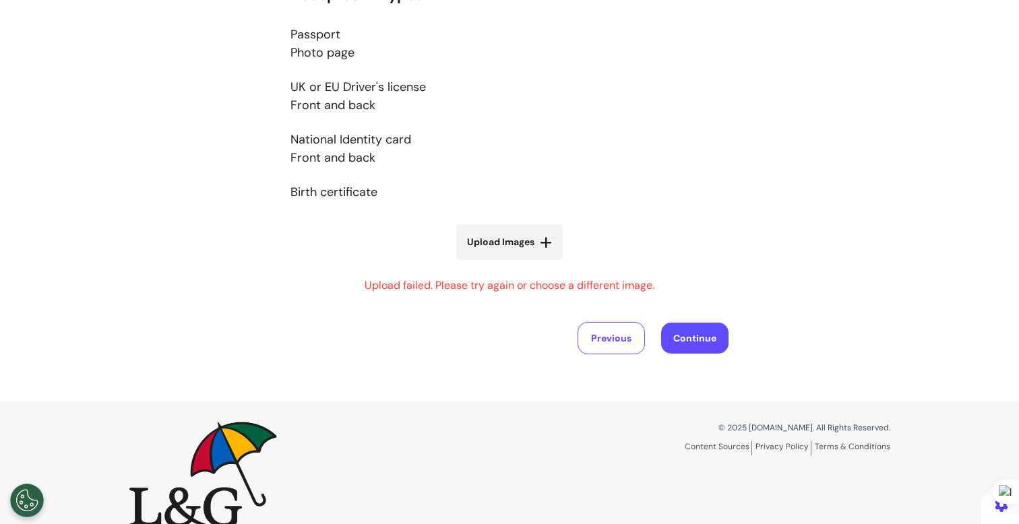
click at [503, 236] on span "Upload Images" at bounding box center [500, 242] width 67 height 14
click at [503, 263] on input "Upload Images" at bounding box center [509, 270] width 160 height 14
type input "**********"
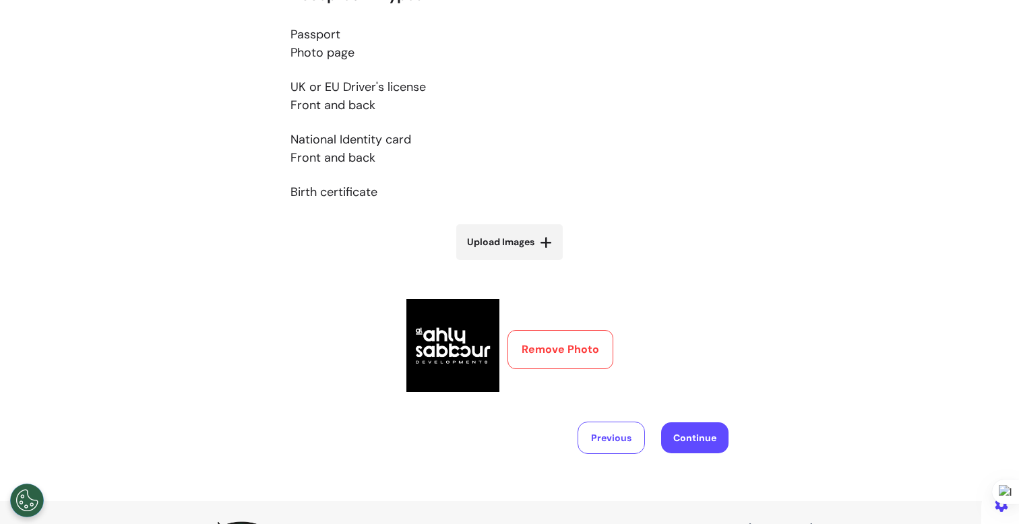
click at [682, 434] on button "Continue" at bounding box center [694, 437] width 67 height 31
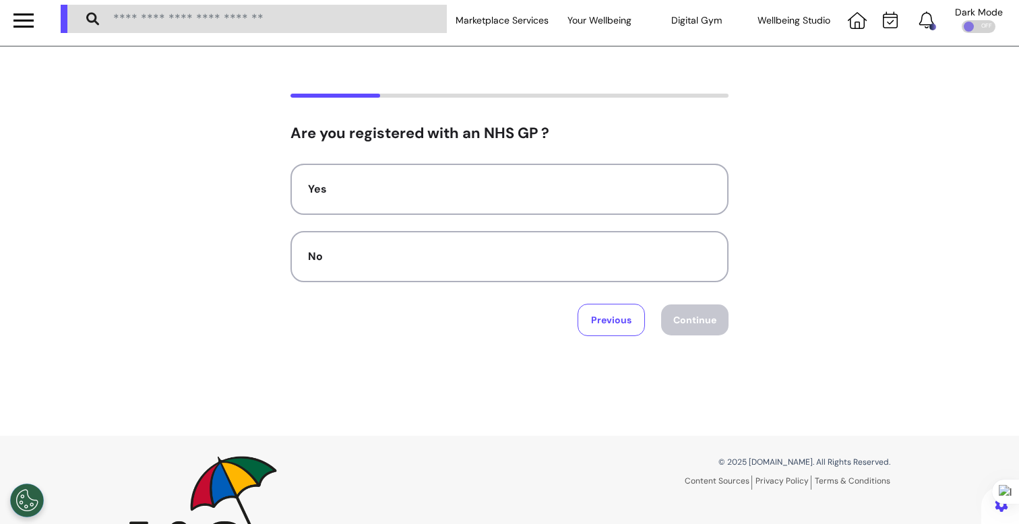
scroll to position [0, 0]
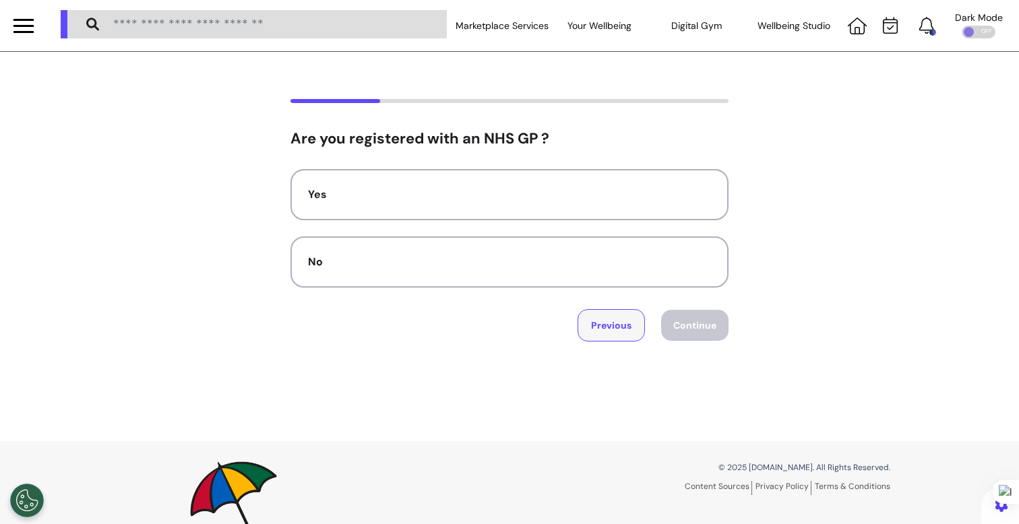
click at [617, 329] on button "Previous" at bounding box center [610, 325] width 67 height 32
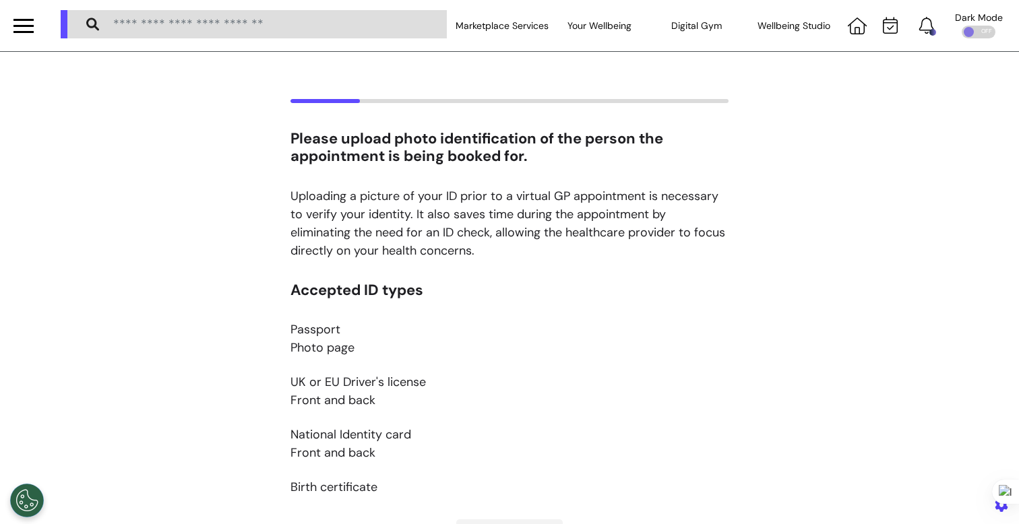
scroll to position [295, 0]
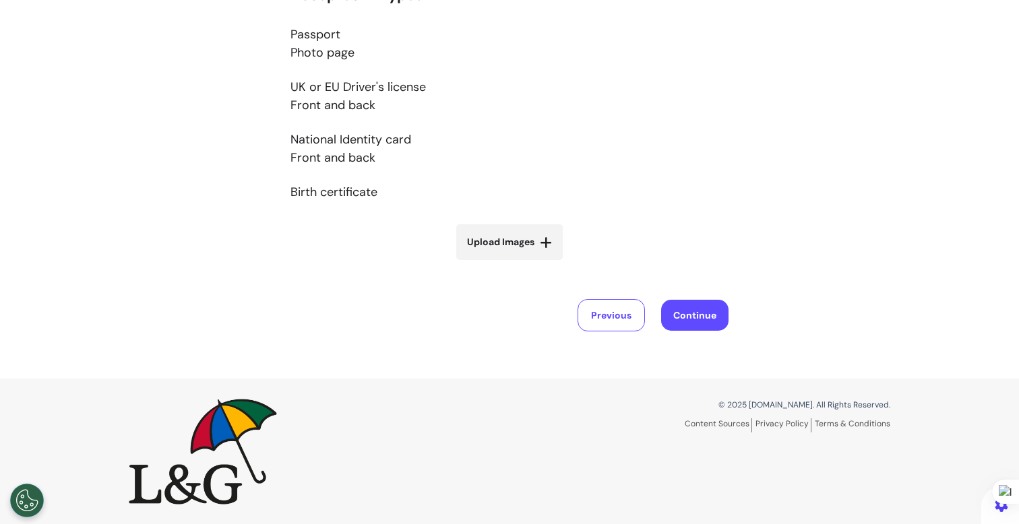
click at [496, 255] on label "Upload Images" at bounding box center [509, 242] width 106 height 36
click at [496, 263] on input "Upload Images" at bounding box center [509, 270] width 160 height 14
type input "**********"
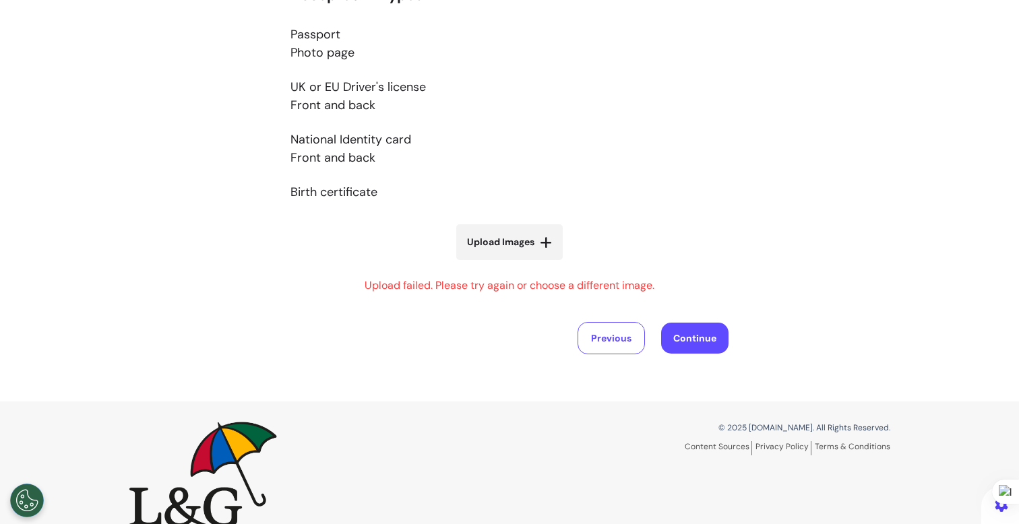
click at [482, 238] on span "Upload Images" at bounding box center [500, 242] width 67 height 14
click at [482, 263] on input "Upload Images" at bounding box center [509, 270] width 160 height 14
type input "**********"
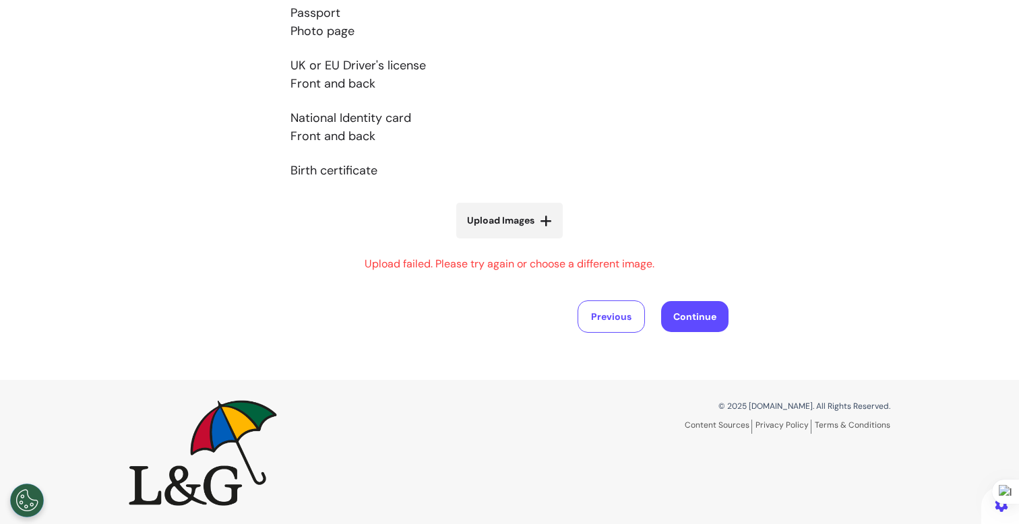
scroll to position [318, 0]
click at [540, 218] on icon at bounding box center [546, 219] width 12 height 13
click at [536, 240] on input "Upload Images" at bounding box center [509, 247] width 160 height 14
type input "**********"
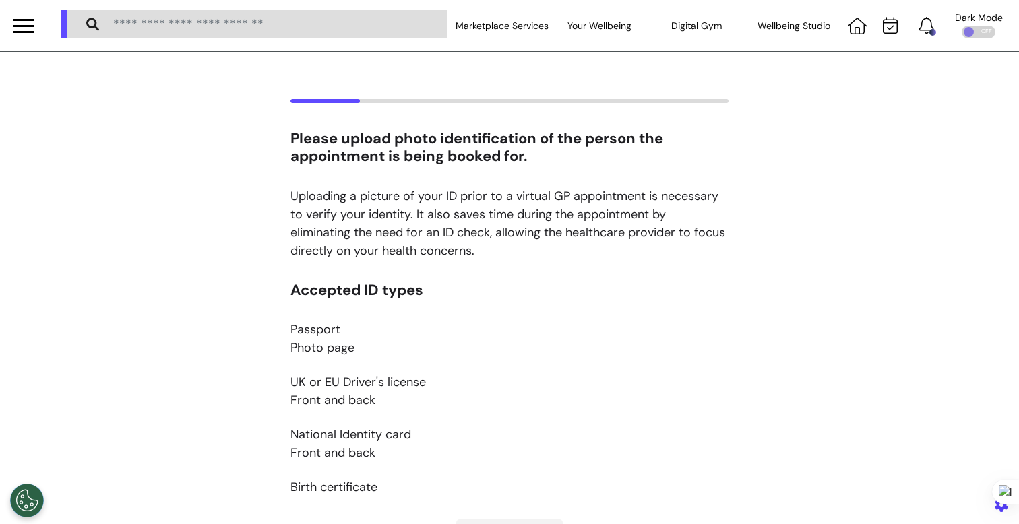
scroll to position [318, 0]
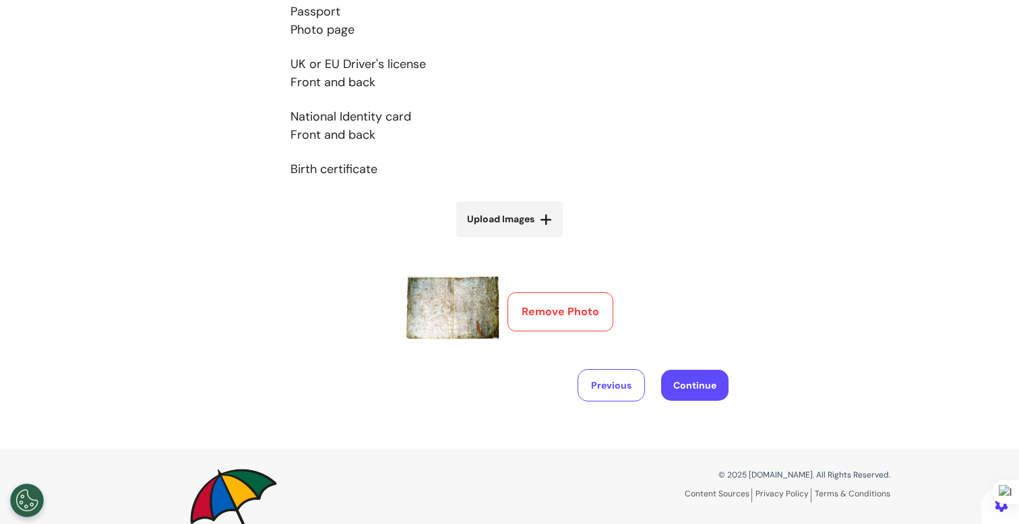
click at [485, 212] on span "Upload Images" at bounding box center [500, 219] width 67 height 14
click at [485, 240] on input "Upload Images" at bounding box center [509, 247] width 160 height 14
click at [540, 217] on icon at bounding box center [546, 219] width 12 height 13
click at [538, 240] on input "Upload Images" at bounding box center [509, 247] width 160 height 14
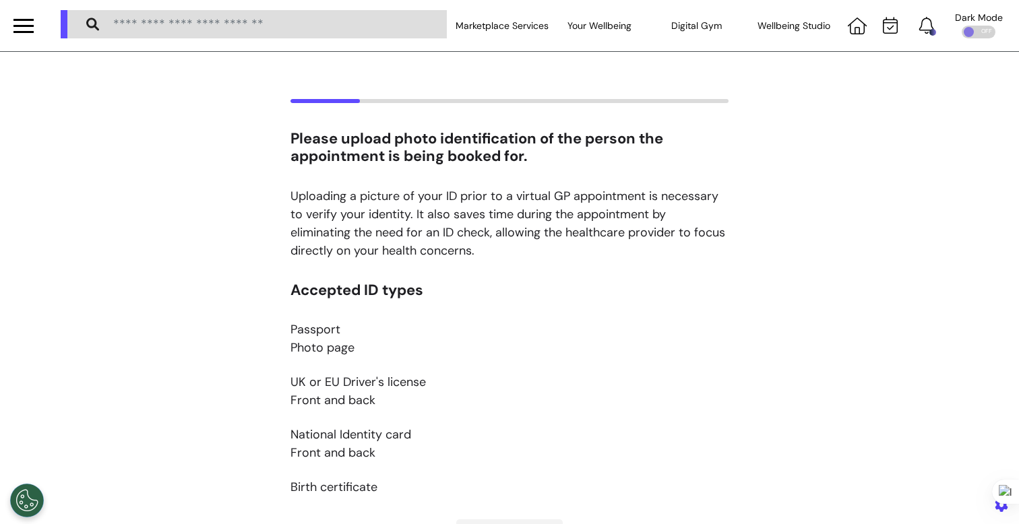
scroll to position [318, 0]
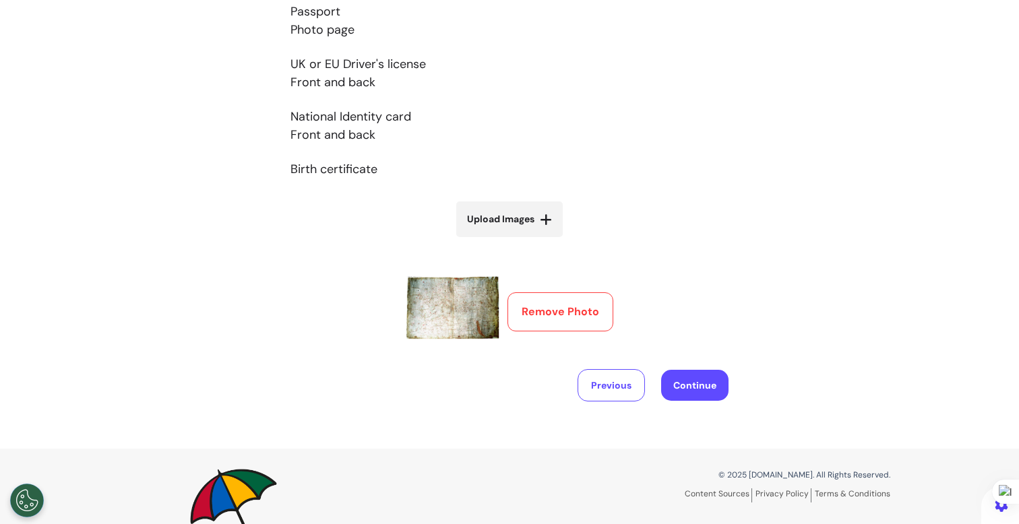
click at [540, 216] on icon at bounding box center [546, 219] width 12 height 13
click at [534, 240] on input "Upload Images" at bounding box center [509, 247] width 160 height 14
type input "**********"
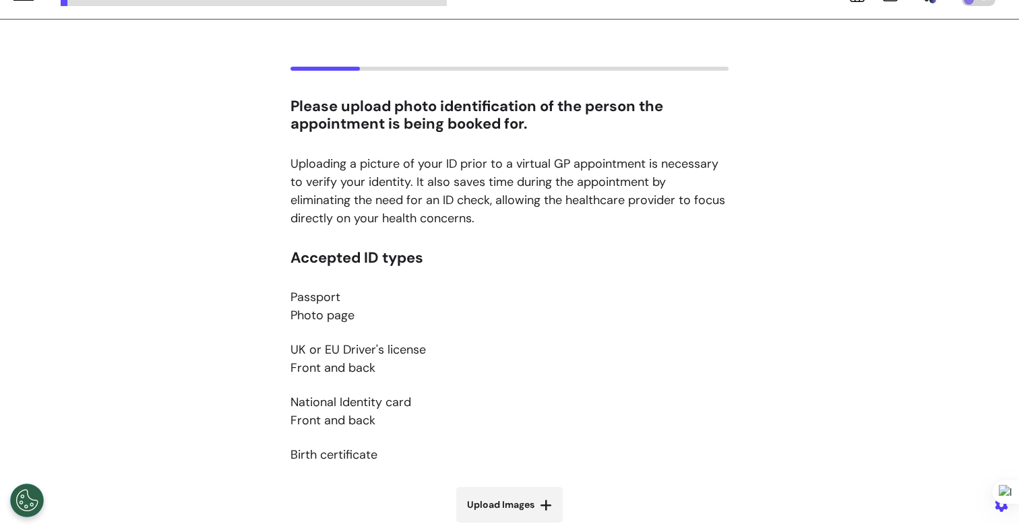
scroll to position [160, 0]
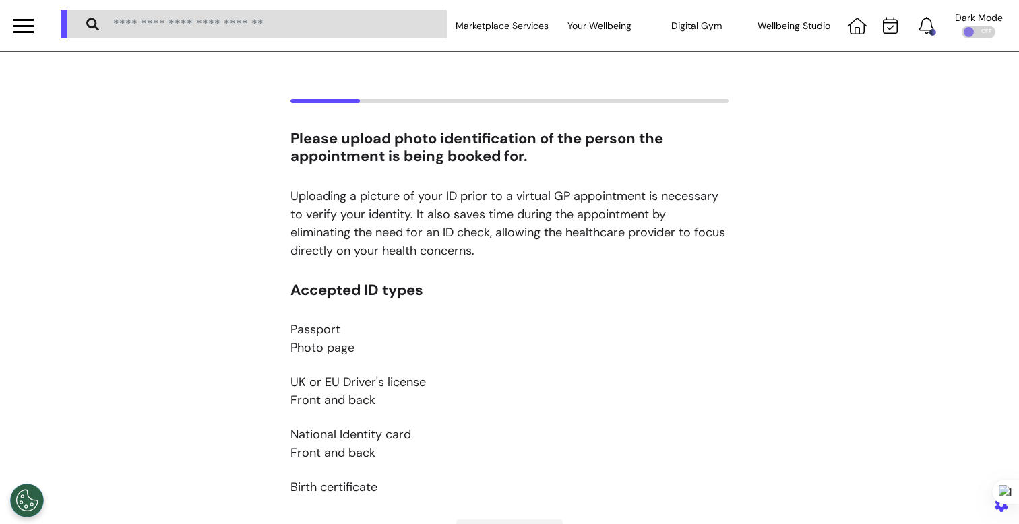
scroll to position [160, 0]
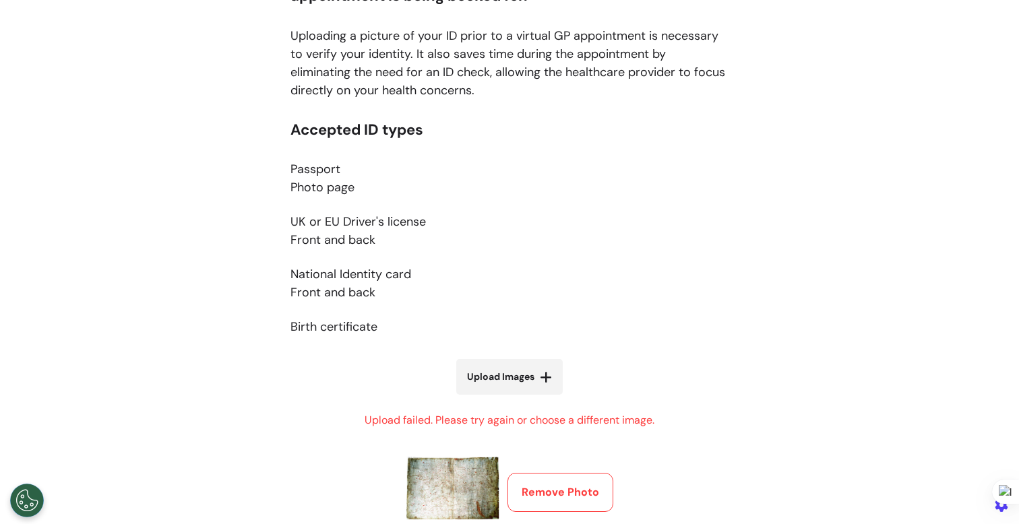
click at [511, 389] on label "Upload Images" at bounding box center [509, 377] width 106 height 36
click at [511, 398] on input "Upload Images" at bounding box center [509, 405] width 160 height 14
type input "**********"
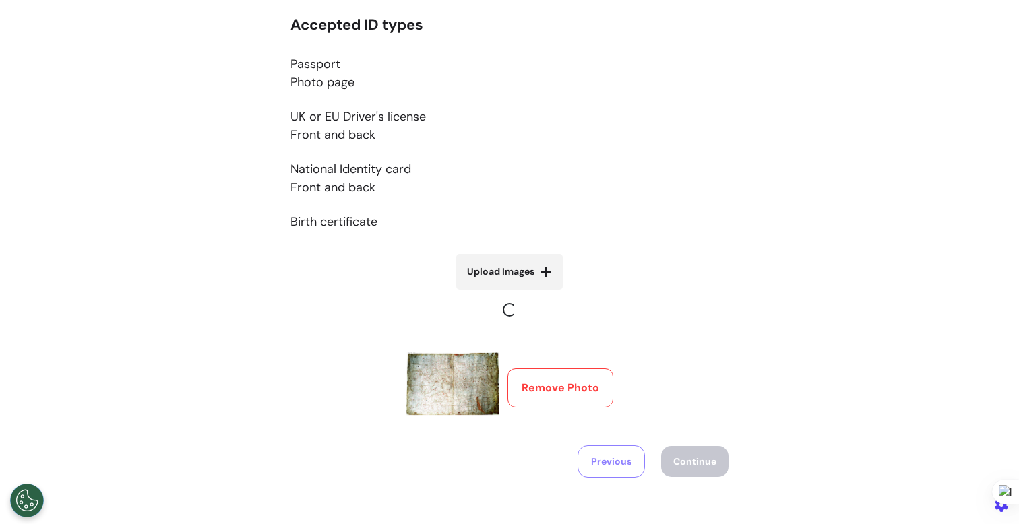
scroll to position [412, 0]
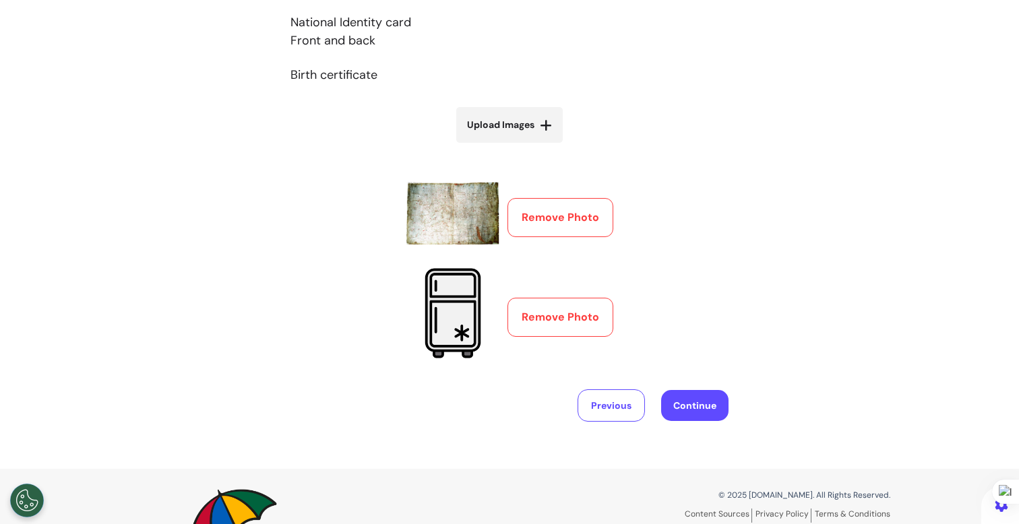
click at [528, 132] on label "Upload Images" at bounding box center [509, 125] width 106 height 36
click at [528, 146] on input "Upload Images" at bounding box center [509, 153] width 160 height 14
type input "**********"
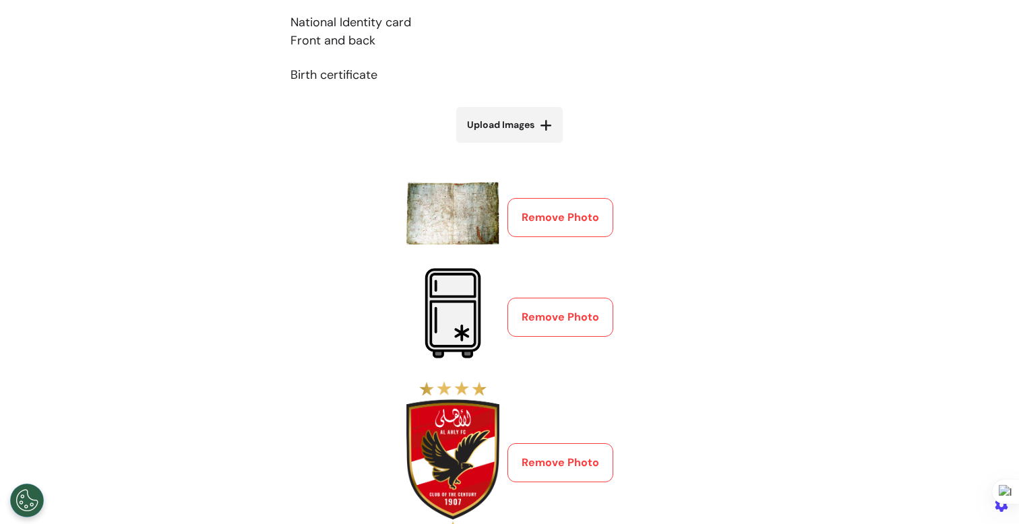
click at [534, 139] on label "Upload Images" at bounding box center [509, 125] width 106 height 36
click at [534, 146] on input "Upload Images" at bounding box center [509, 153] width 160 height 14
type input "**********"
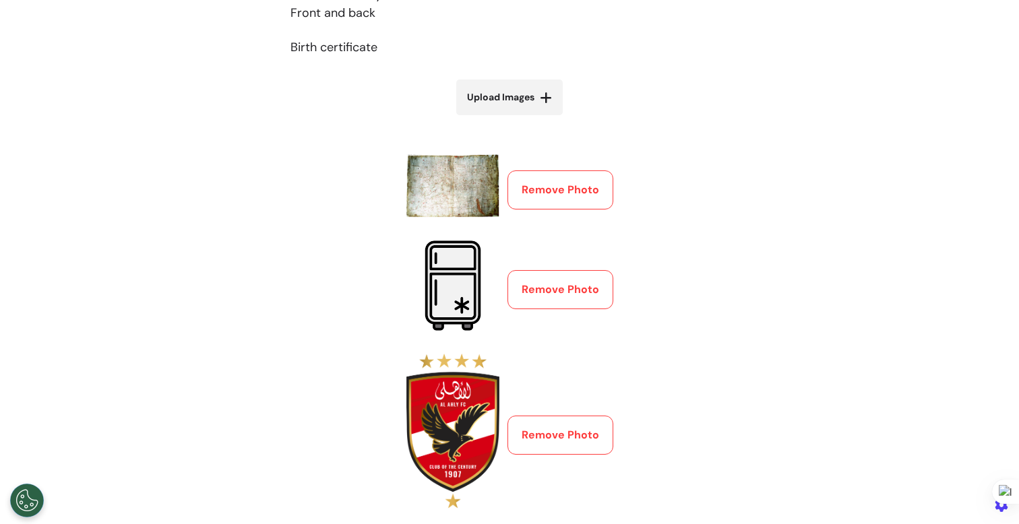
scroll to position [446, 0]
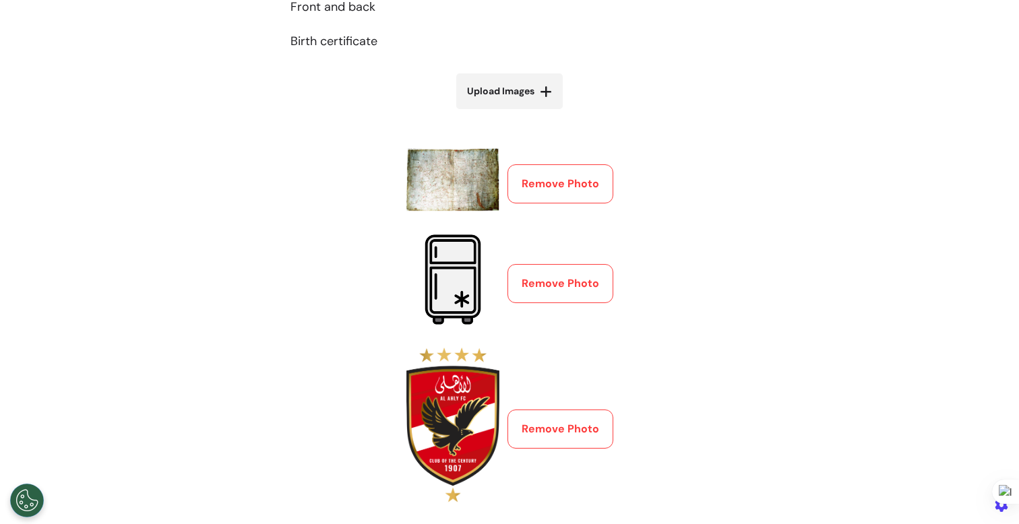
click at [546, 188] on button "Remove Photo" at bounding box center [560, 183] width 106 height 39
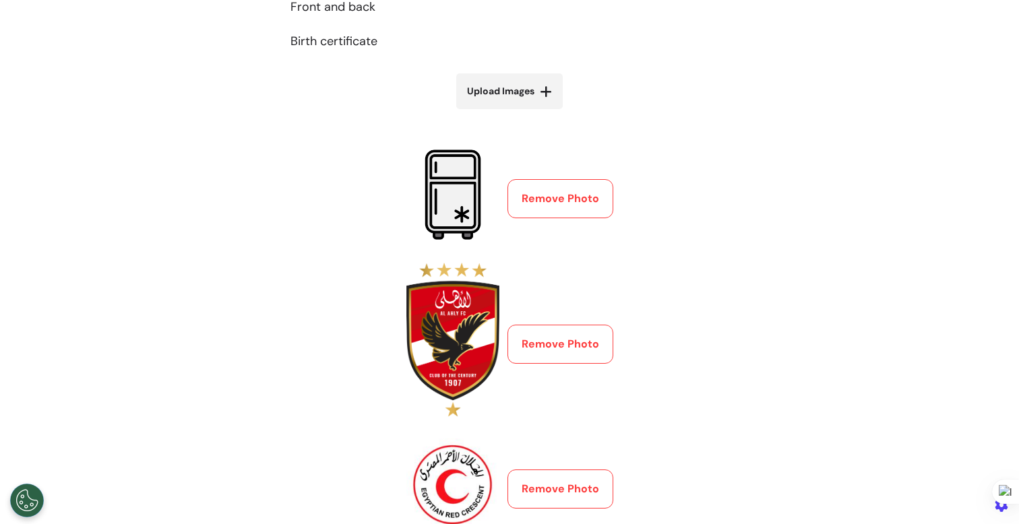
click at [548, 199] on button "Remove Photo" at bounding box center [560, 198] width 106 height 39
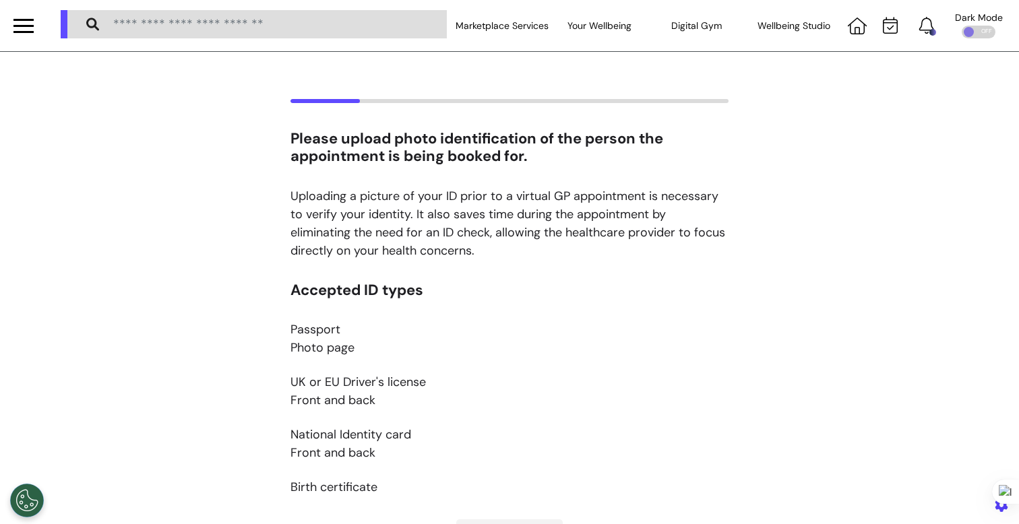
scroll to position [446, 0]
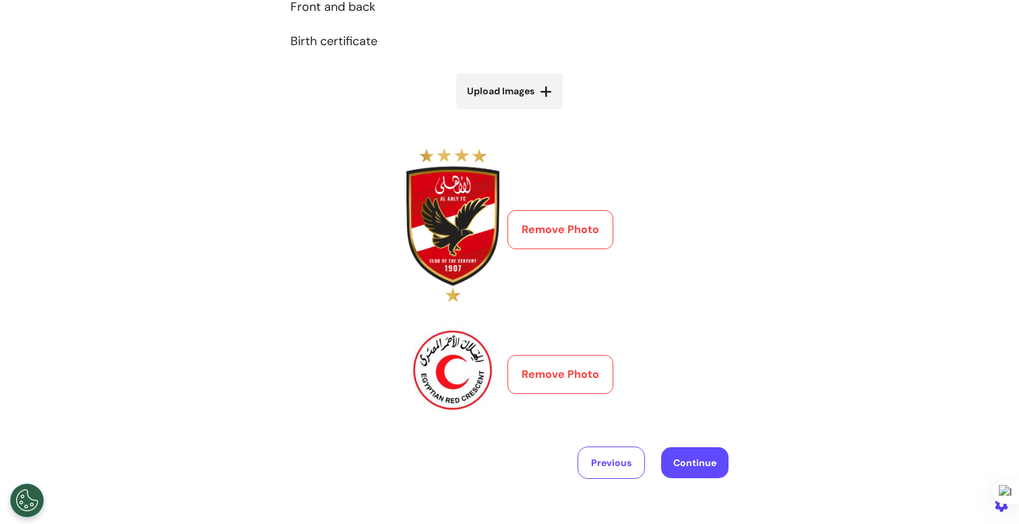
click at [544, 235] on button "Remove Photo" at bounding box center [560, 229] width 106 height 39
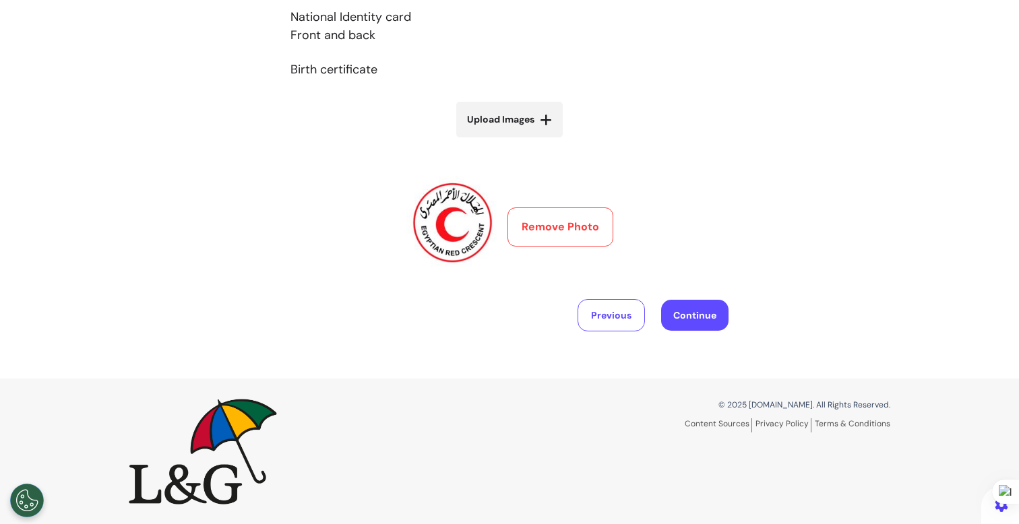
click at [544, 235] on button "Remove Photo" at bounding box center [560, 226] width 106 height 39
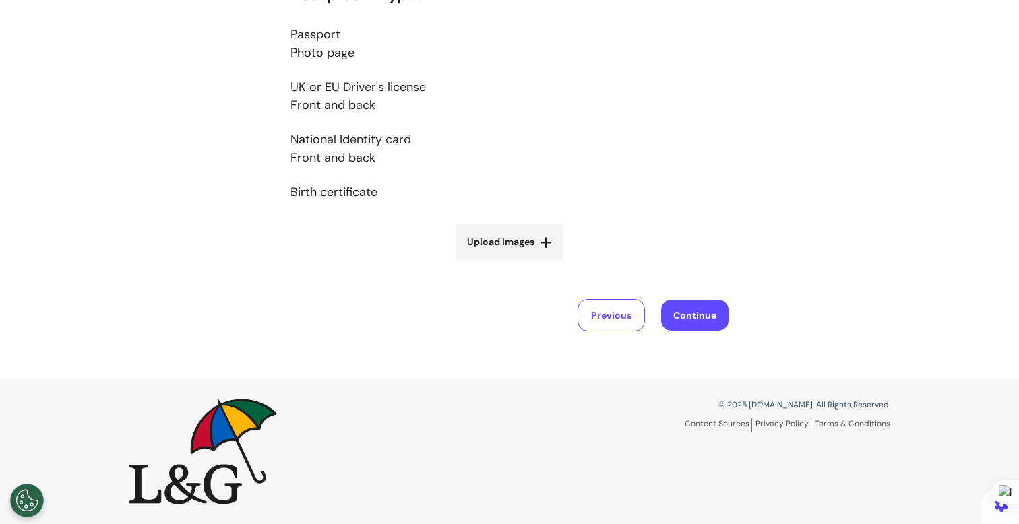
click at [513, 240] on span "Upload Images" at bounding box center [500, 242] width 67 height 14
click at [513, 263] on input "Upload Images" at bounding box center [509, 270] width 160 height 14
type input "**********"
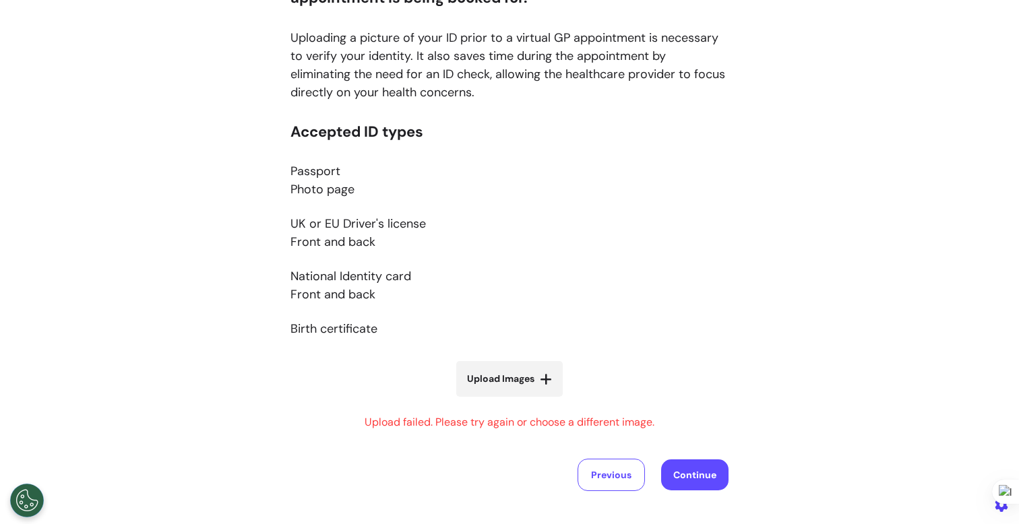
scroll to position [157, 0]
click at [540, 383] on icon at bounding box center [546, 380] width 12 height 13
click at [536, 401] on input "Upload Images" at bounding box center [509, 408] width 160 height 14
click at [519, 363] on label "Upload Images" at bounding box center [509, 380] width 106 height 36
click at [519, 401] on input "Upload Images" at bounding box center [509, 408] width 160 height 14
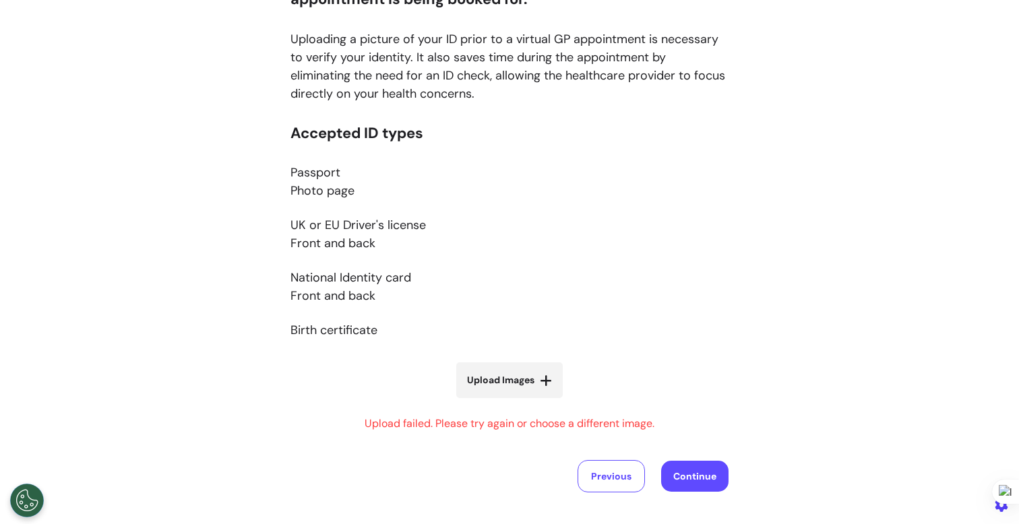
type input "**********"
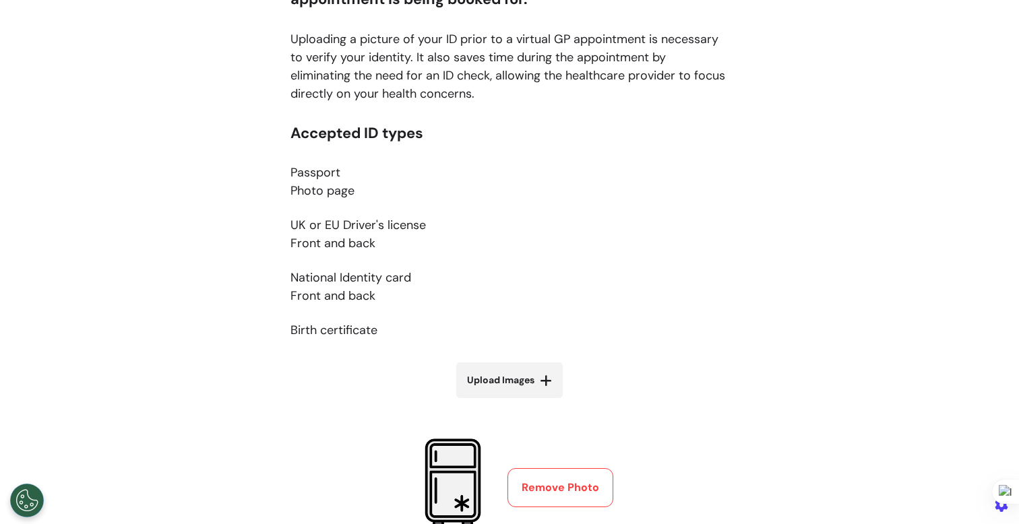
scroll to position [337, 0]
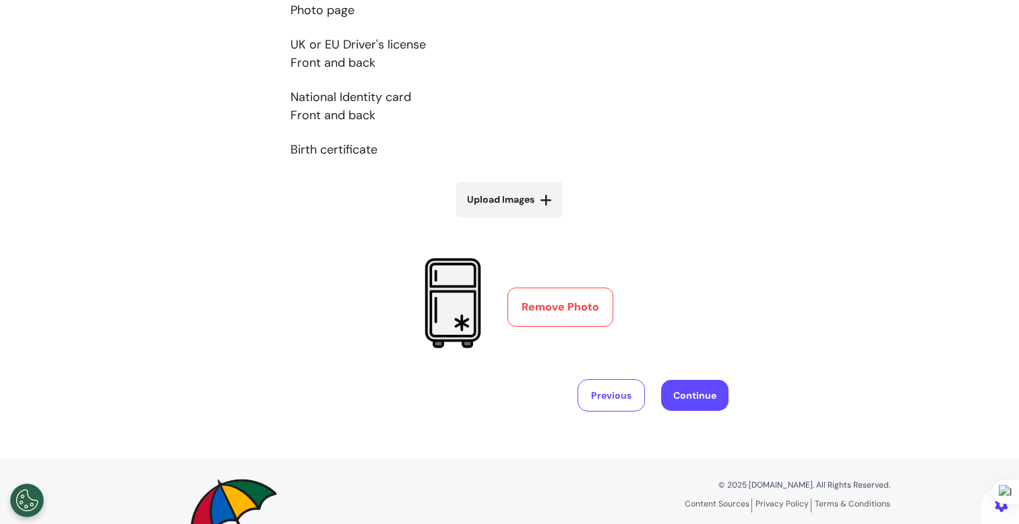
click at [531, 302] on button "Remove Photo" at bounding box center [560, 307] width 106 height 39
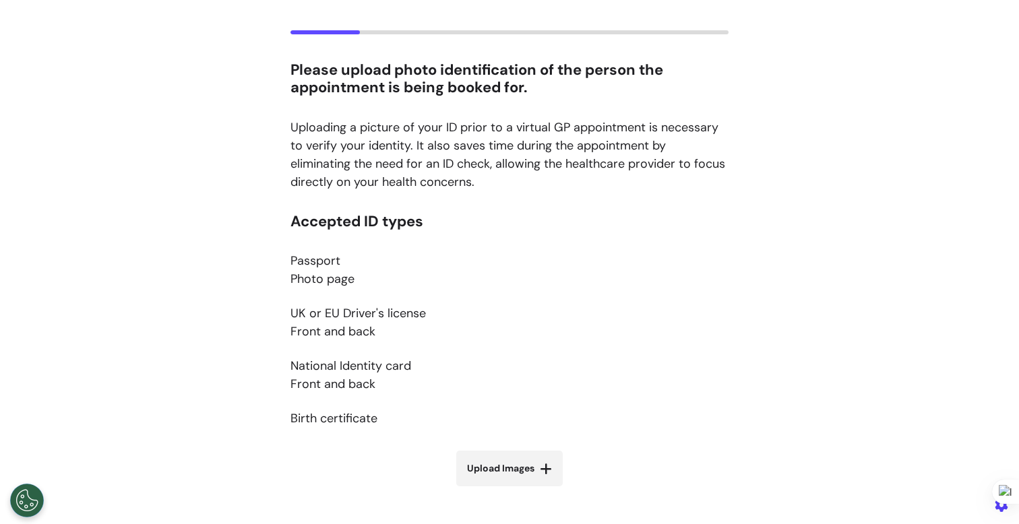
scroll to position [75, 0]
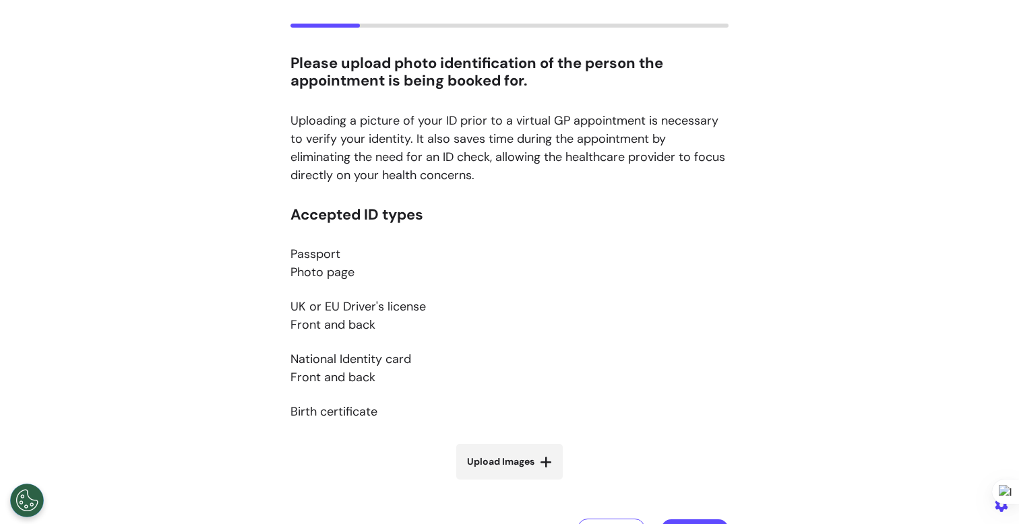
click at [512, 449] on label "Upload Images" at bounding box center [509, 462] width 106 height 36
click at [512, 483] on input "Upload Images" at bounding box center [509, 490] width 160 height 14
type input "**********"
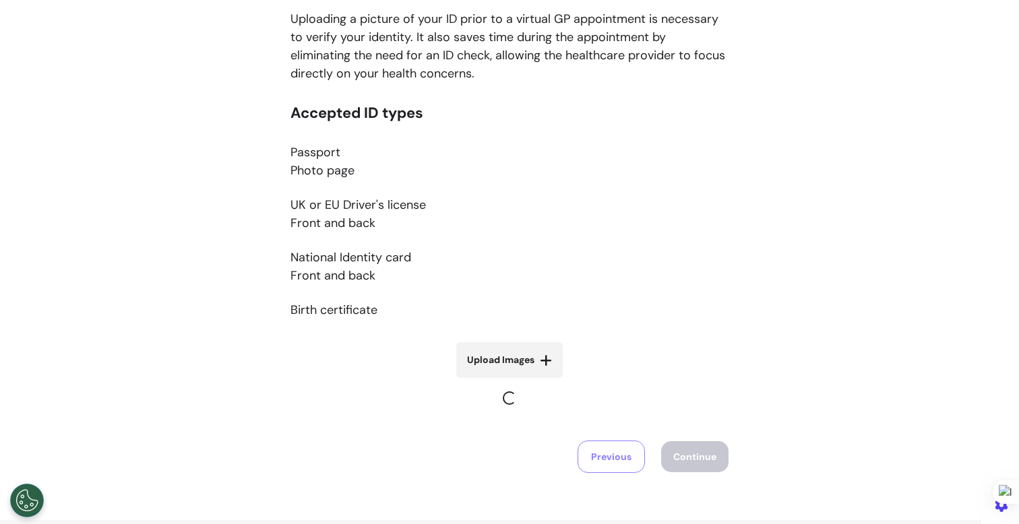
scroll to position [319, 0]
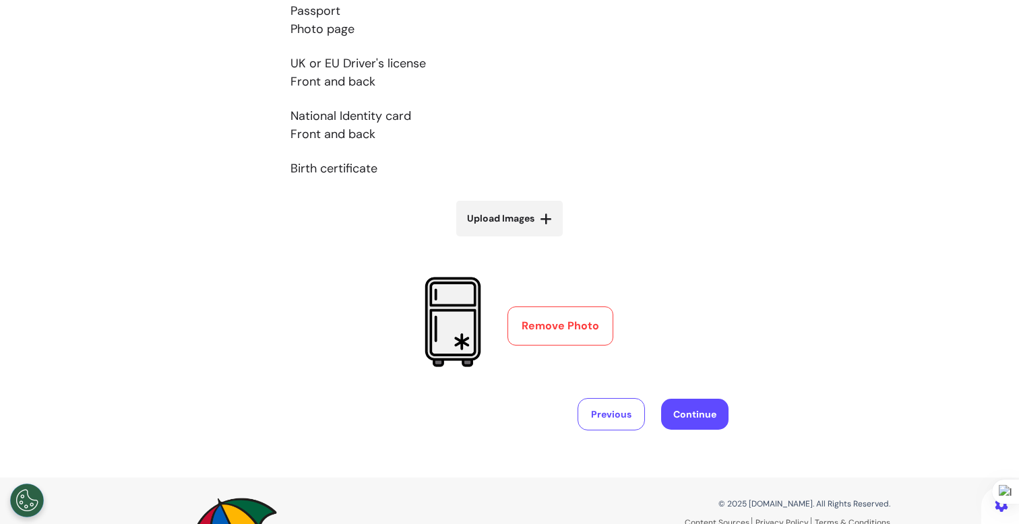
click at [517, 222] on span "Upload Images" at bounding box center [500, 219] width 67 height 14
click at [517, 240] on input "Upload Images" at bounding box center [509, 247] width 160 height 14
type input "**********"
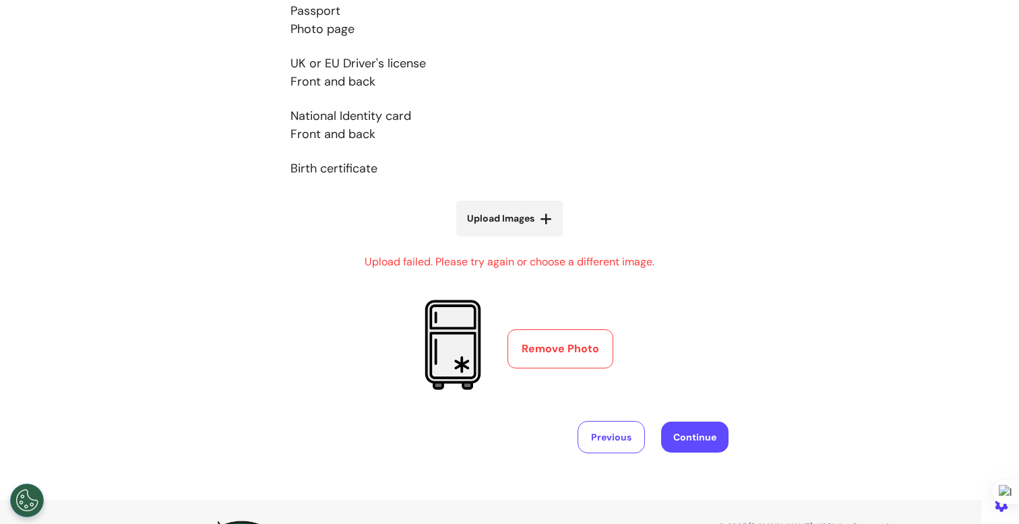
click at [528, 212] on span "Upload Images" at bounding box center [500, 219] width 67 height 14
click at [528, 240] on input "Upload Images" at bounding box center [509, 247] width 160 height 14
type input "**********"
click at [514, 219] on span "Upload Images" at bounding box center [500, 219] width 67 height 14
click at [514, 240] on input "Upload Images" at bounding box center [509, 247] width 160 height 14
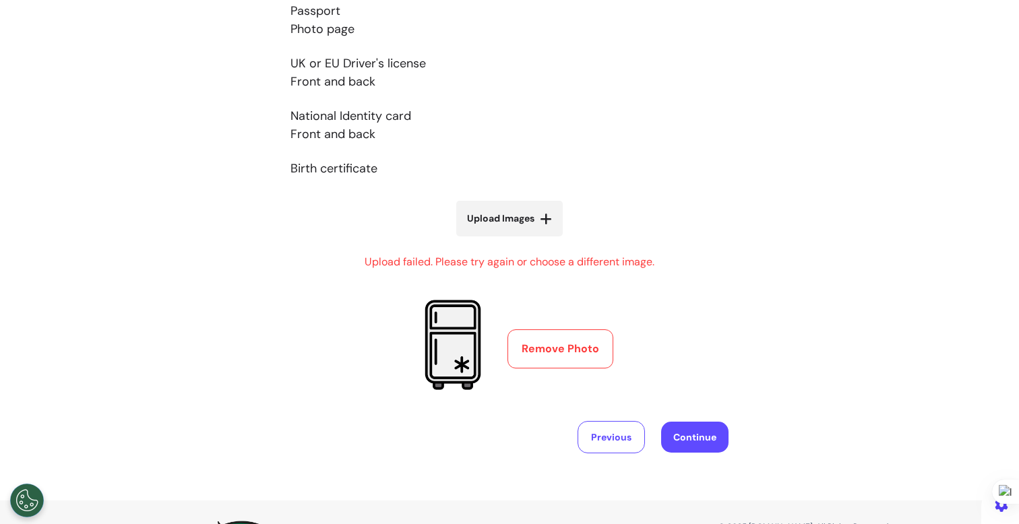
type input "**********"
click at [525, 216] on span "Upload Images" at bounding box center [500, 219] width 67 height 14
click at [525, 240] on input "Upload Images" at bounding box center [509, 247] width 160 height 14
type input "**********"
click at [536, 337] on button "Remove Photo" at bounding box center [560, 348] width 106 height 39
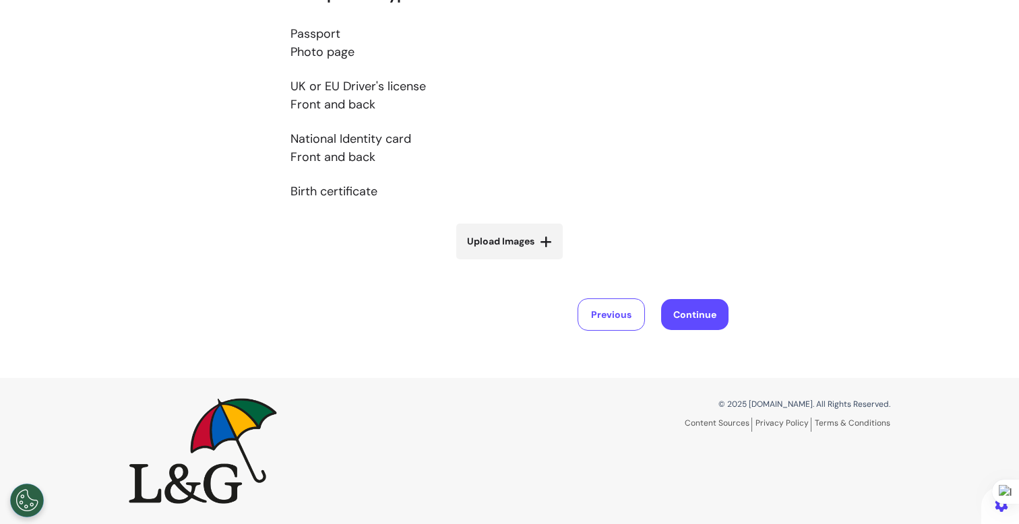
scroll to position [295, 0]
click at [491, 243] on span "Upload Images" at bounding box center [500, 242] width 67 height 14
click at [491, 263] on input "Upload Images" at bounding box center [509, 270] width 160 height 14
type input "**********"
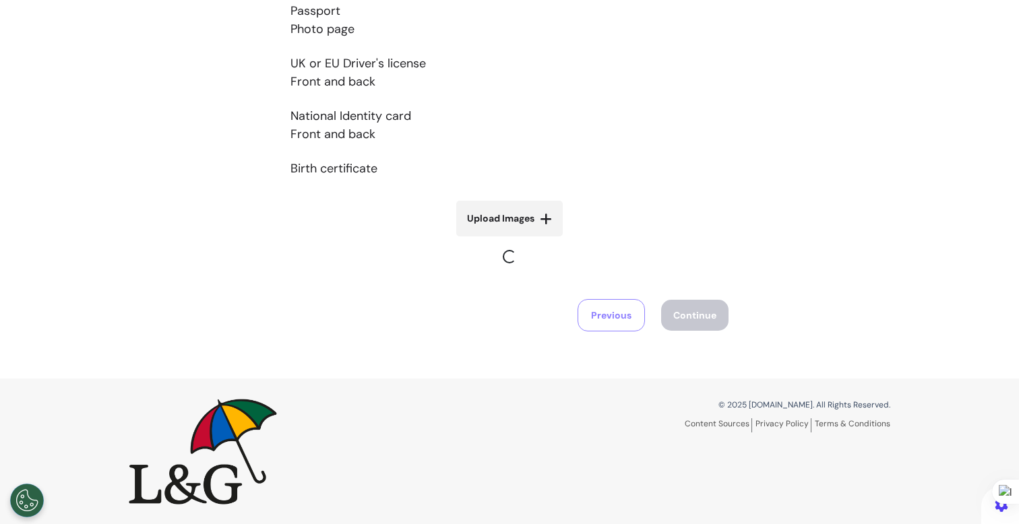
scroll to position [318, 0]
